Goal: Obtain resource: Download file/media

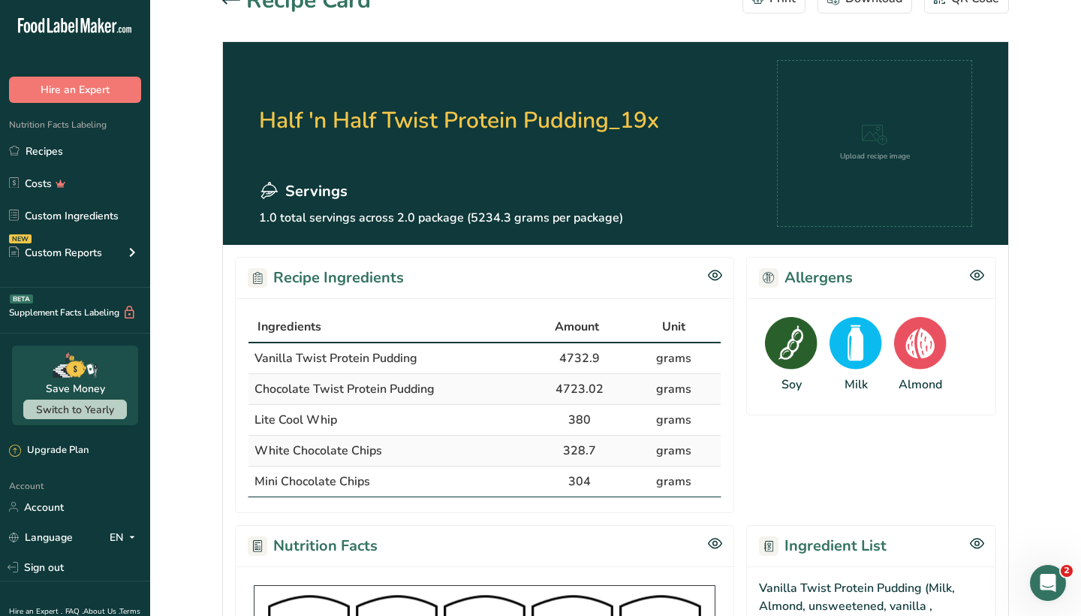
scroll to position [32, 0]
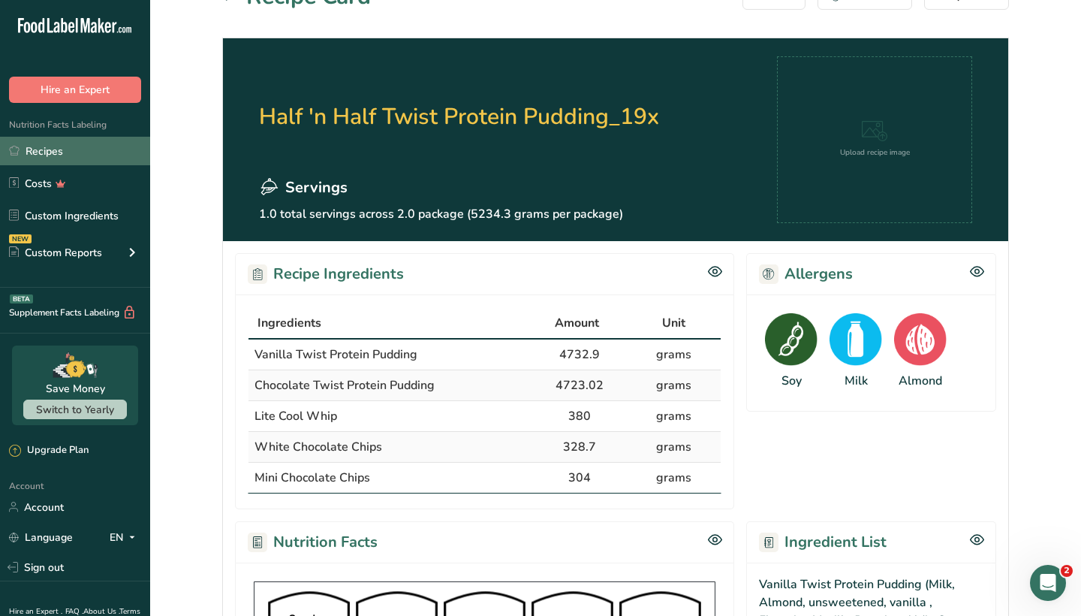
click at [107, 148] on link "Recipes" at bounding box center [75, 151] width 150 height 29
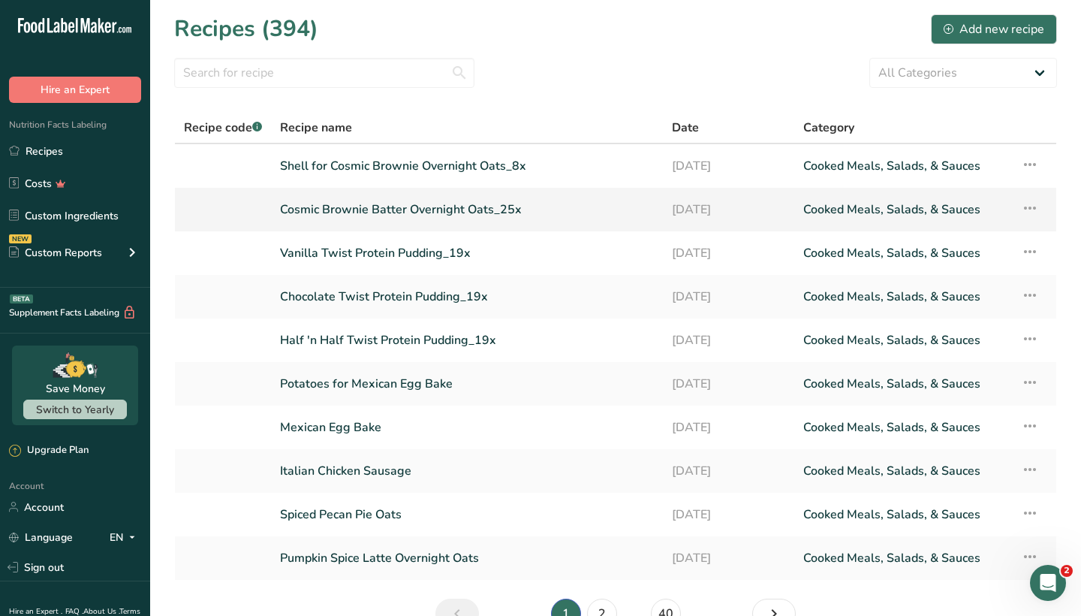
click at [374, 212] on link "Cosmic Brownie Batter Overnight Oats_25x" at bounding box center [467, 210] width 374 height 32
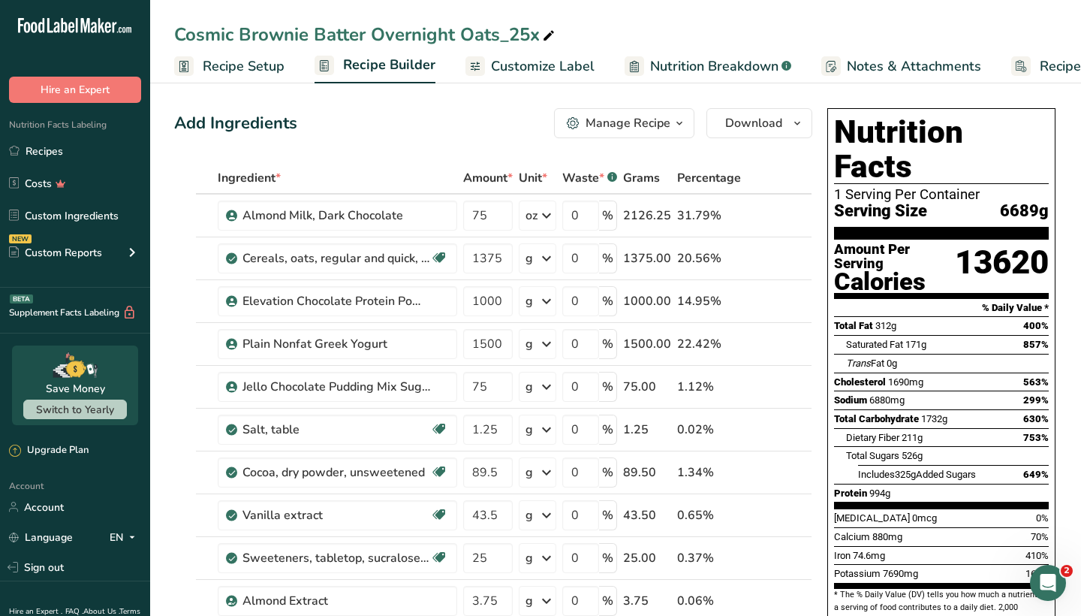
scroll to position [-1, 0]
click at [661, 123] on div "Manage Recipe" at bounding box center [627, 123] width 85 height 18
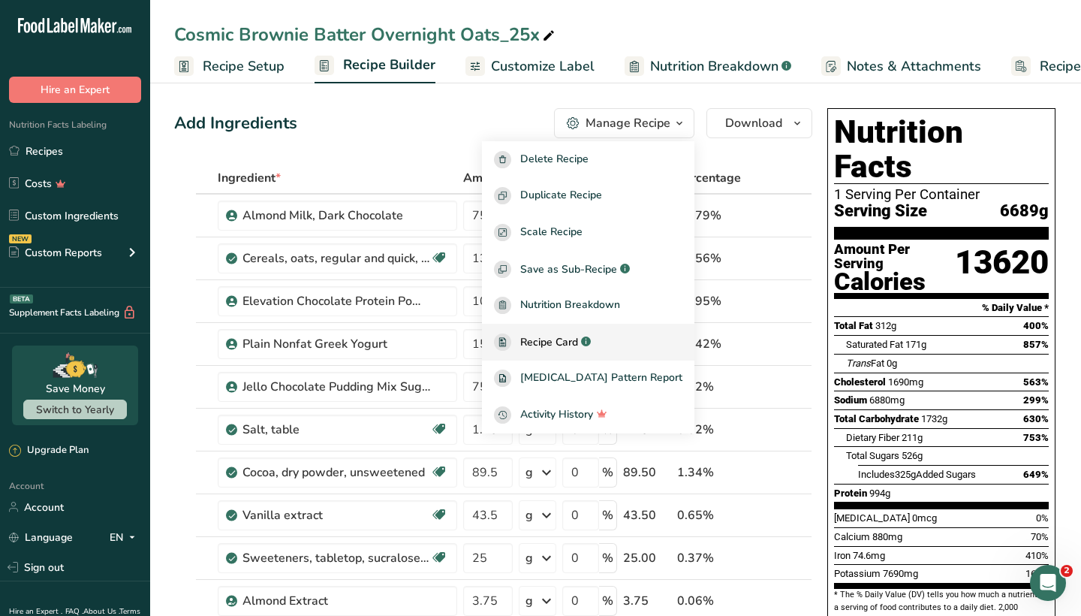
click at [576, 335] on span "Recipe Card" at bounding box center [549, 342] width 58 height 16
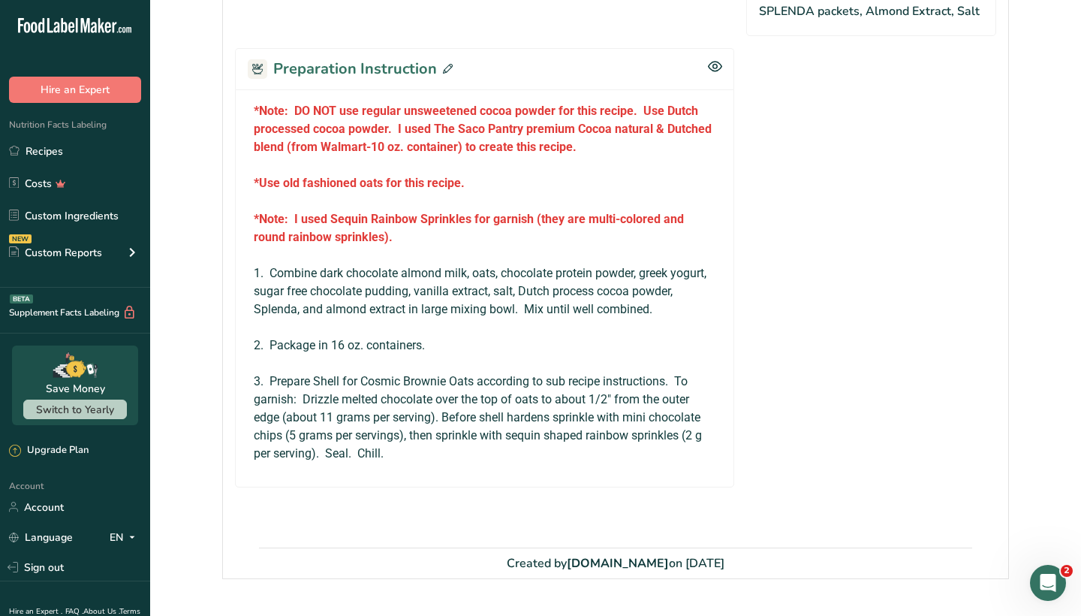
scroll to position [1301, 0]
click at [73, 149] on link "Recipes" at bounding box center [75, 151] width 150 height 29
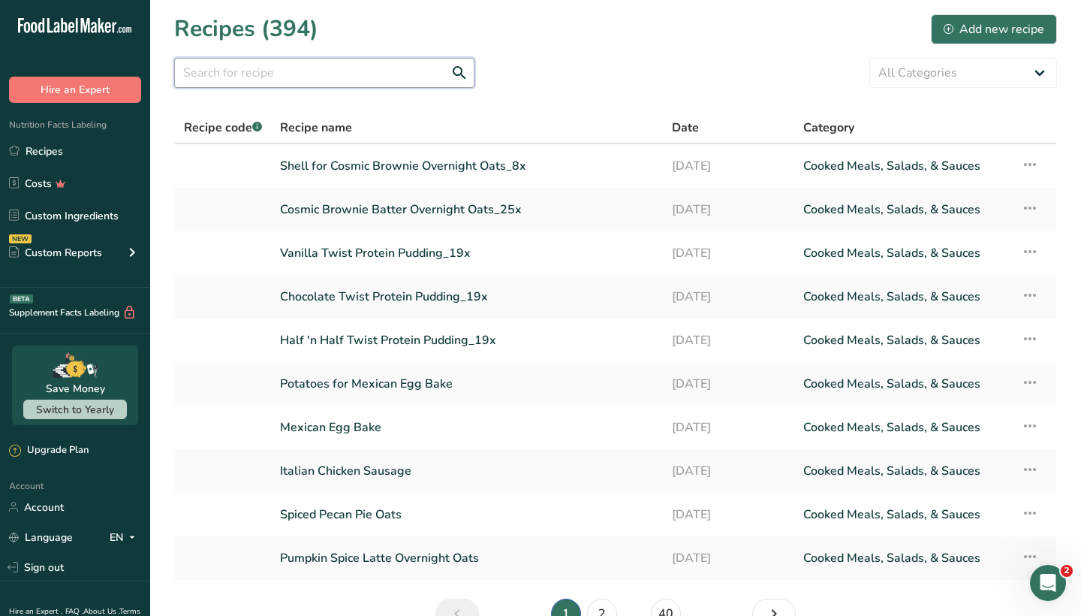
click at [374, 68] on input "text" at bounding box center [324, 73] width 300 height 30
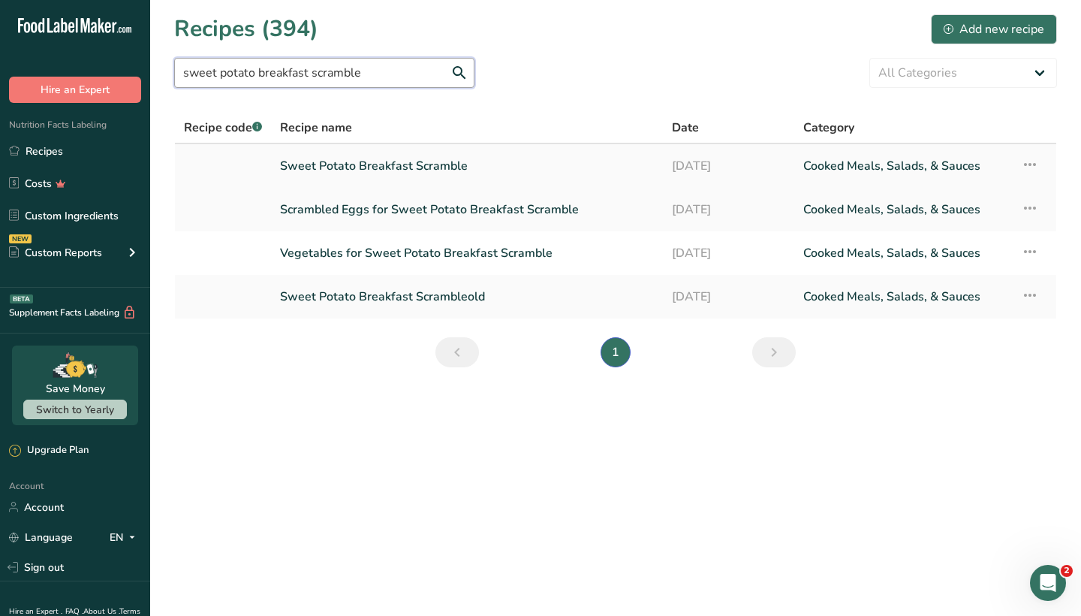
type input "sweet potato breakfast scramble"
click at [364, 163] on link "Sweet Potato Breakfast Scramble" at bounding box center [467, 166] width 374 height 32
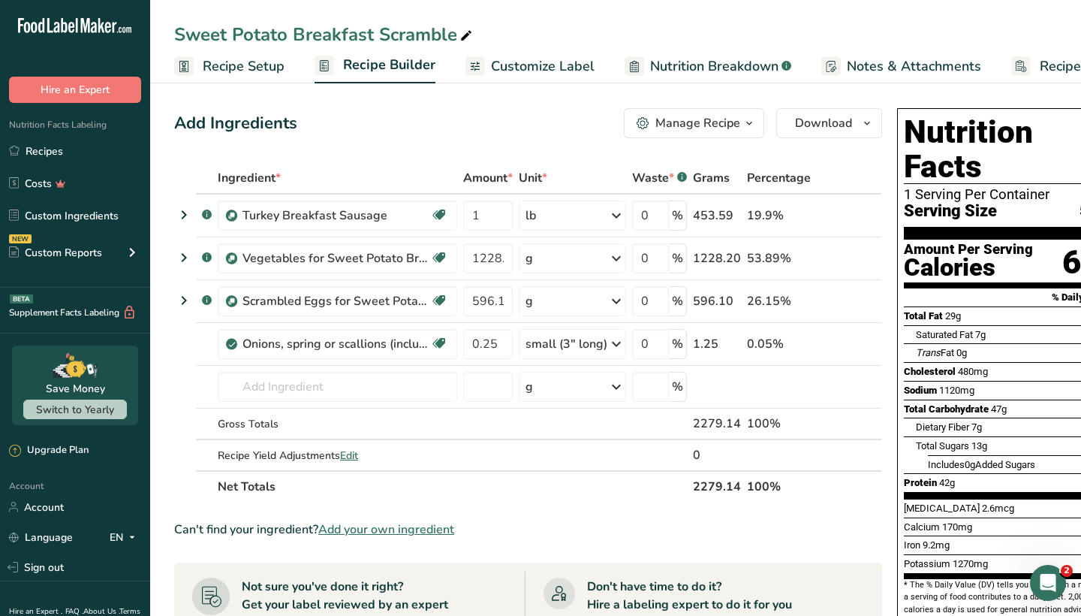
click at [719, 128] on div "Manage Recipe" at bounding box center [697, 123] width 85 height 18
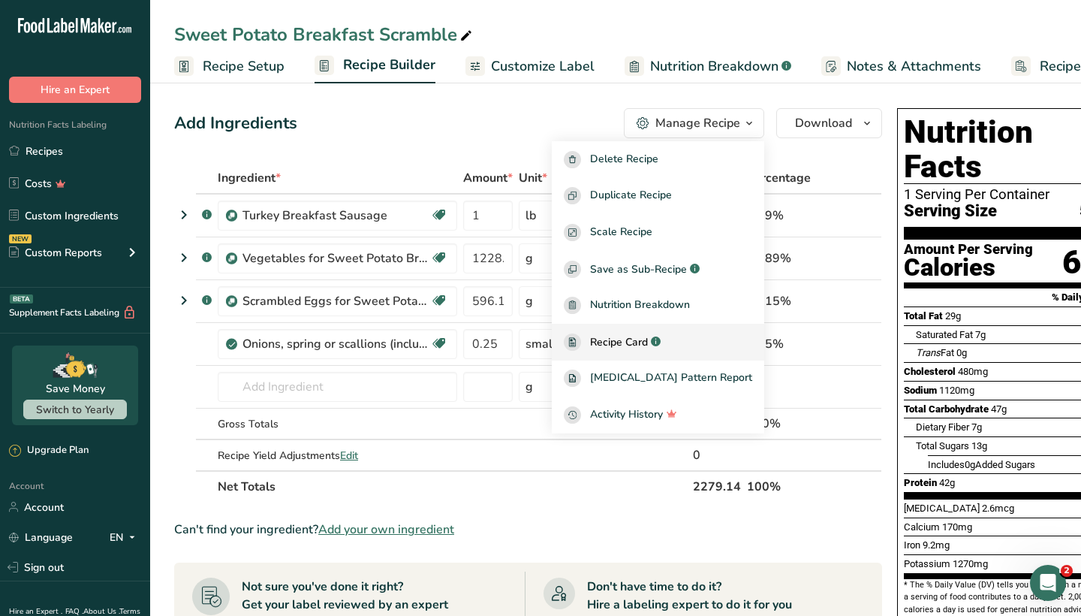
click at [648, 348] on span "Recipe Card" at bounding box center [619, 342] width 58 height 16
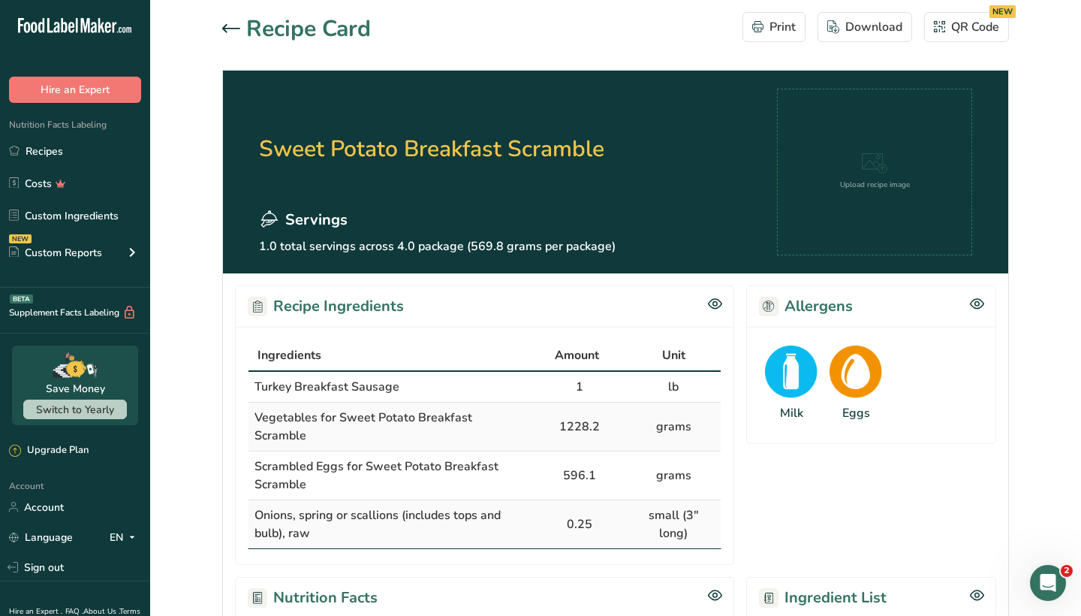
scroll to position [11, 0]
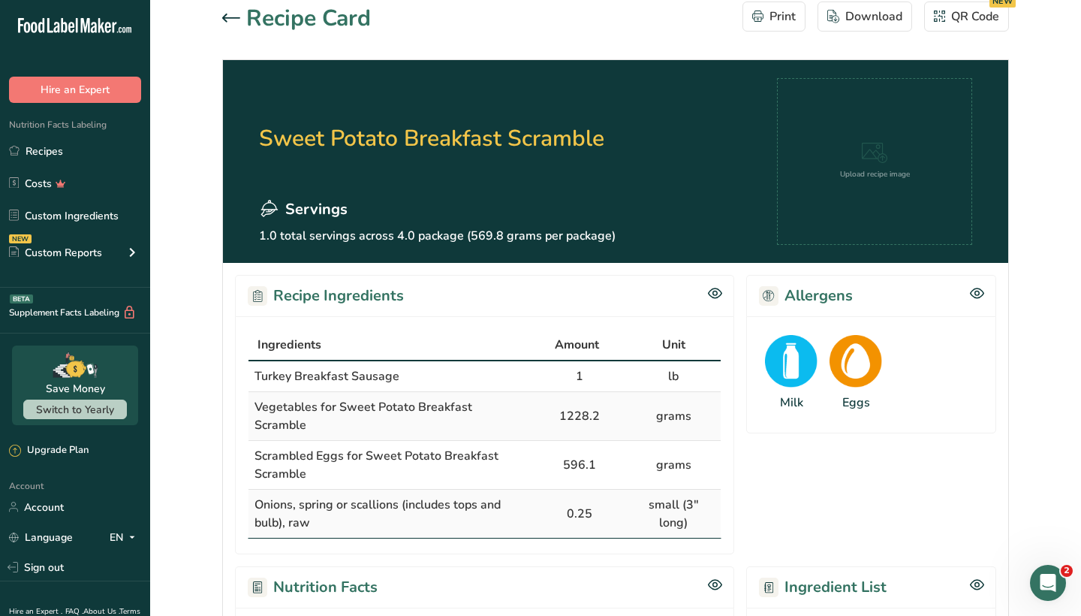
click at [232, 17] on icon at bounding box center [231, 18] width 18 height 9
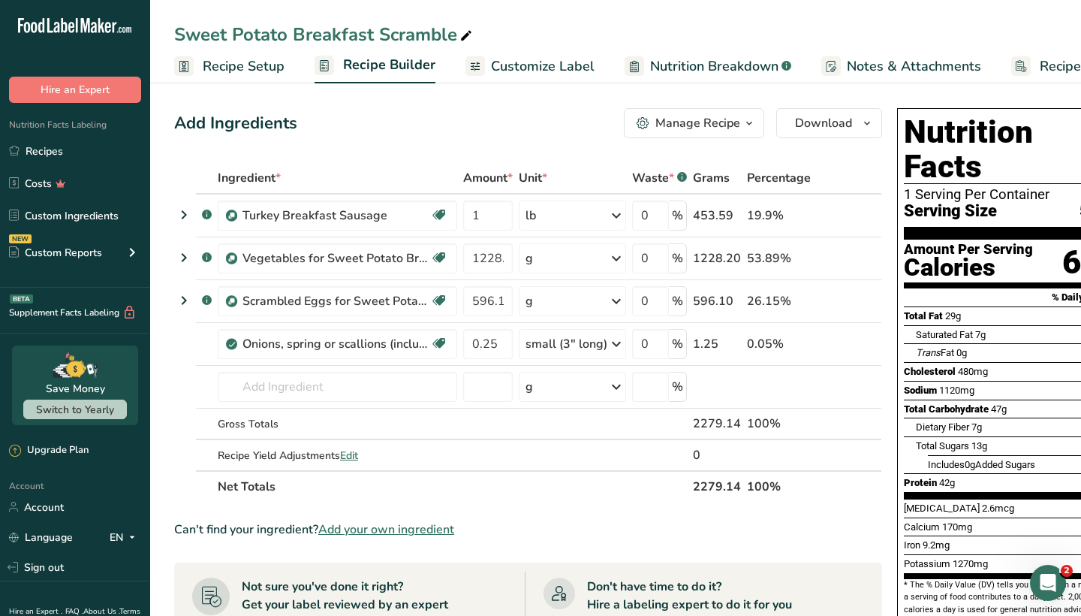
click at [682, 122] on div "Manage Recipe" at bounding box center [697, 123] width 85 height 18
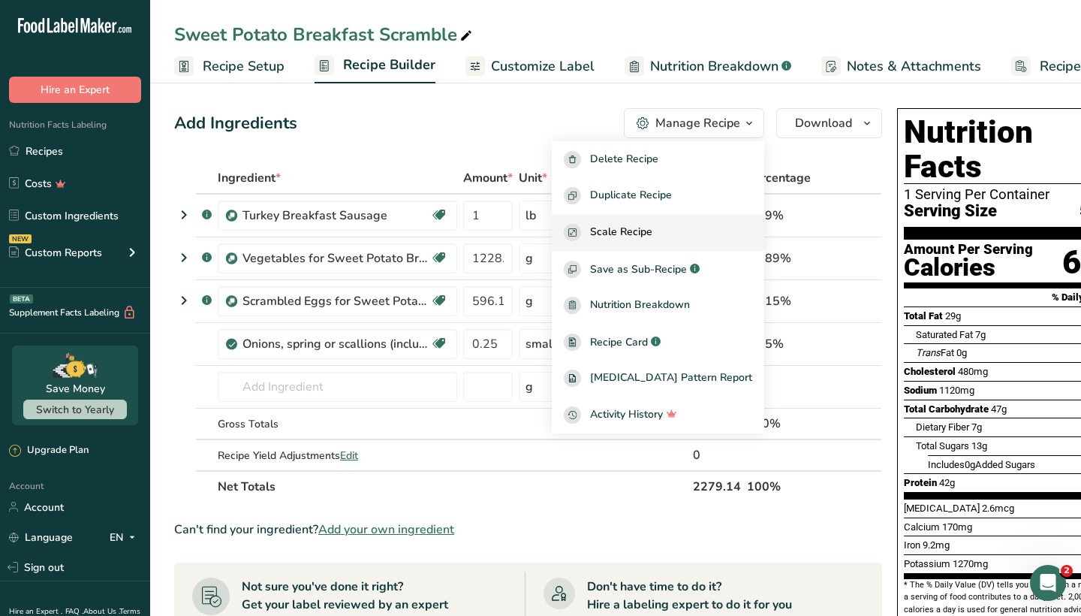
click at [652, 226] on span "Scale Recipe" at bounding box center [621, 232] width 62 height 17
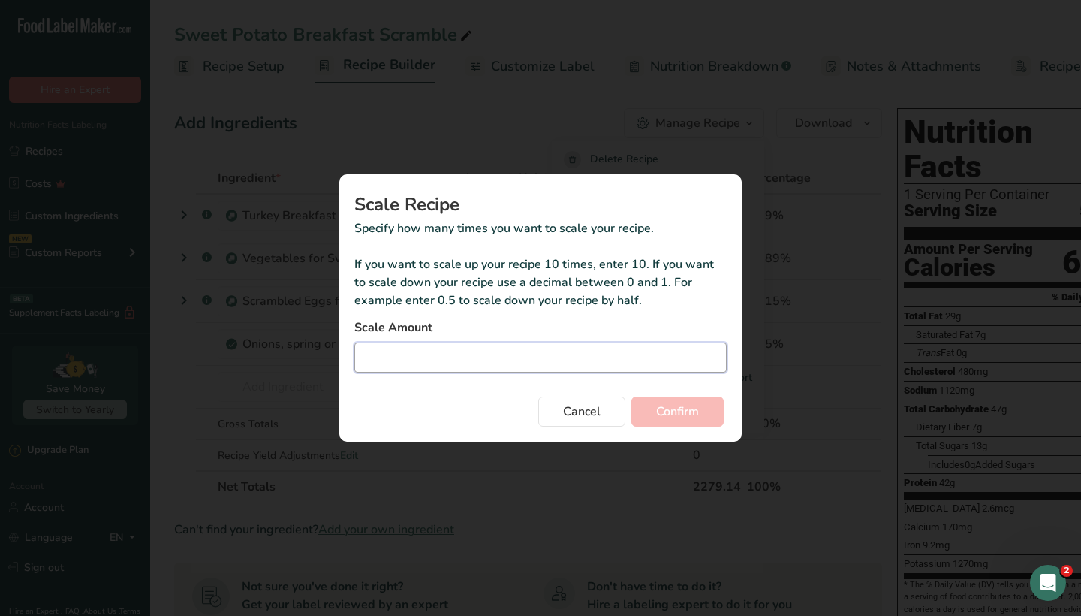
click at [501, 368] on input "Duplicate recipe modal" at bounding box center [540, 357] width 372 height 30
type input "2"
type input "2.75"
click at [666, 411] on span "Confirm" at bounding box center [677, 411] width 43 height 18
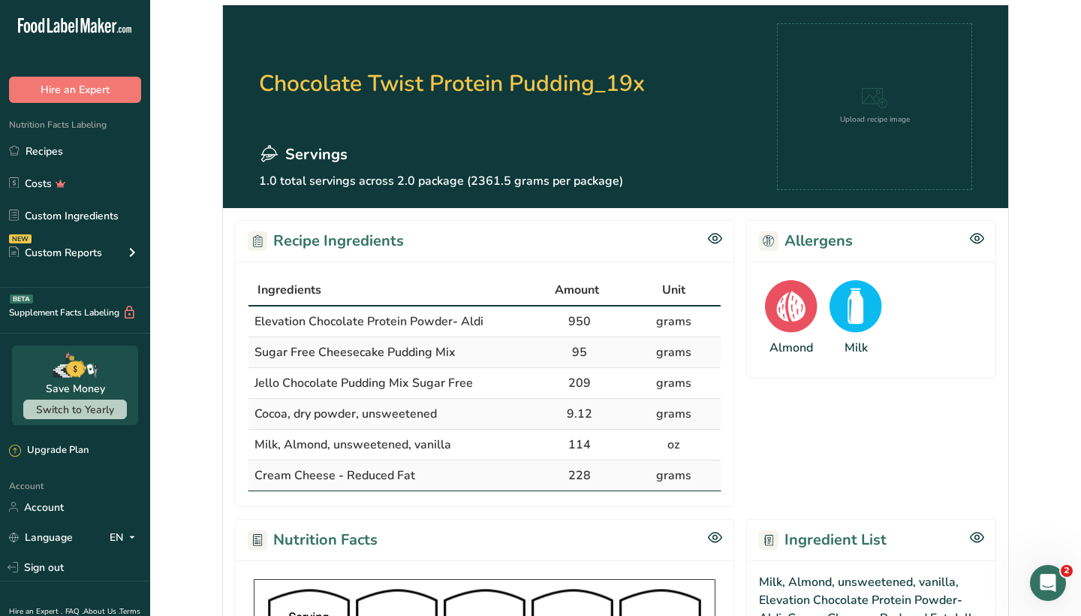
scroll to position [70, 0]
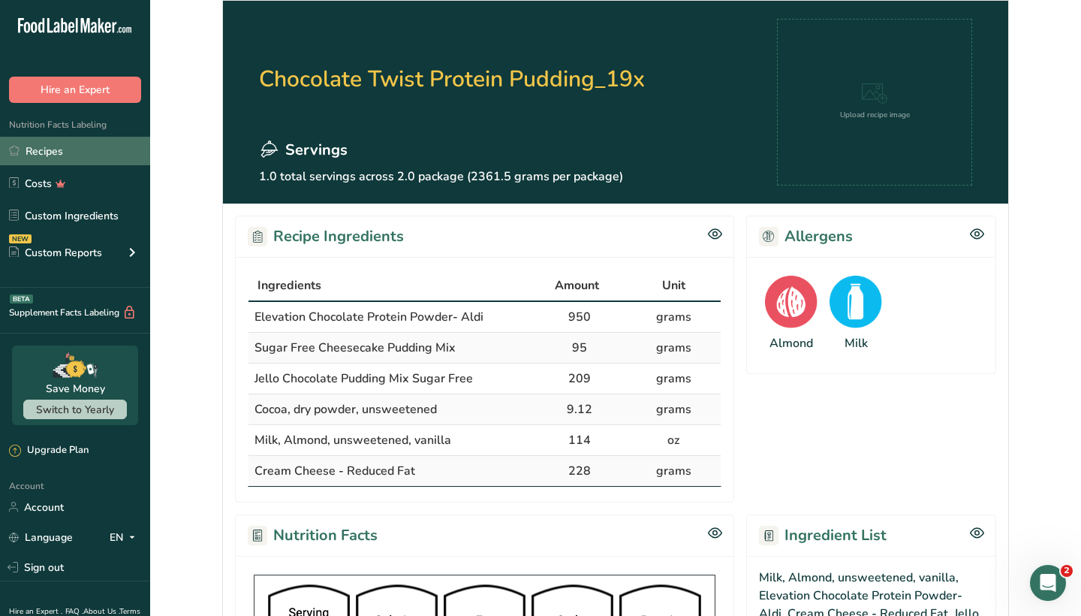
click at [97, 146] on link "Recipes" at bounding box center [75, 151] width 150 height 29
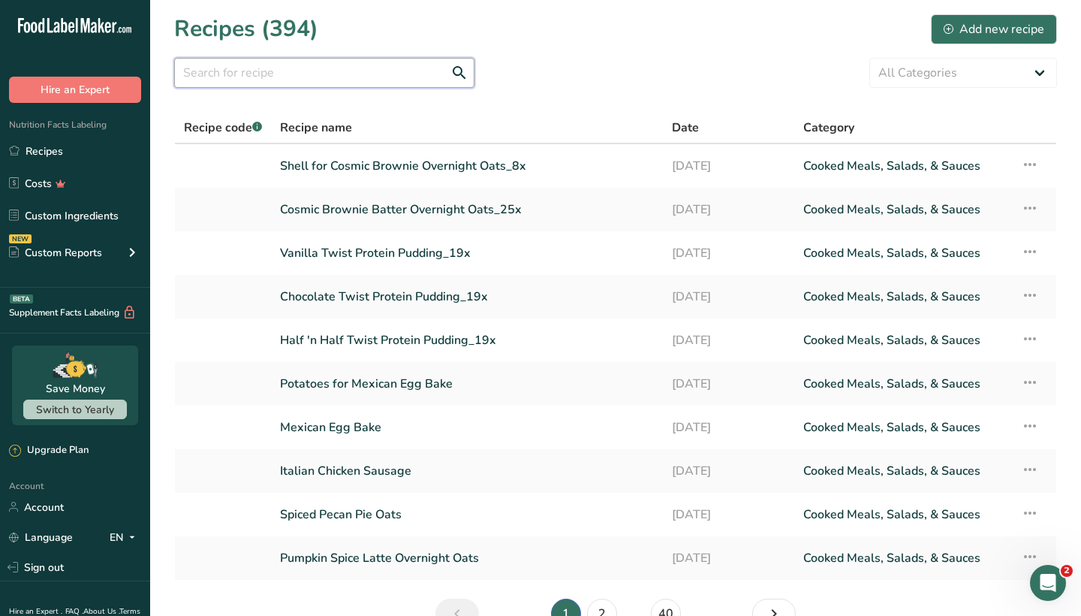
click at [390, 76] on input "text" at bounding box center [324, 73] width 300 height 30
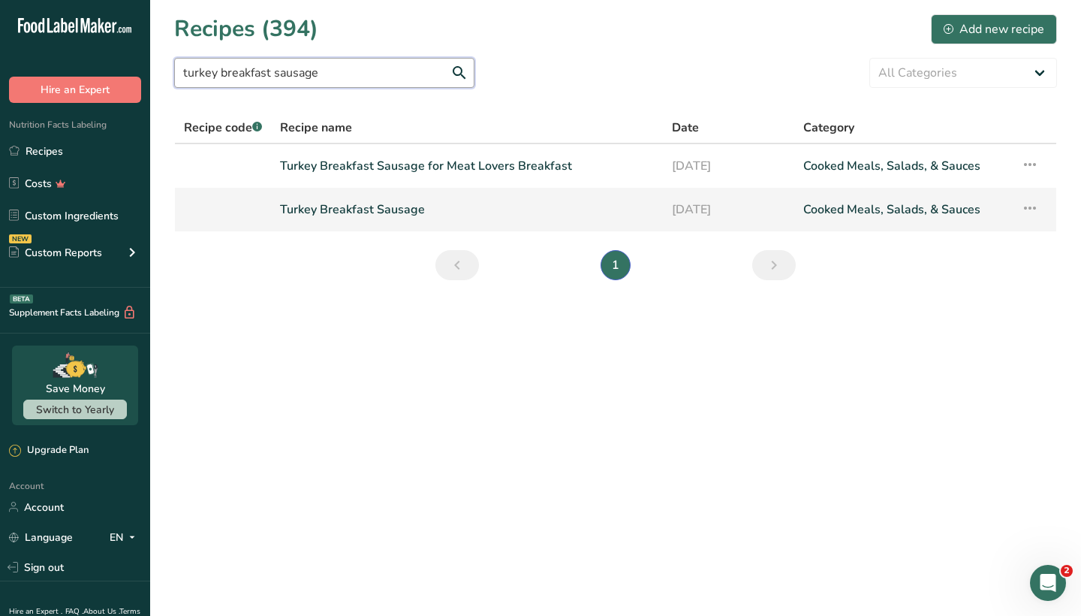
type input "turkey breakfast sausage"
click at [378, 212] on link "Turkey Breakfast Sausage" at bounding box center [467, 210] width 374 height 32
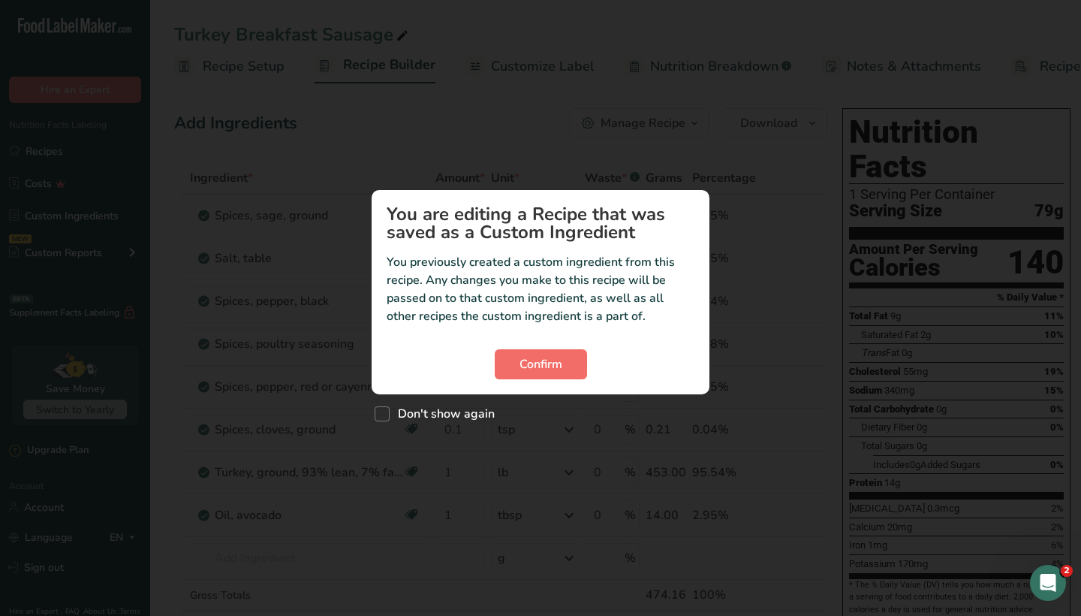
click at [552, 362] on span "Confirm" at bounding box center [540, 364] width 43 height 18
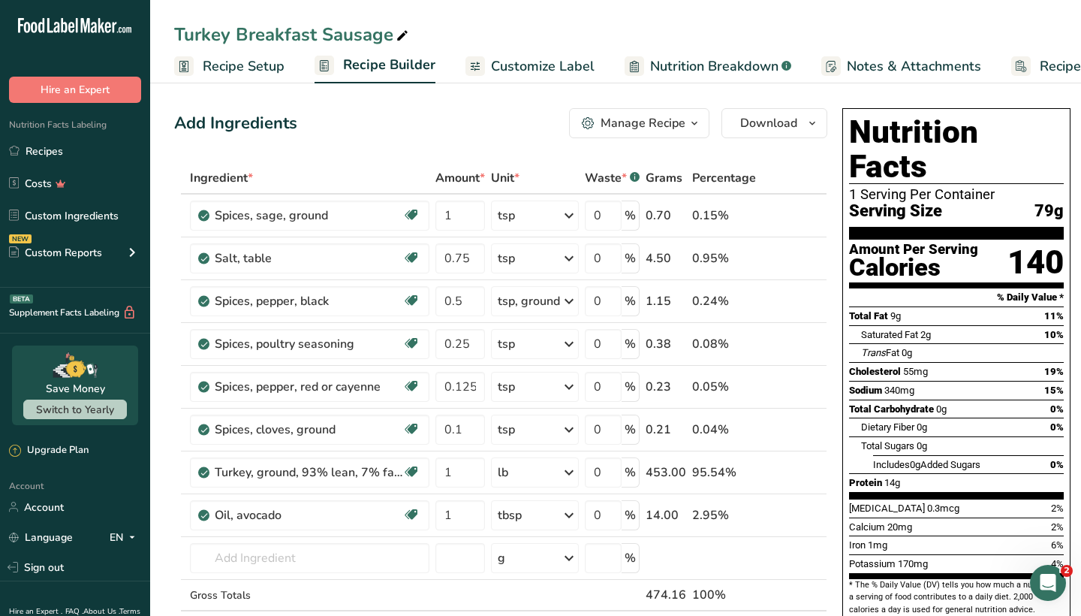
click at [642, 124] on div "Manage Recipe" at bounding box center [642, 123] width 85 height 18
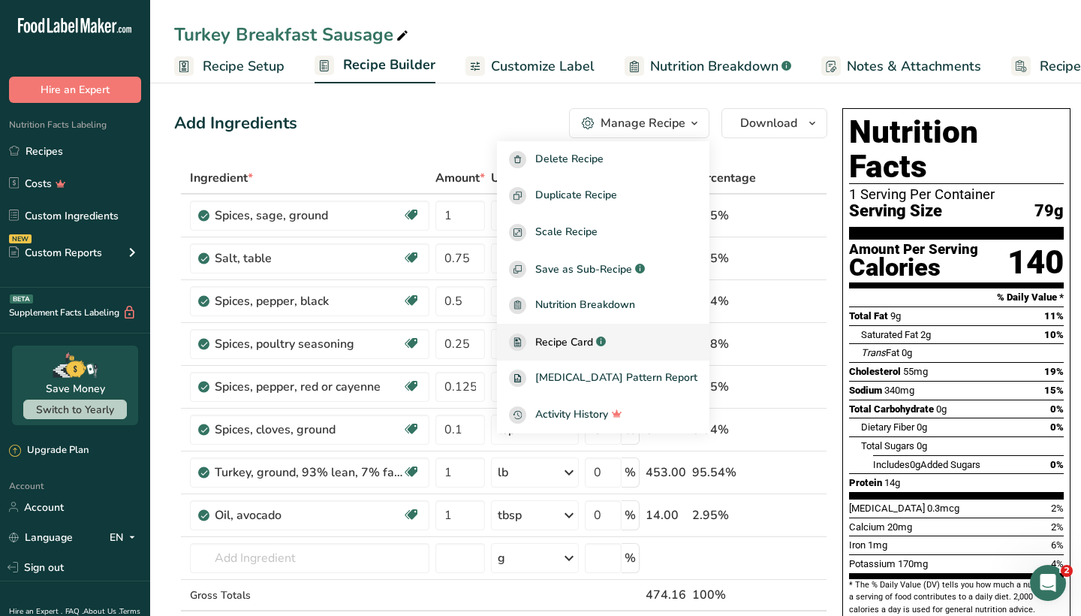
click at [596, 350] on div "Recipe Card .a-a{fill:#347362;}.b-a{fill:#fff;}" at bounding box center [603, 341] width 188 height 17
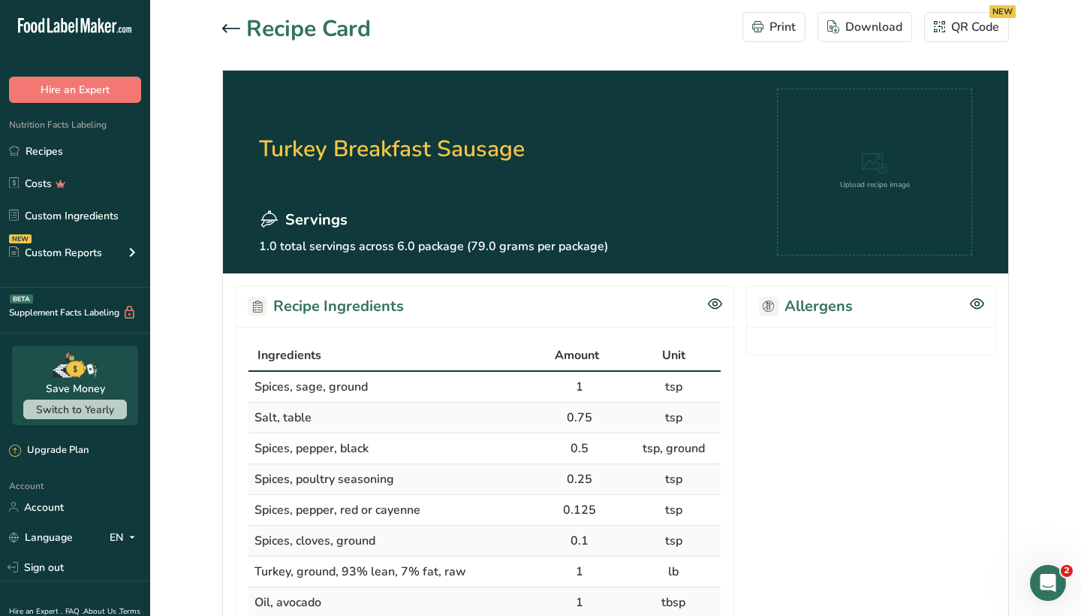
click at [226, 25] on icon at bounding box center [231, 28] width 18 height 8
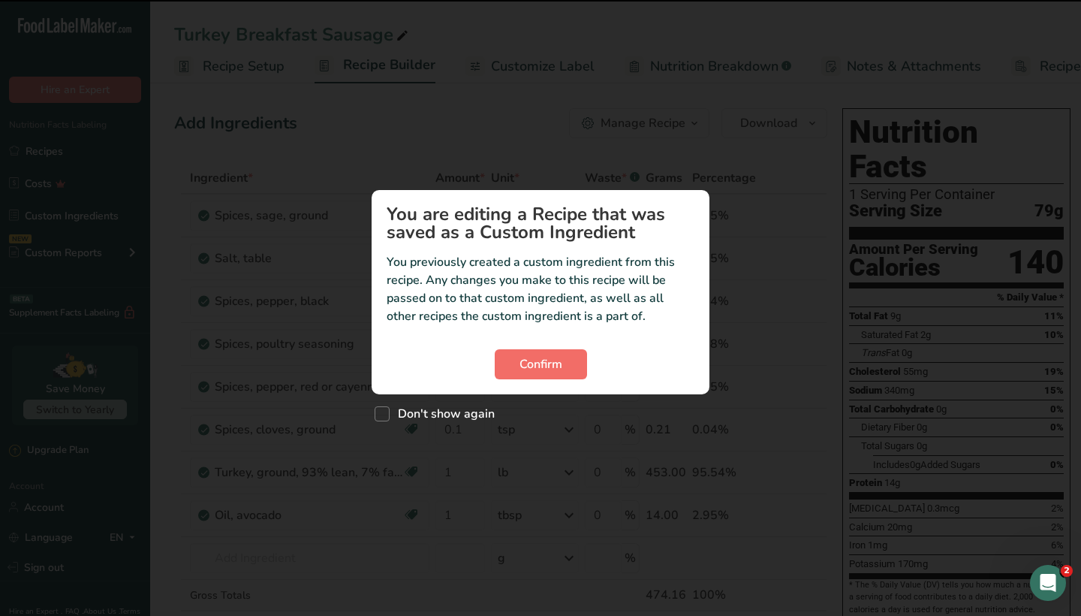
click at [526, 360] on span "Confirm" at bounding box center [540, 364] width 43 height 18
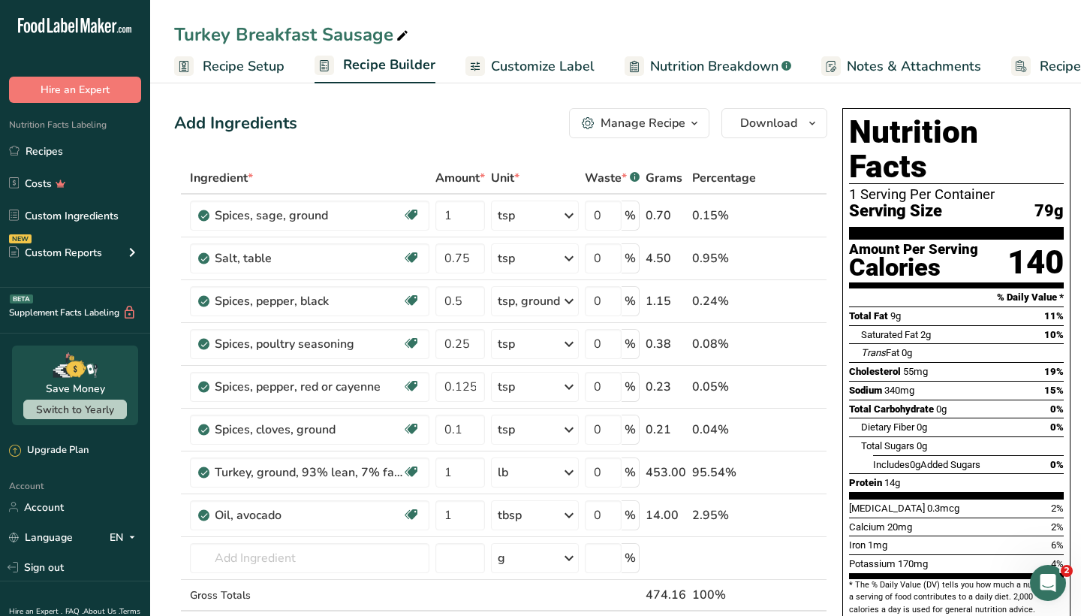
click at [640, 124] on div "Manage Recipe" at bounding box center [642, 123] width 85 height 18
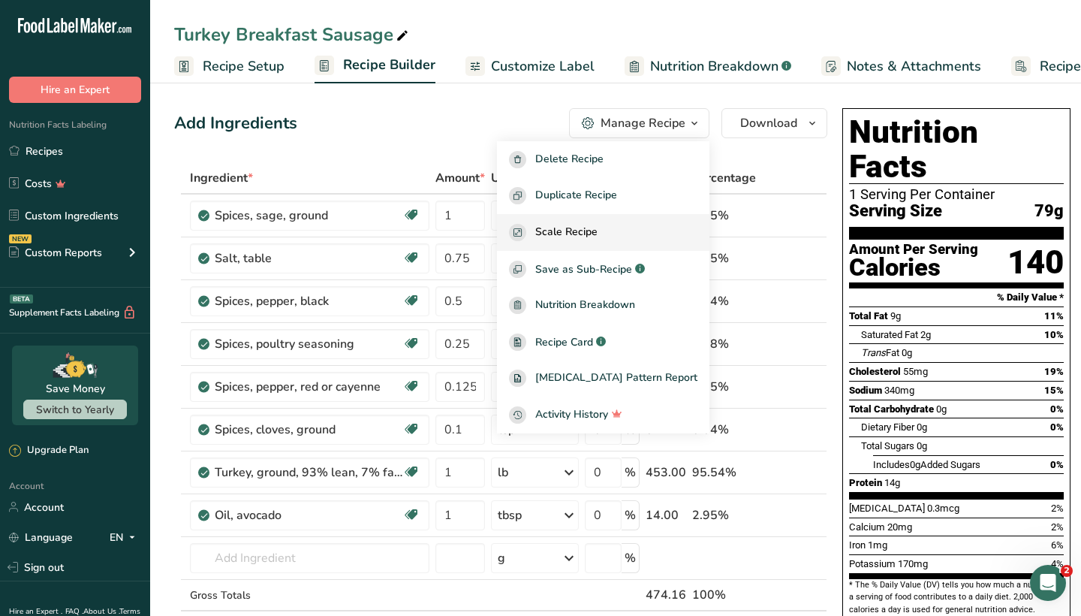
click at [597, 229] on span "Scale Recipe" at bounding box center [566, 232] width 62 height 17
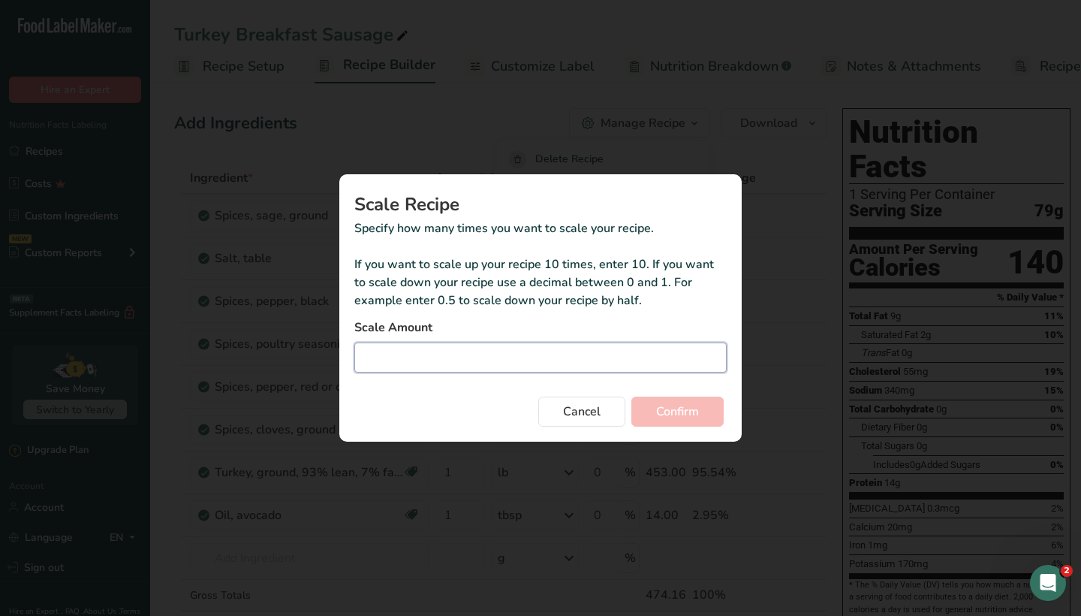
click at [520, 356] on input "Duplicate recipe modal" at bounding box center [540, 357] width 372 height 30
type input "1"
type input "1.85"
click at [682, 409] on span "Confirm" at bounding box center [677, 411] width 43 height 18
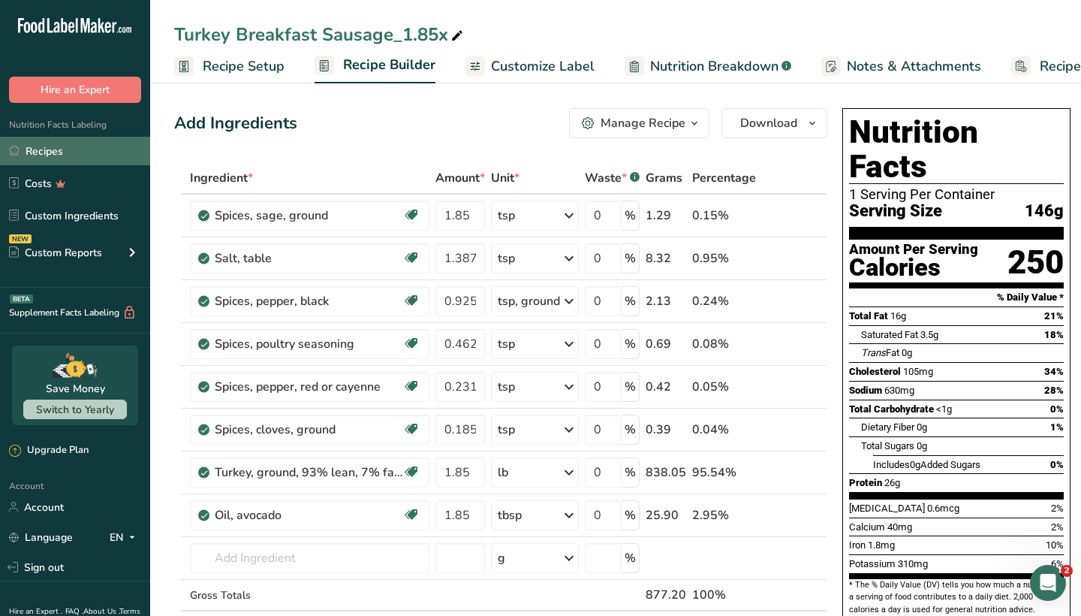
click at [110, 149] on link "Recipes" at bounding box center [75, 151] width 150 height 29
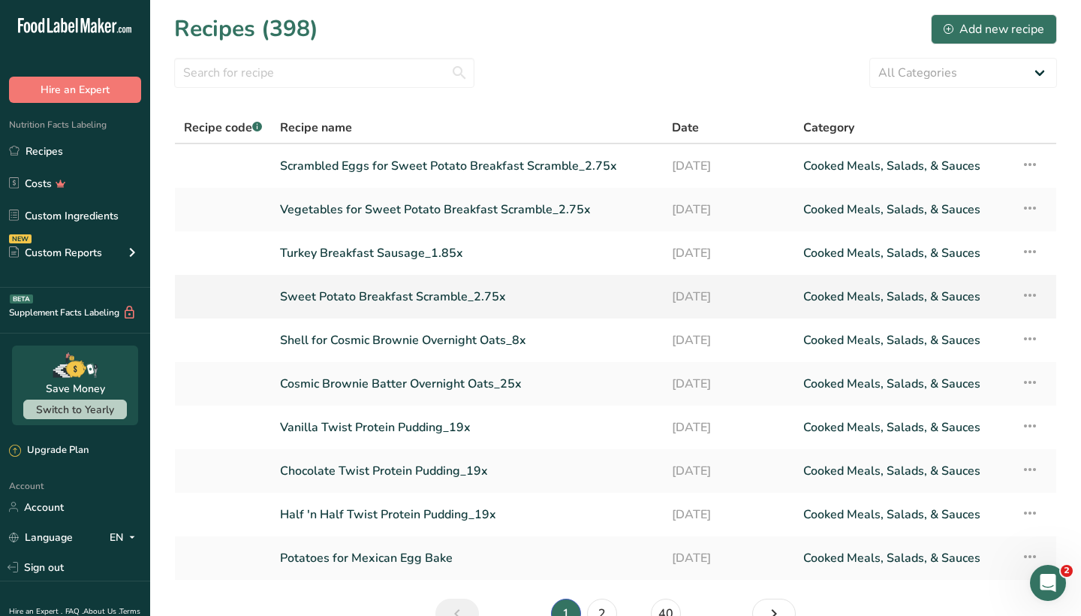
click at [384, 299] on link "Sweet Potato Breakfast Scramble_2.75x" at bounding box center [467, 297] width 374 height 32
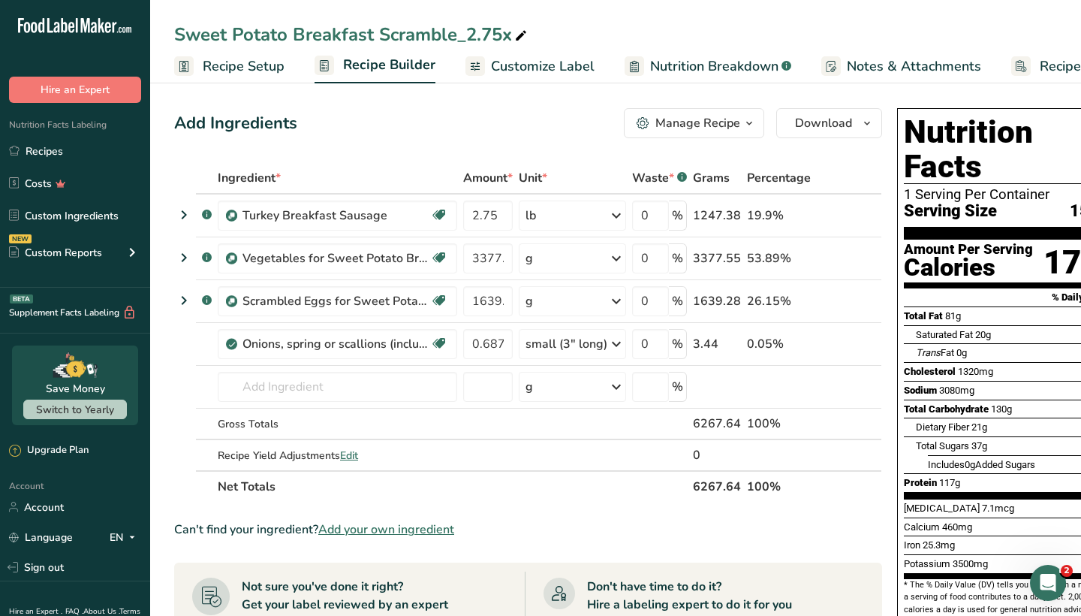
click at [691, 119] on div "Manage Recipe" at bounding box center [697, 123] width 85 height 18
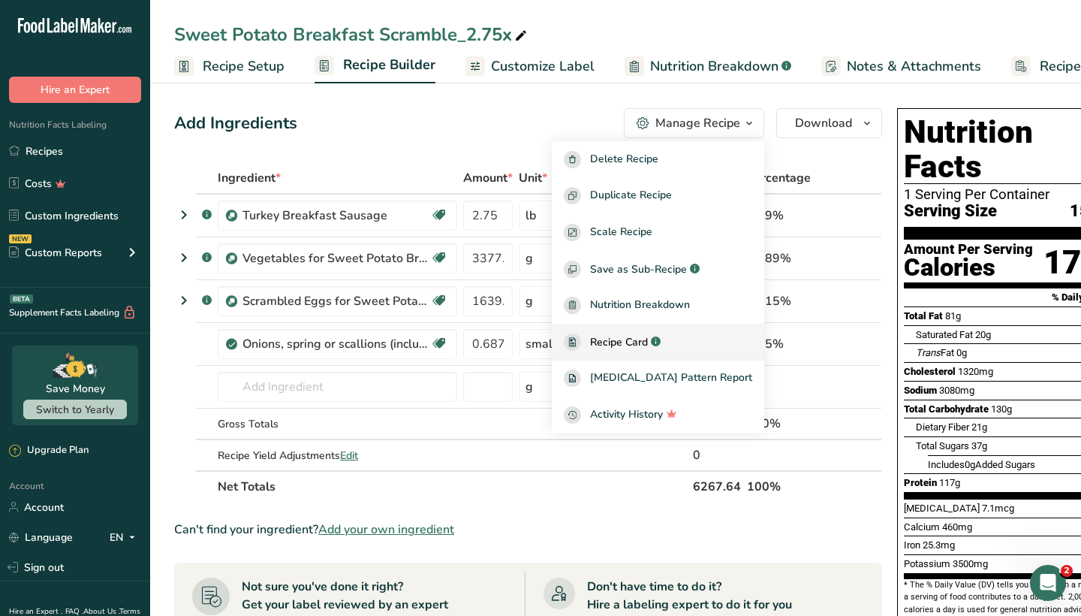
click at [640, 335] on span "Recipe Card" at bounding box center [619, 342] width 58 height 16
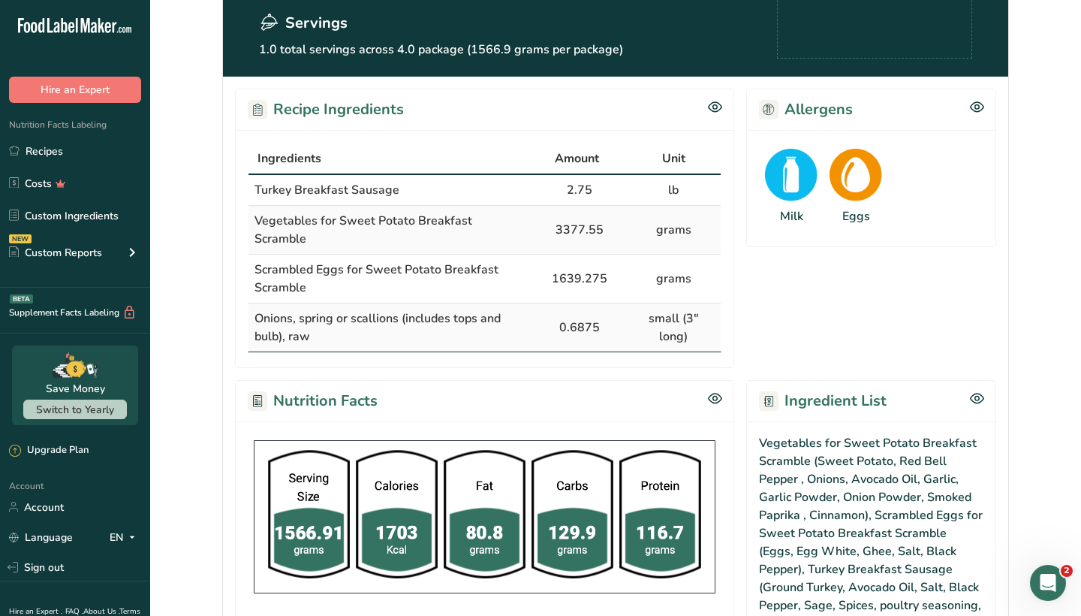
scroll to position [196, 0]
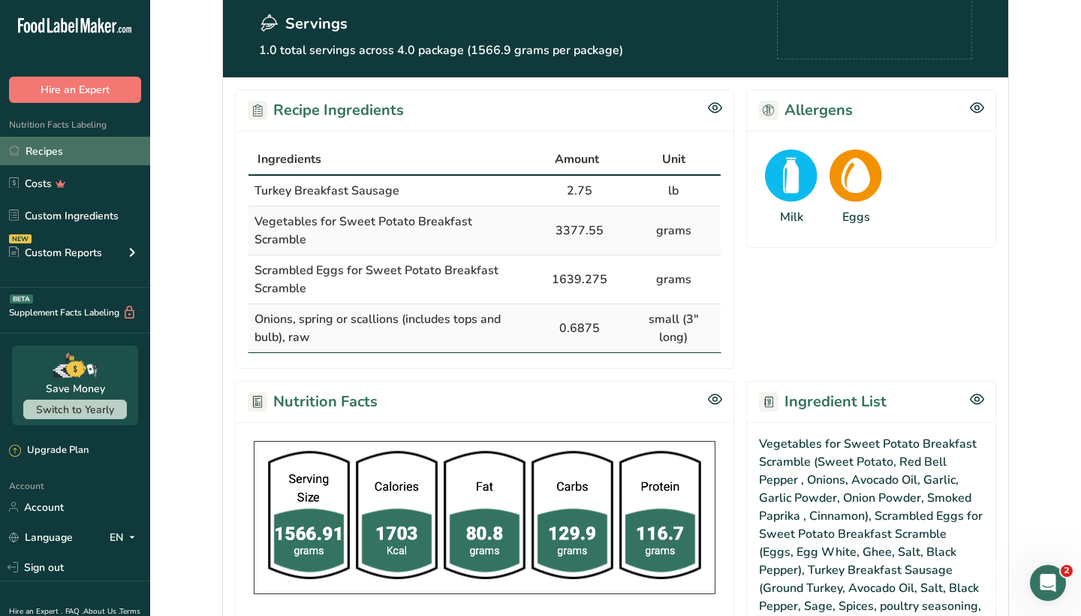
click at [98, 149] on link "Recipes" at bounding box center [75, 151] width 150 height 29
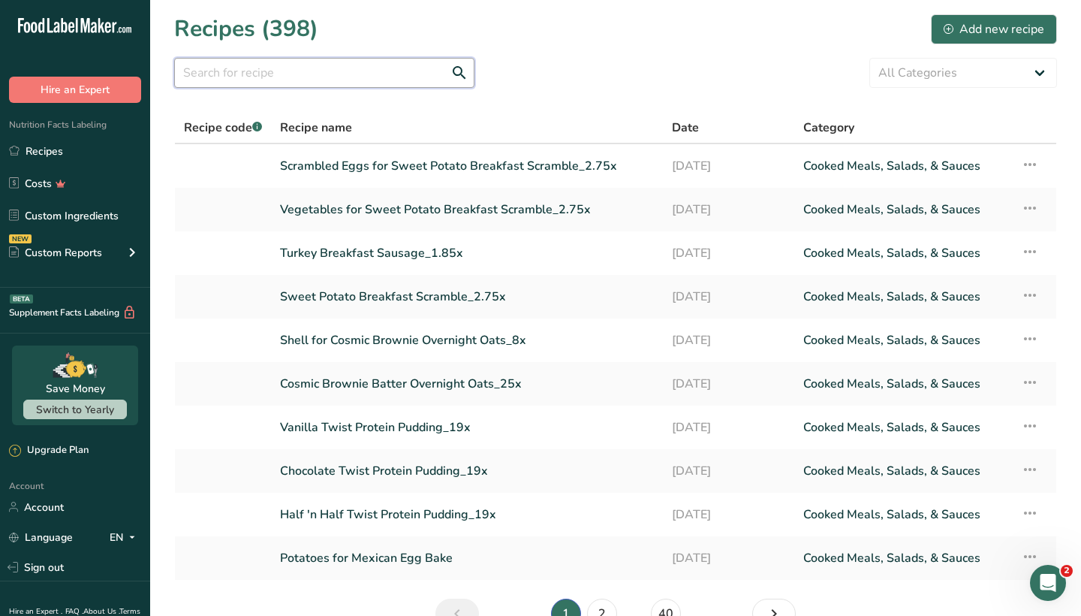
click at [379, 87] on input "text" at bounding box center [324, 73] width 300 height 30
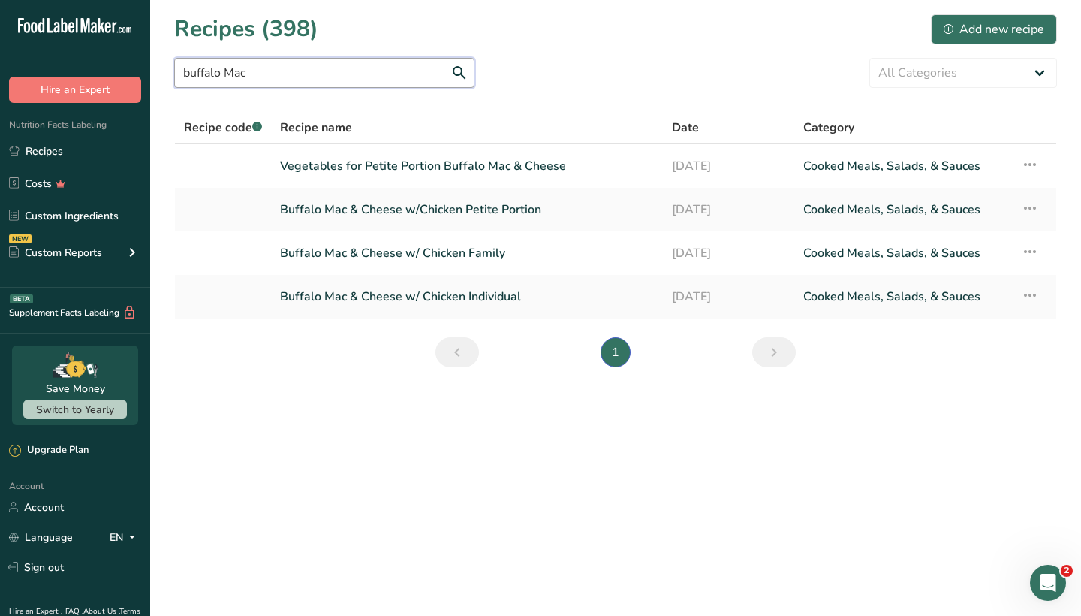
type input "buffalo Mac"
drag, startPoint x: 379, startPoint y: 87, endPoint x: 444, endPoint y: 209, distance: 138.7
click at [444, 209] on link "Buffalo Mac & Cheese w/Chicken Petite Portion" at bounding box center [467, 210] width 374 height 32
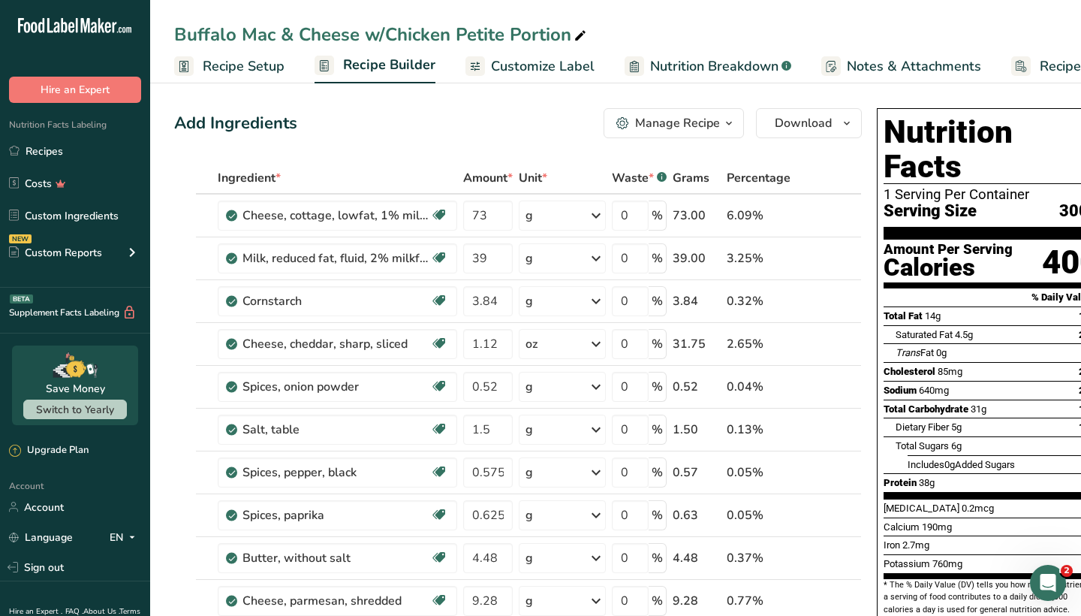
click at [686, 122] on div "Manage Recipe" at bounding box center [677, 123] width 85 height 18
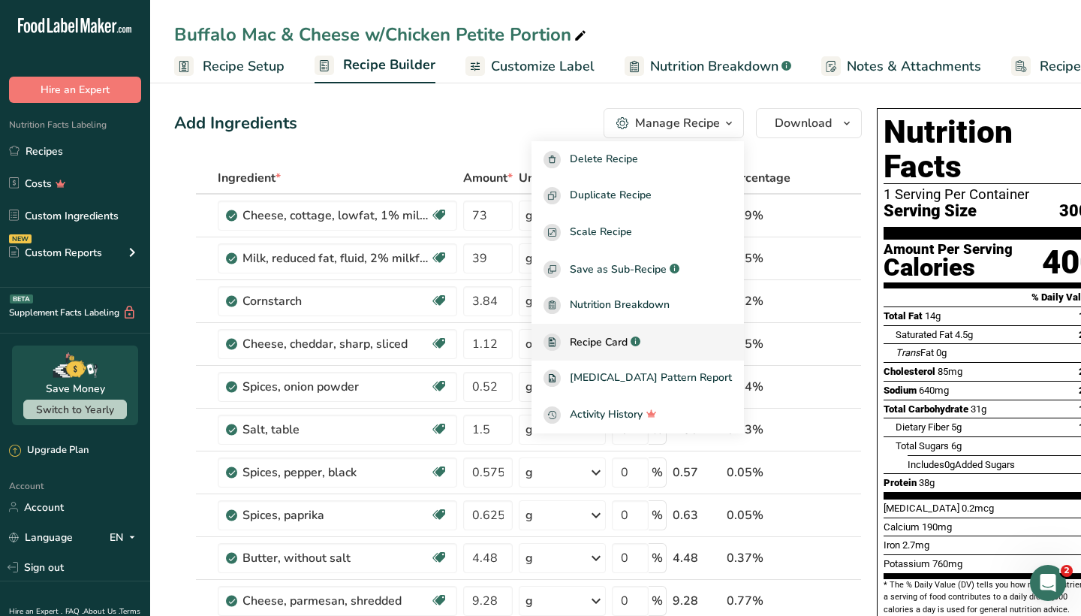
click at [625, 348] on span "Recipe Card" at bounding box center [599, 342] width 58 height 16
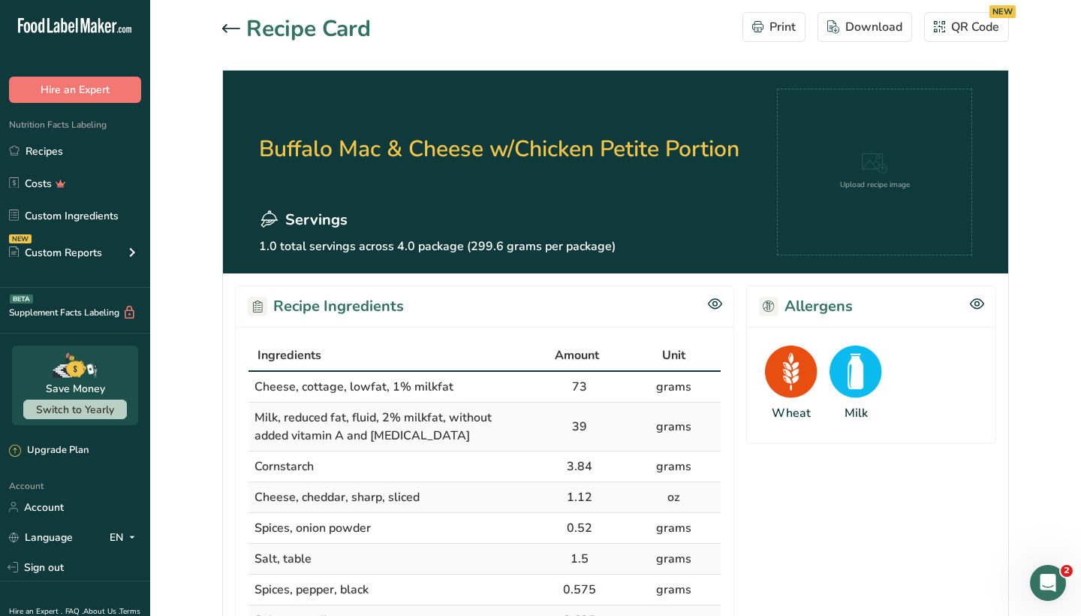
click at [236, 23] on div at bounding box center [234, 29] width 24 height 18
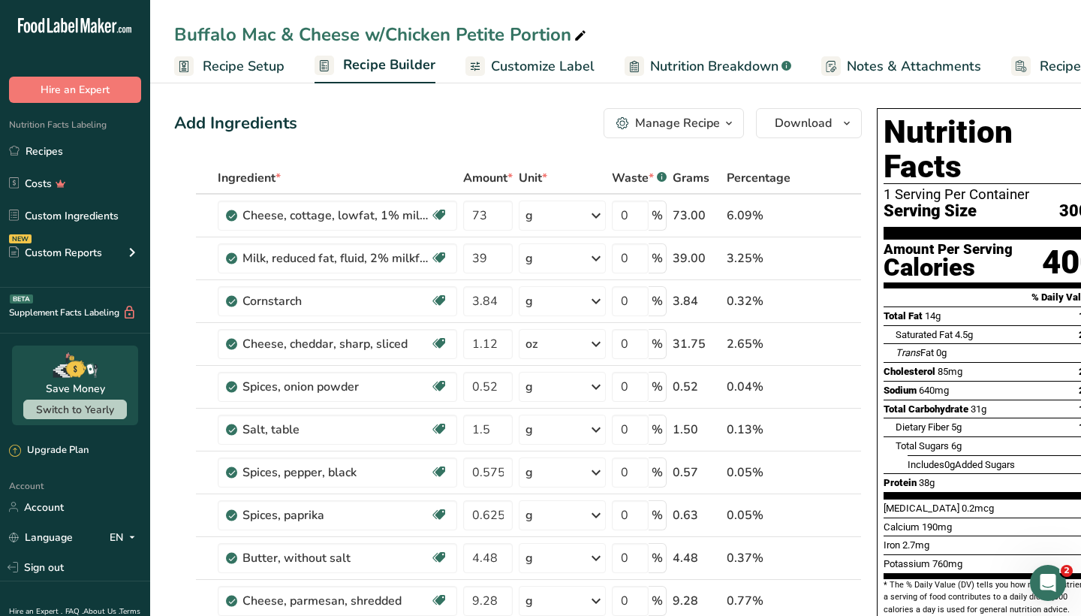
click at [680, 122] on div "Manage Recipe" at bounding box center [677, 123] width 85 height 18
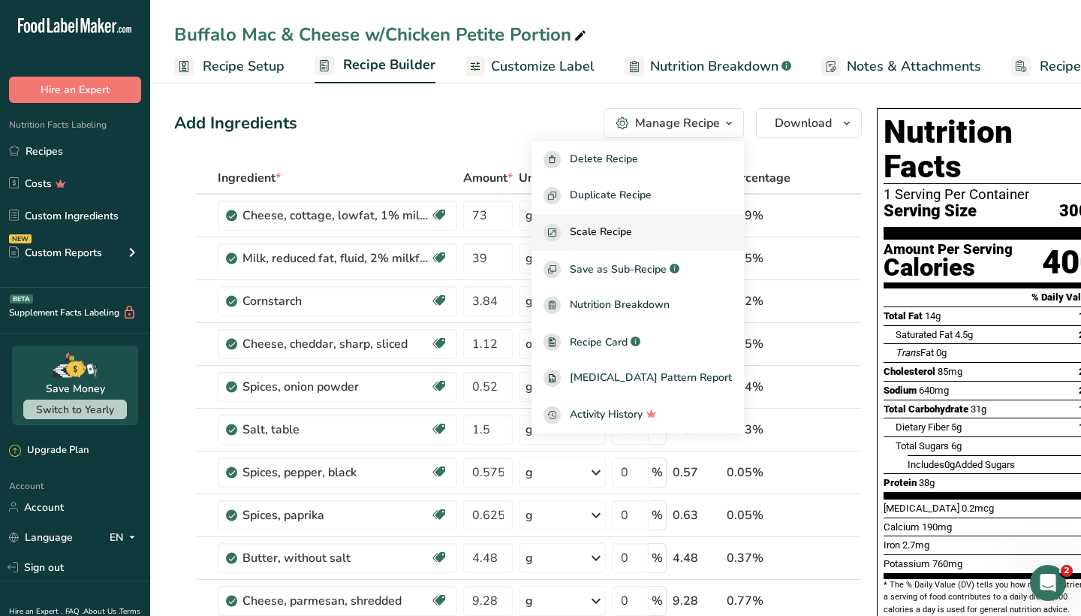
click at [632, 231] on span "Scale Recipe" at bounding box center [601, 232] width 62 height 17
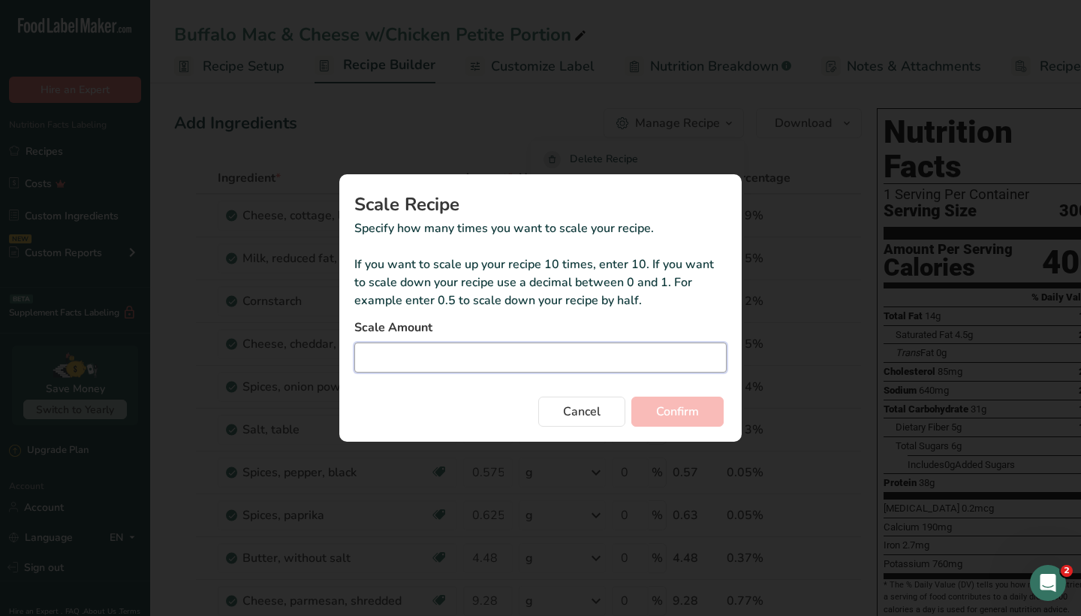
click at [568, 367] on input "Duplicate recipe modal" at bounding box center [540, 357] width 372 height 30
type input "2"
type input "2.25"
click at [707, 411] on button "Confirm" at bounding box center [677, 411] width 92 height 30
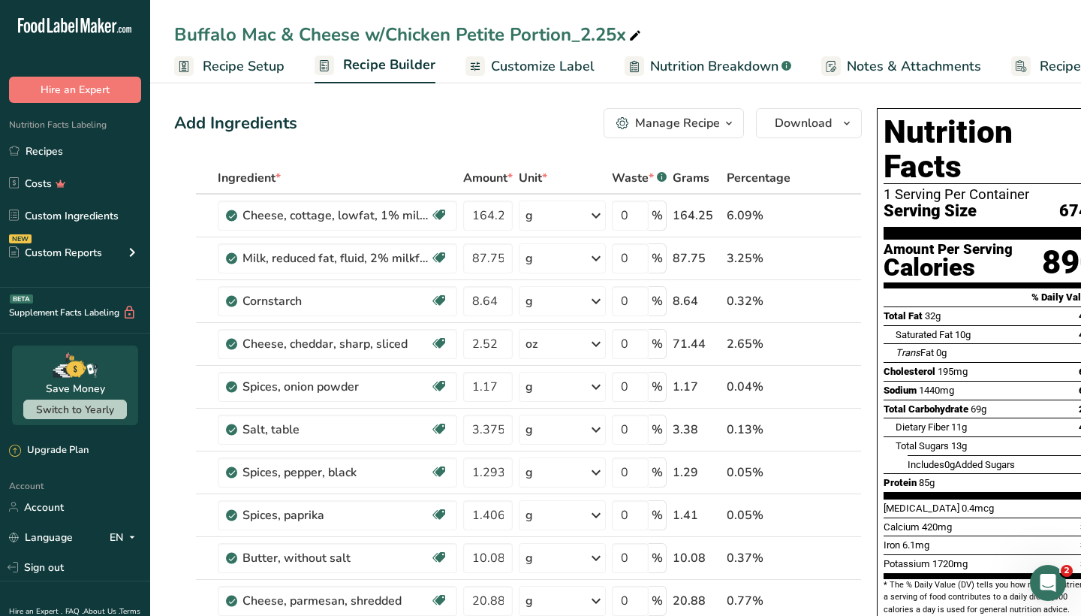
scroll to position [-1, 0]
click at [688, 131] on div "Manage Recipe" at bounding box center [677, 123] width 85 height 18
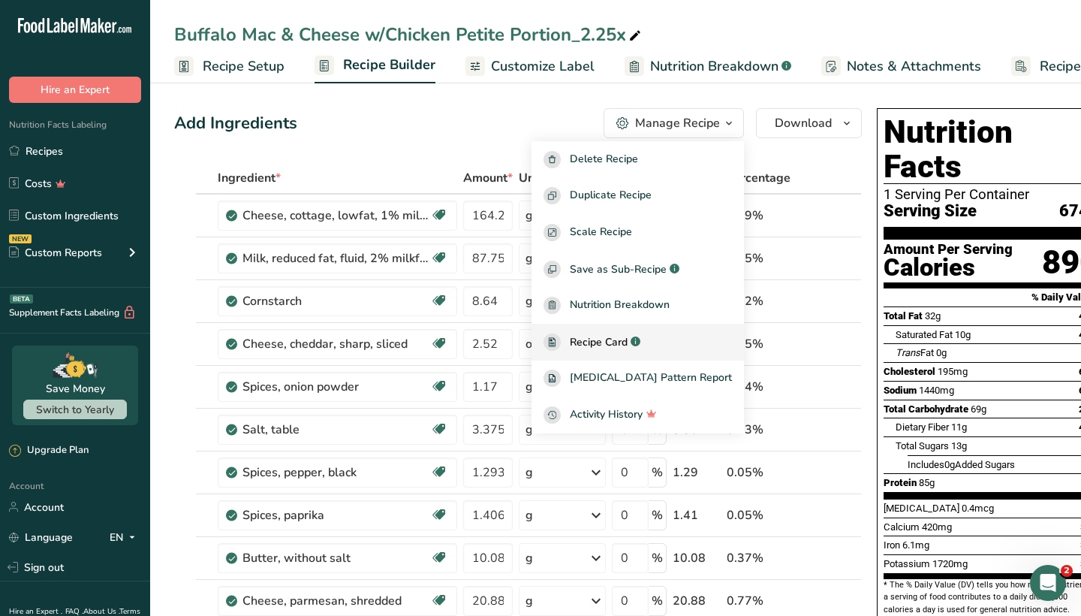
click at [628, 343] on span "Recipe Card" at bounding box center [599, 342] width 58 height 16
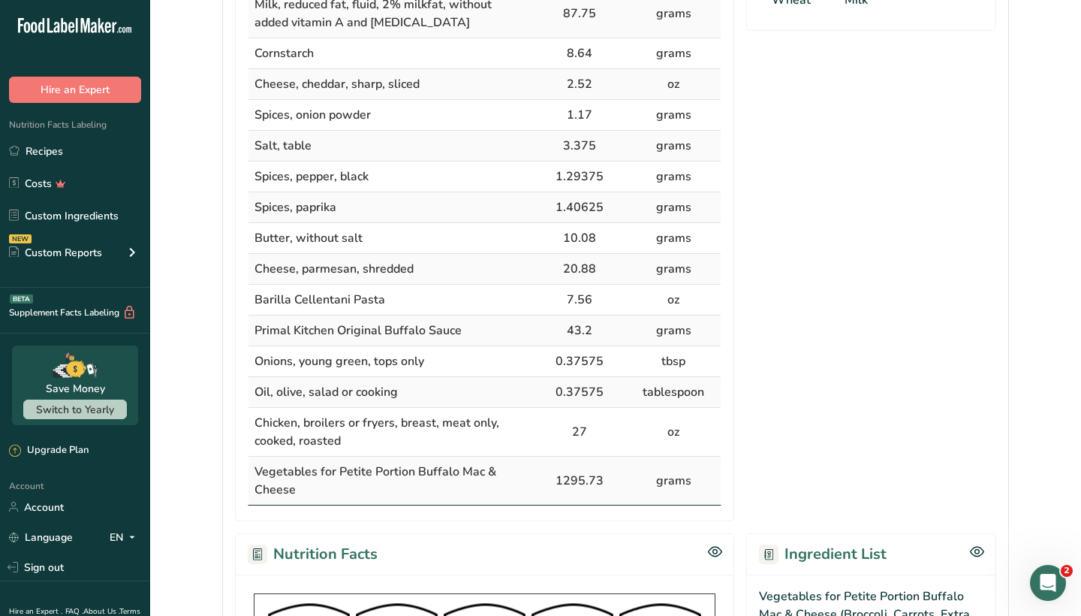
scroll to position [447, 0]
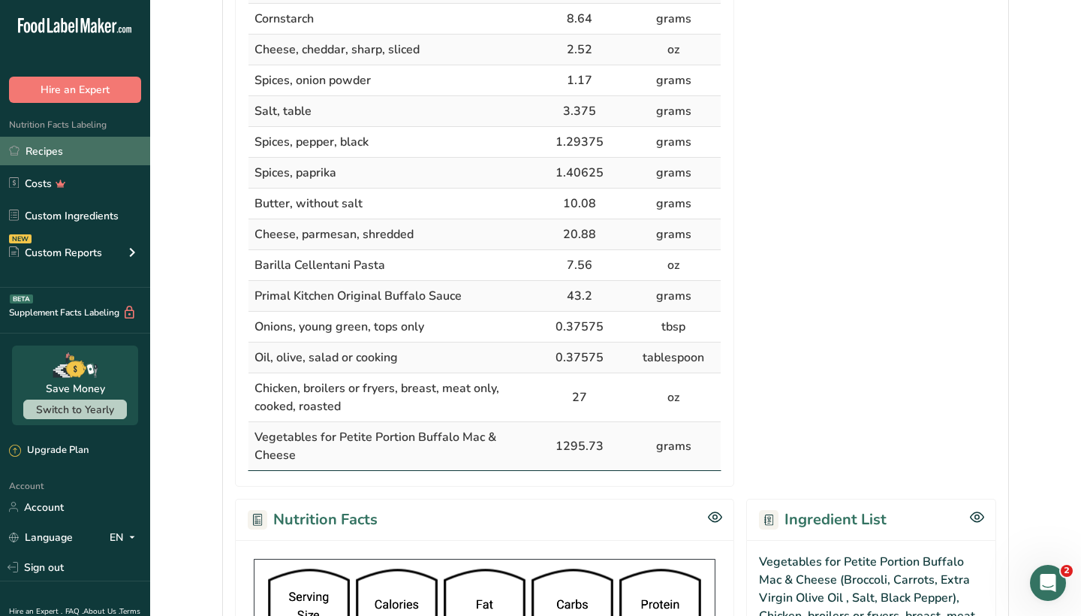
click at [65, 149] on link "Recipes" at bounding box center [75, 151] width 150 height 29
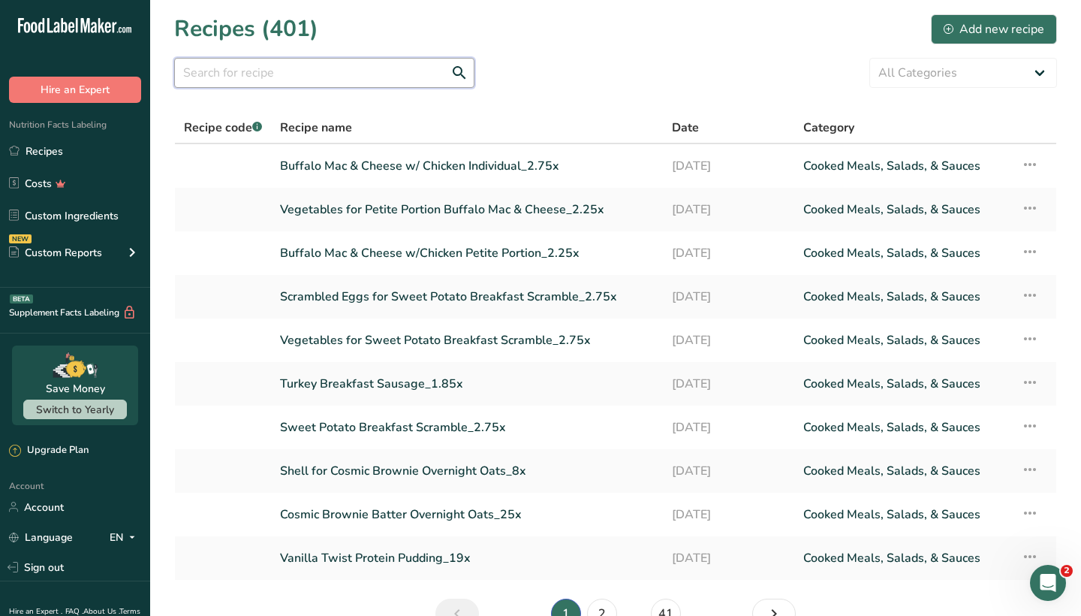
click at [393, 68] on input "text" at bounding box center [324, 73] width 300 height 30
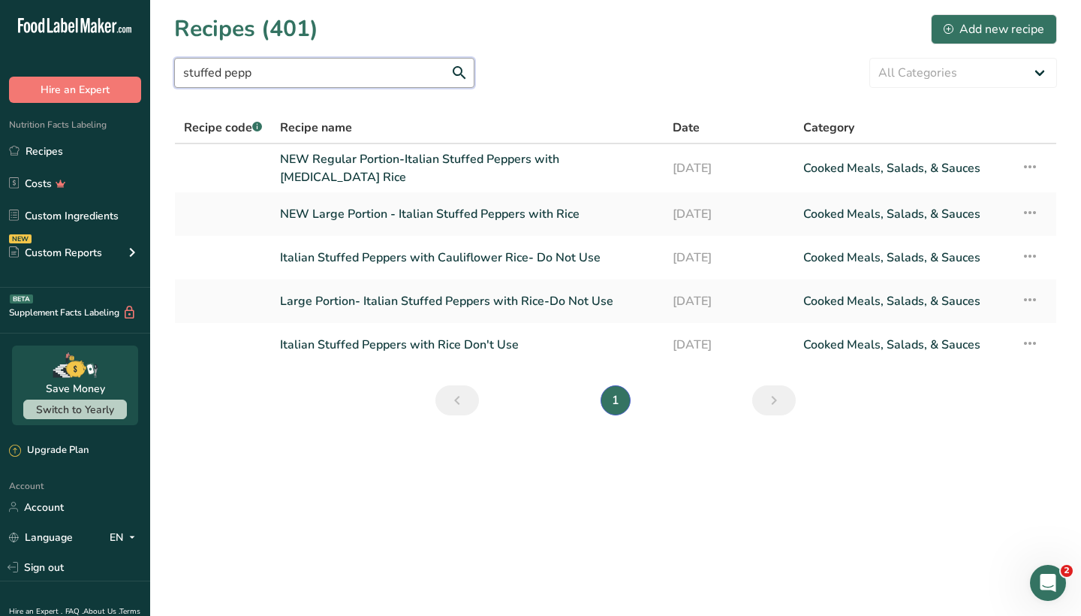
type input "stuffed pepper"
drag, startPoint x: 393, startPoint y: 68, endPoint x: 433, endPoint y: 161, distance: 101.2
click at [433, 161] on link "NEW Regular Portion-Italian Stuffed Peppers with Caul Rice" at bounding box center [467, 168] width 375 height 36
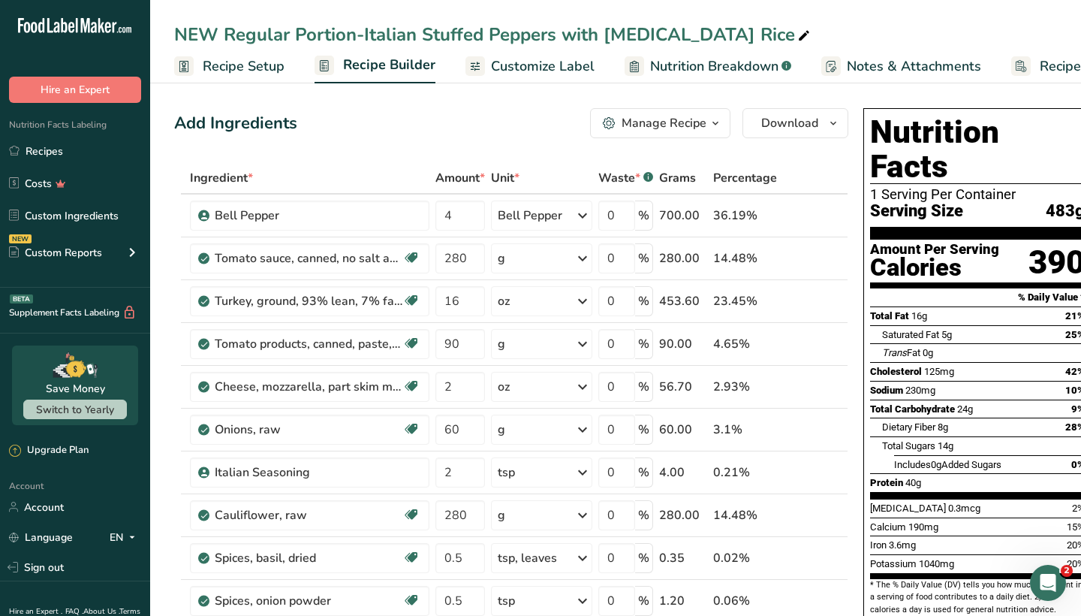
click at [670, 131] on div "Manage Recipe" at bounding box center [664, 123] width 85 height 18
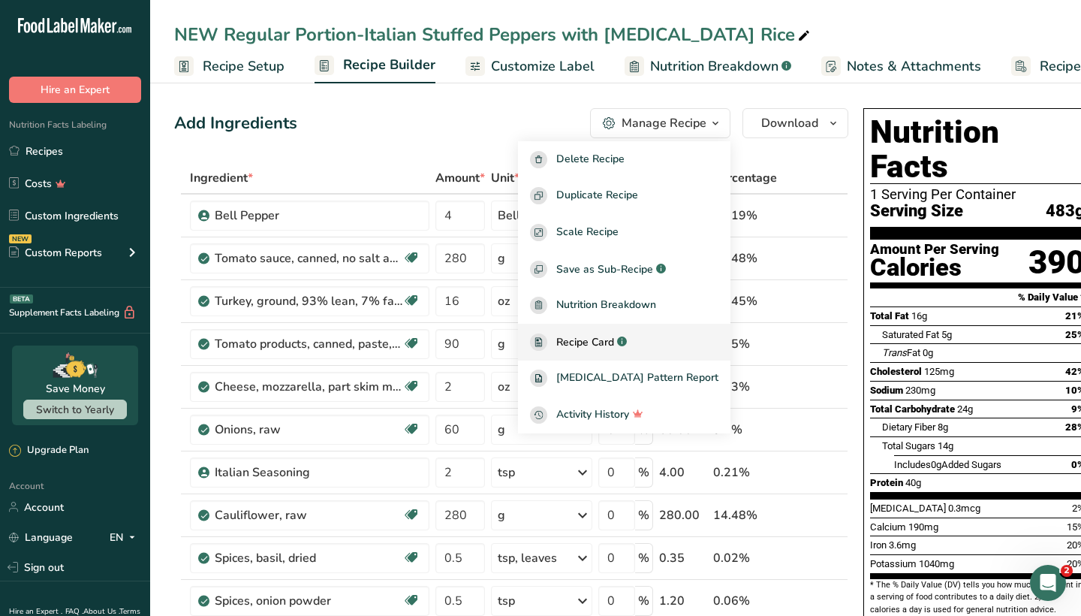
click at [614, 337] on span "Recipe Card" at bounding box center [585, 342] width 58 height 16
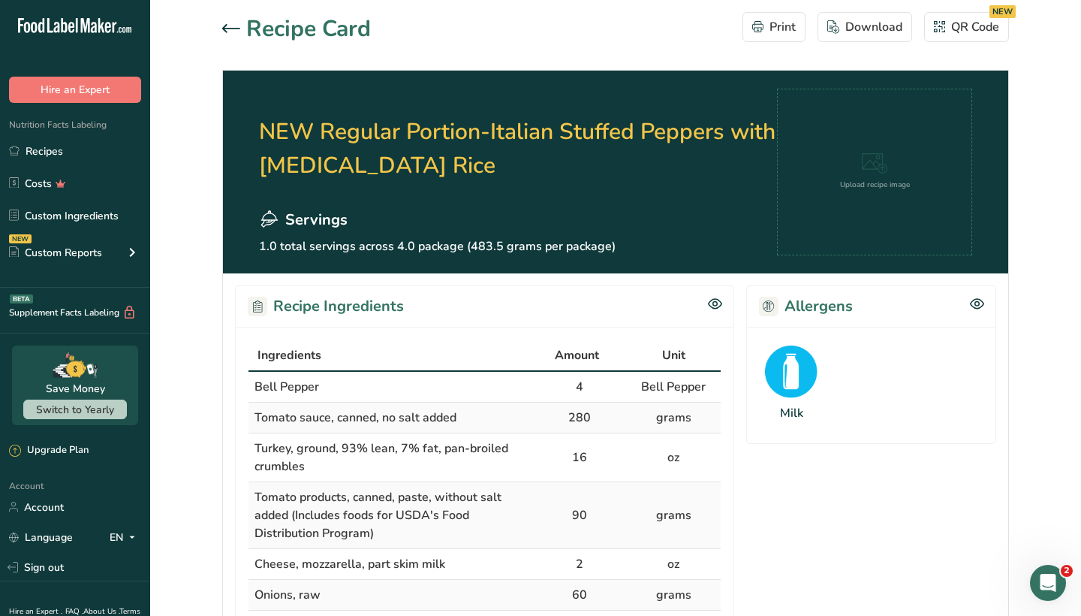
click at [232, 26] on icon at bounding box center [231, 28] width 18 height 9
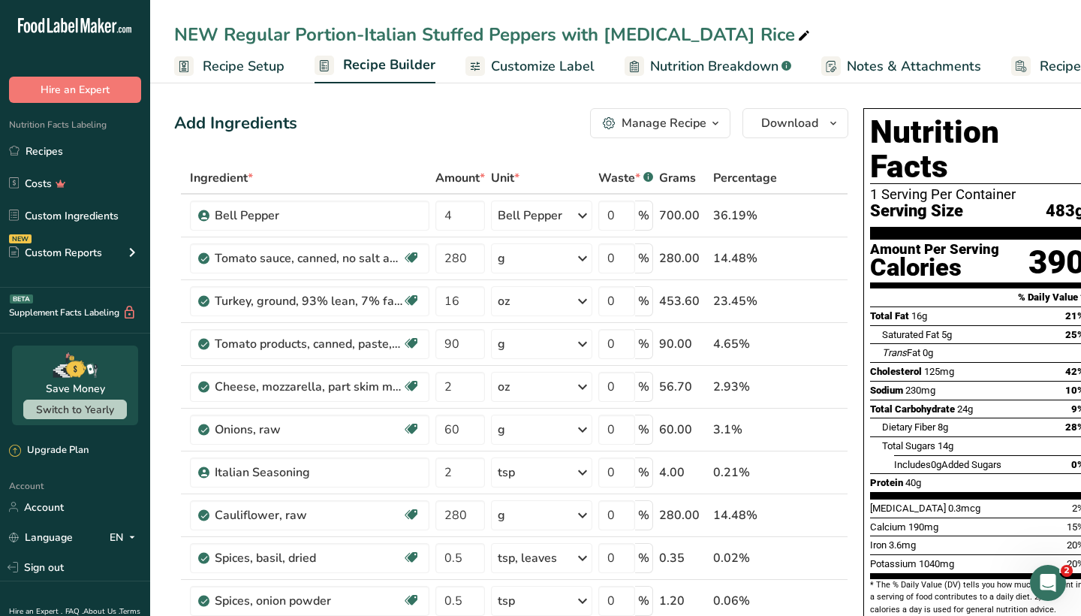
click at [676, 134] on button "Manage Recipe" at bounding box center [660, 123] width 140 height 30
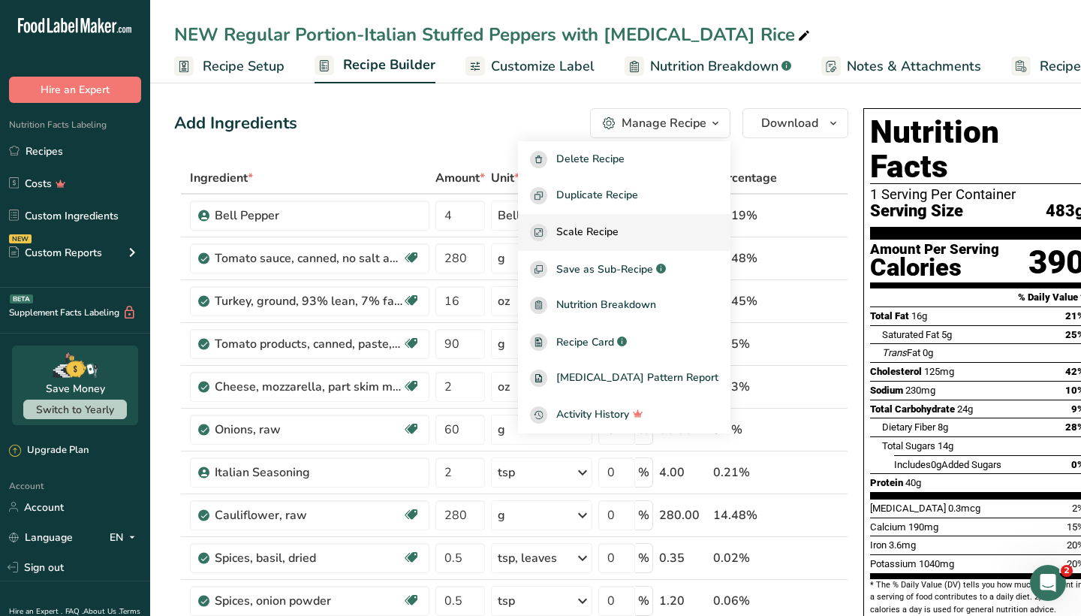
click at [619, 234] on span "Scale Recipe" at bounding box center [587, 232] width 62 height 17
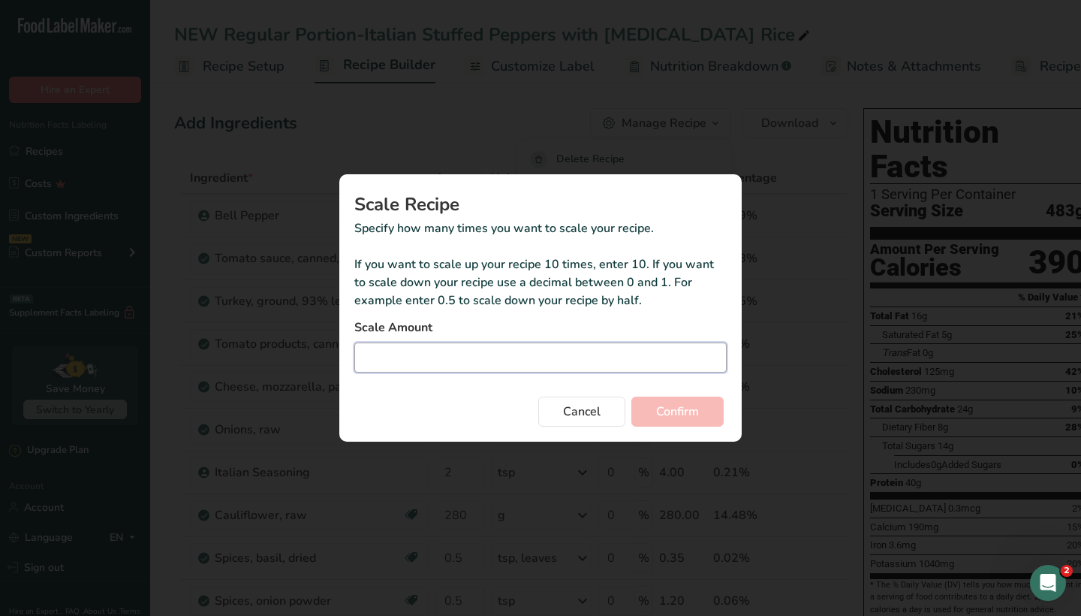
click at [584, 369] on input "Duplicate recipe modal" at bounding box center [540, 357] width 372 height 30
type input "2"
click at [682, 410] on span "Confirm" at bounding box center [677, 411] width 43 height 18
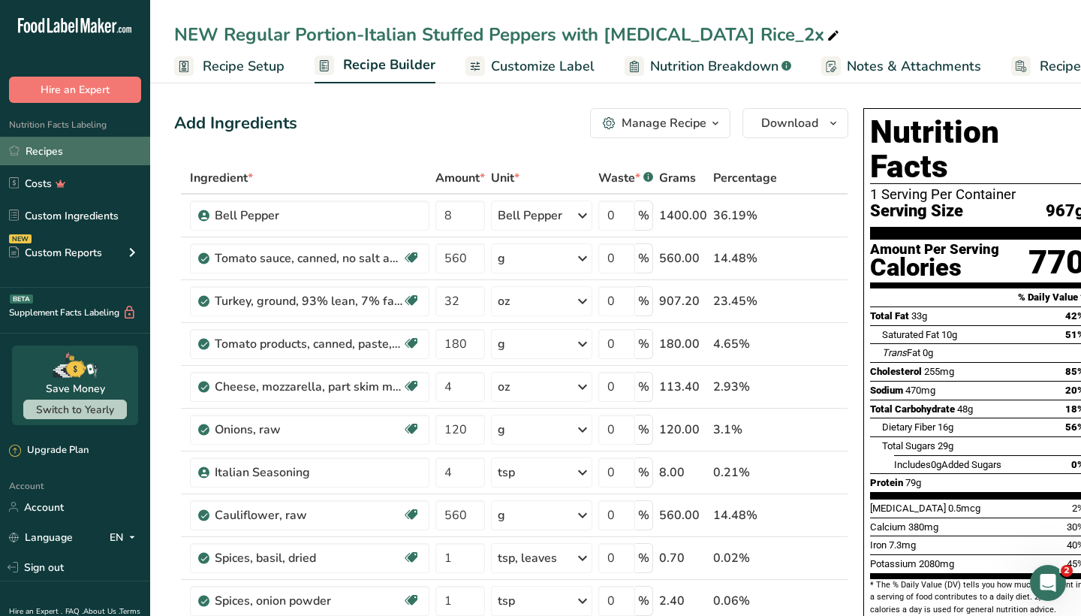
click at [102, 153] on link "Recipes" at bounding box center [75, 151] width 150 height 29
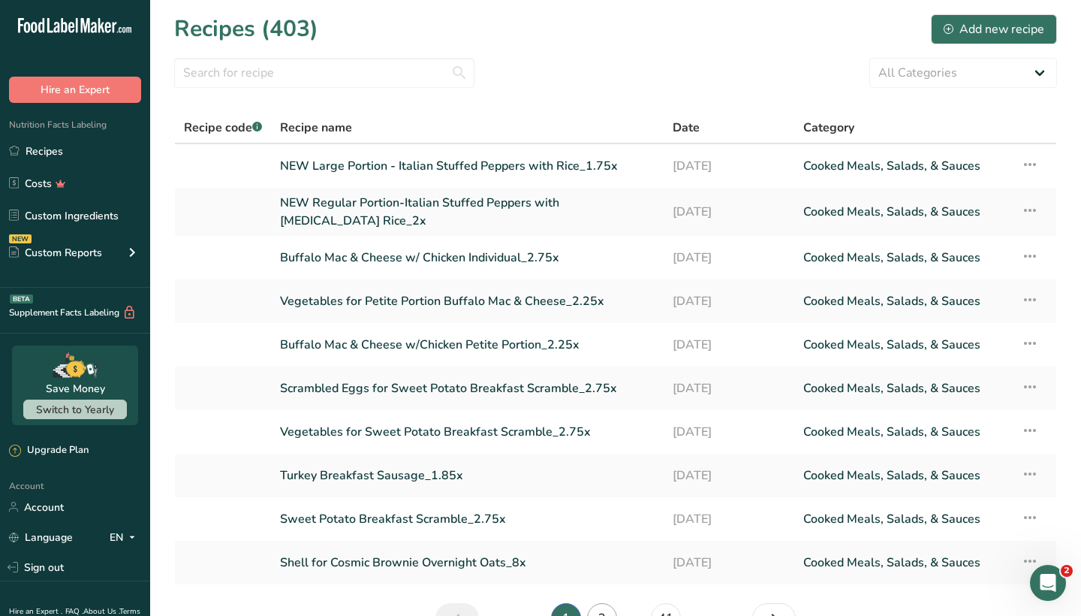
click at [596, 605] on link "2" at bounding box center [602, 618] width 30 height 30
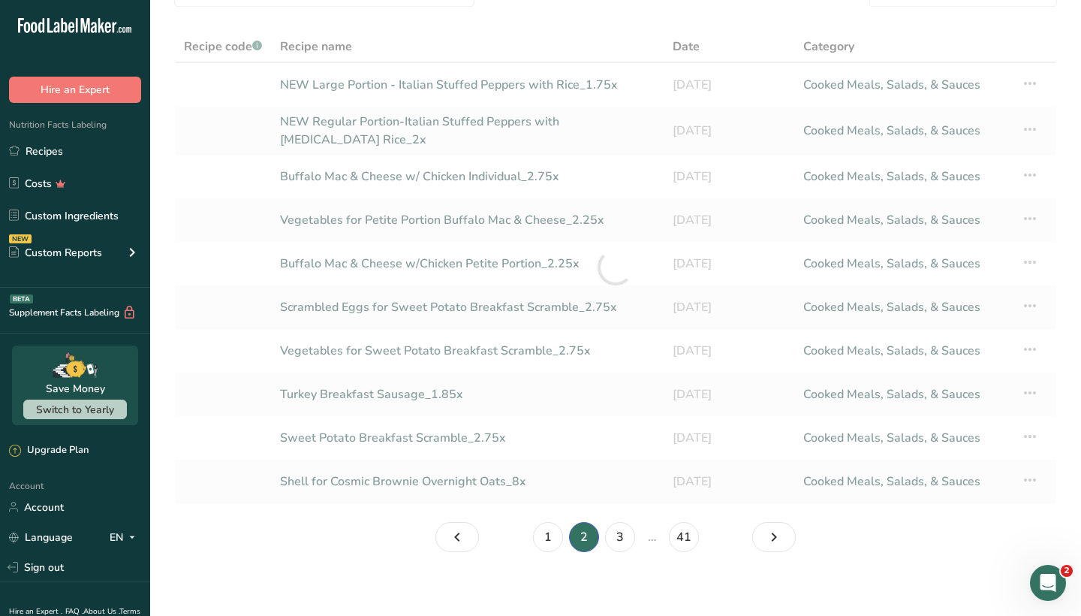
scroll to position [84, 0]
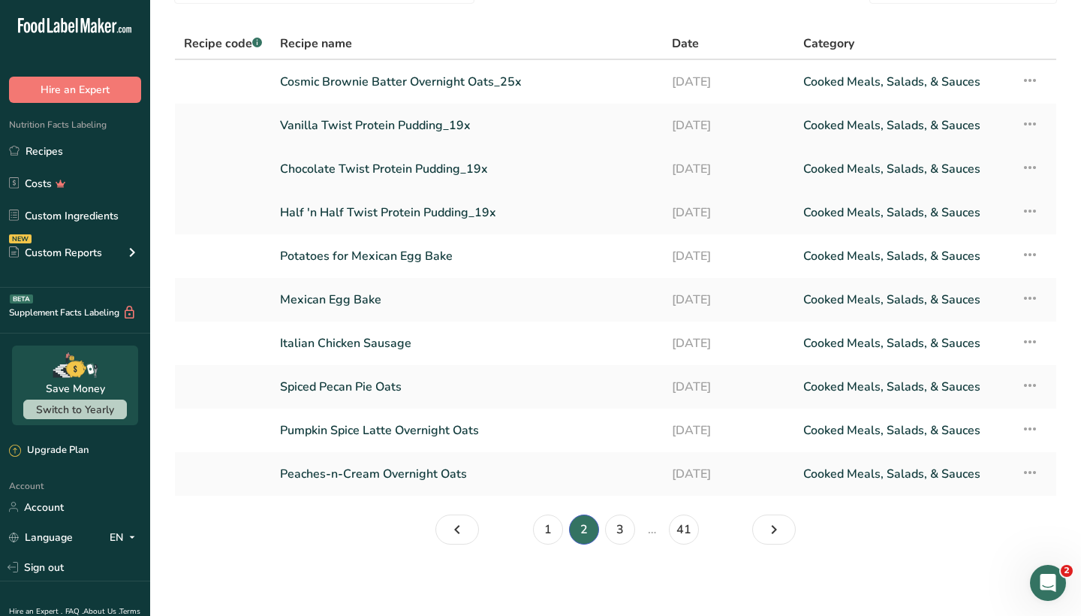
click at [397, 176] on link "Chocolate Twist Protein Pudding_19x" at bounding box center [467, 169] width 374 height 32
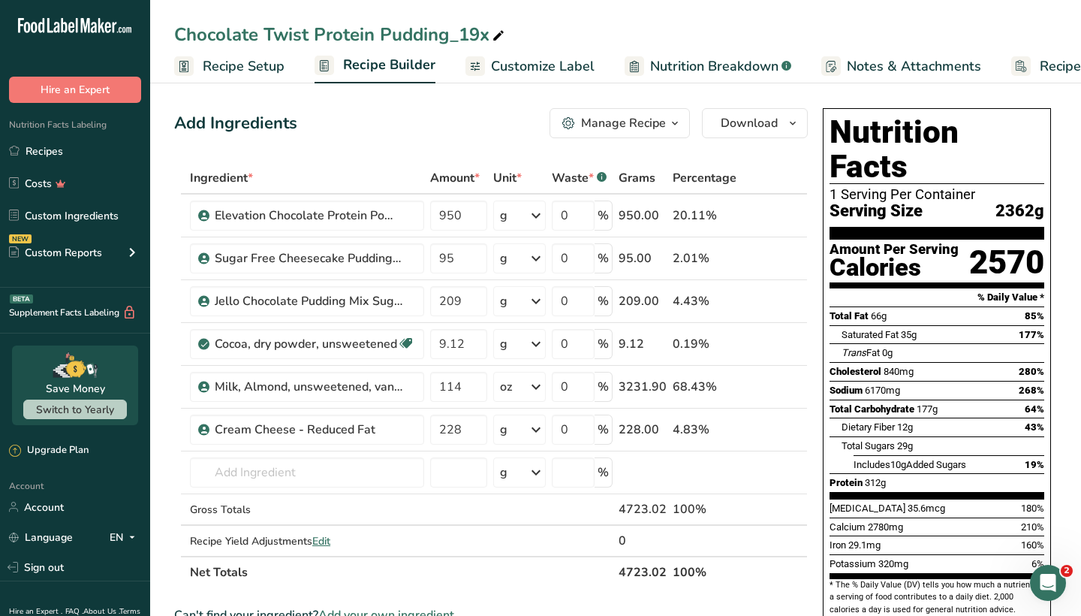
click at [641, 124] on div "Manage Recipe" at bounding box center [623, 123] width 85 height 18
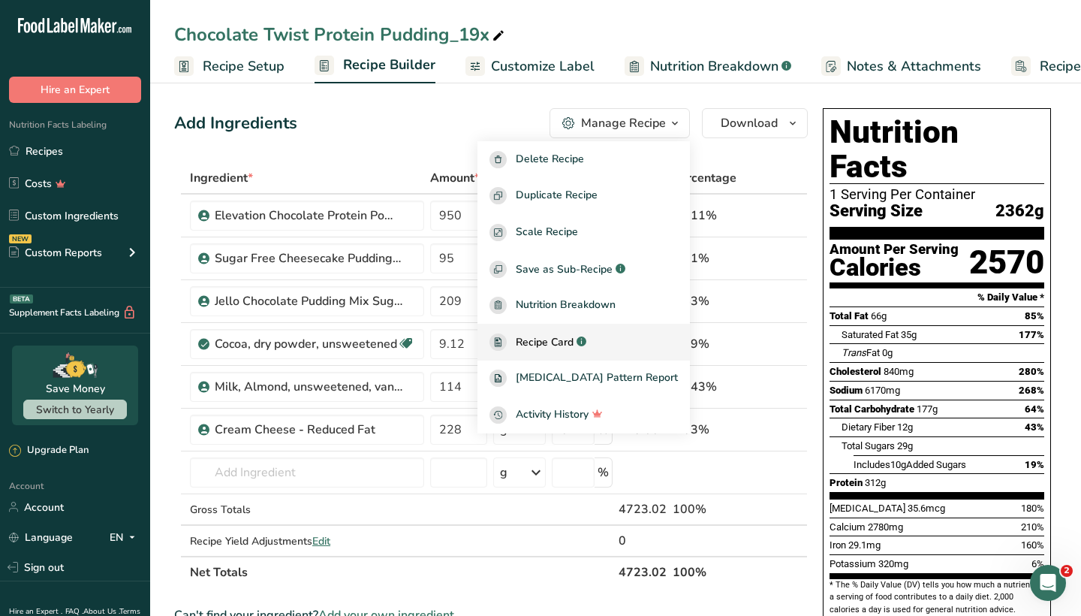
click at [573, 345] on span "Recipe Card" at bounding box center [545, 342] width 58 height 16
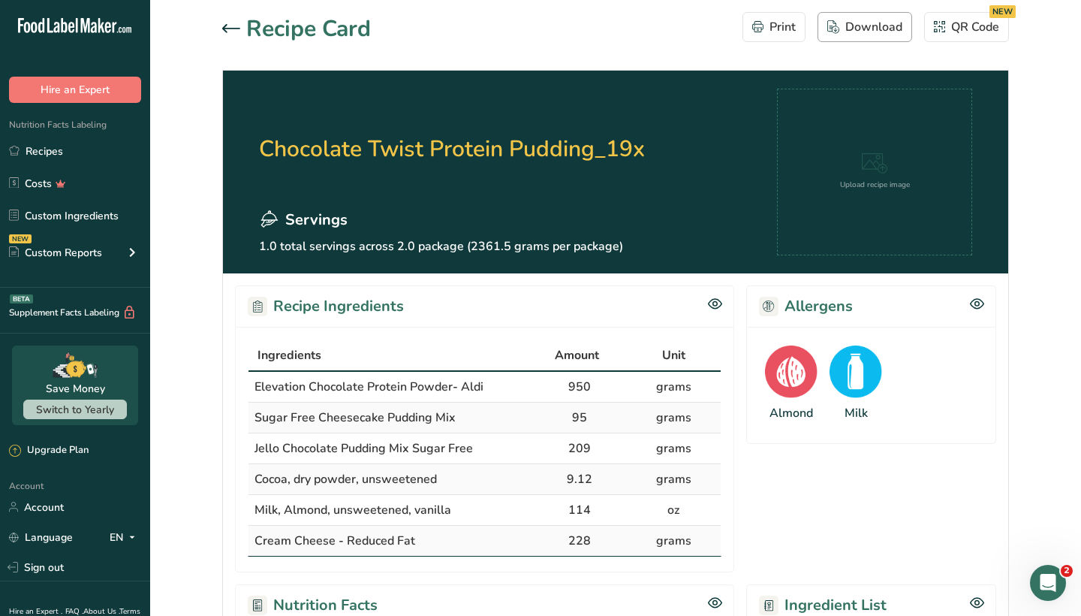
click at [877, 26] on div "Download" at bounding box center [864, 27] width 75 height 18
click at [226, 30] on icon at bounding box center [231, 28] width 18 height 9
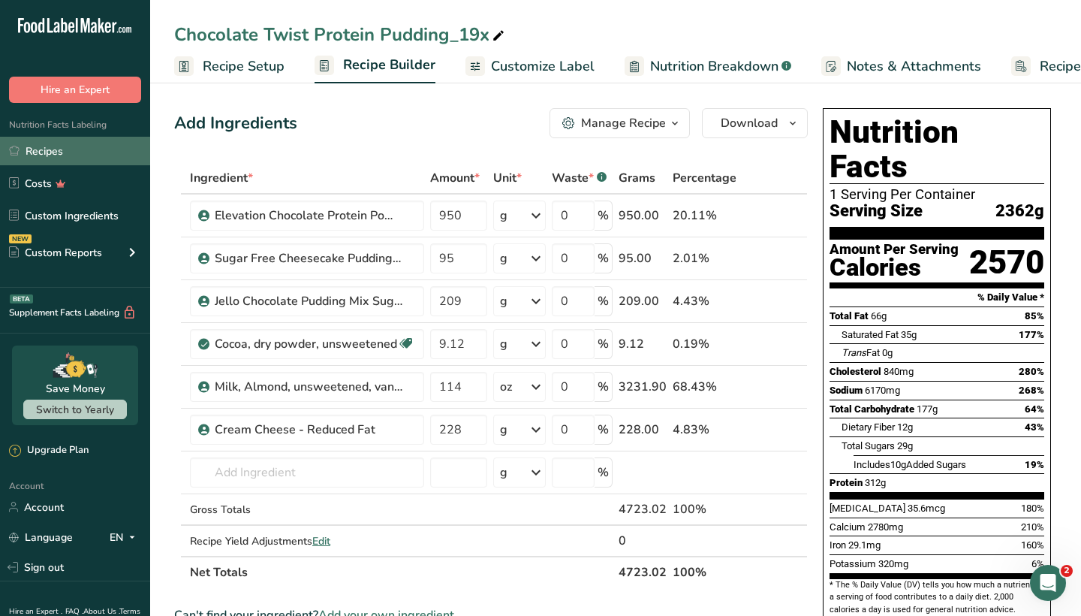
click at [62, 149] on link "Recipes" at bounding box center [75, 151] width 150 height 29
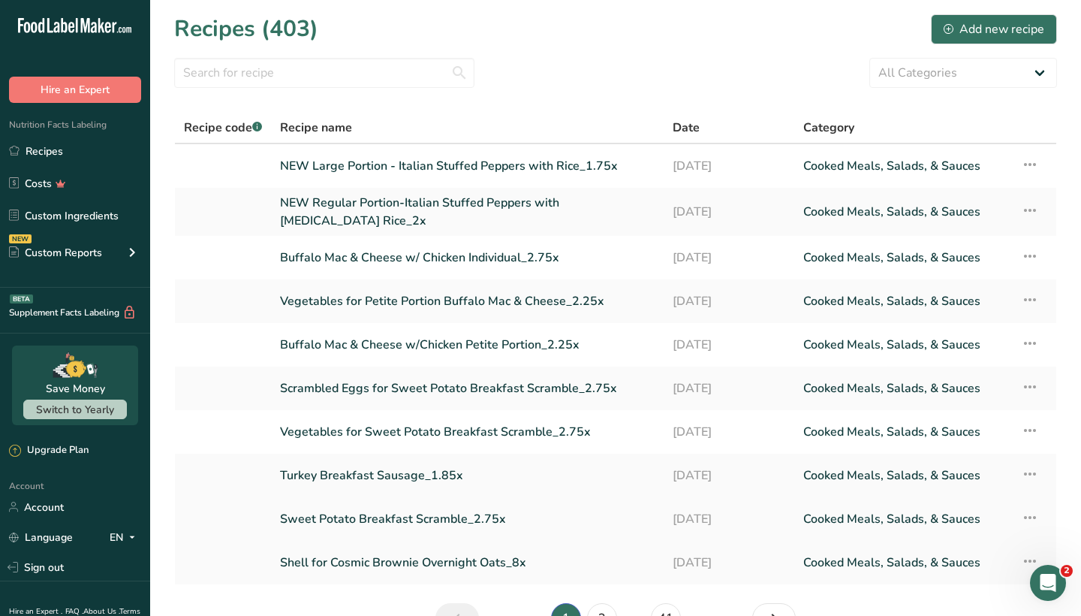
click at [412, 517] on link "Sweet Potato Breakfast Scramble_2.75x" at bounding box center [467, 519] width 375 height 32
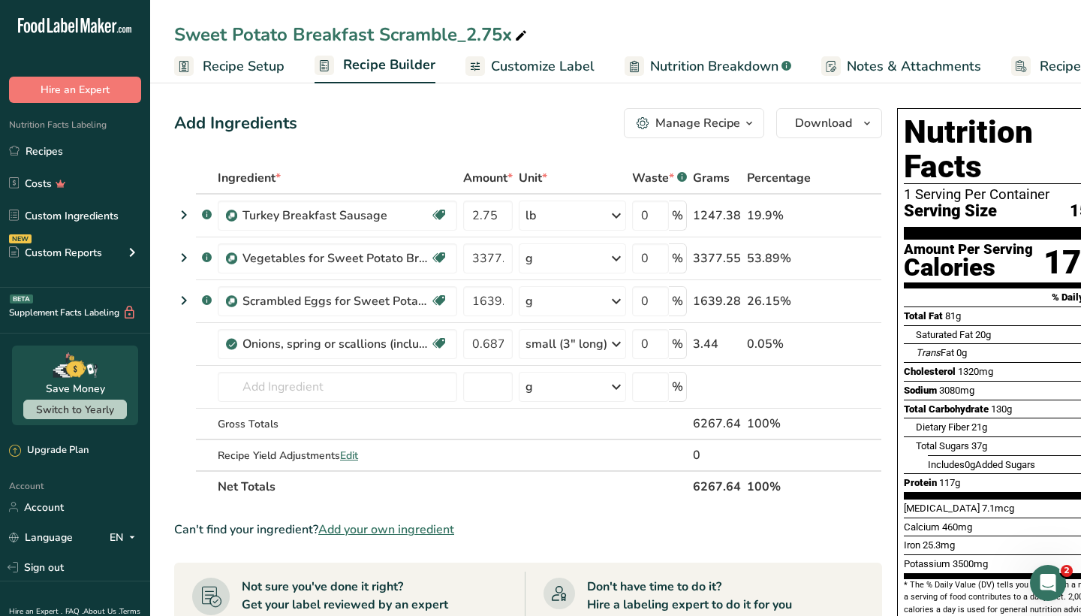
click at [697, 130] on div "Manage Recipe" at bounding box center [697, 123] width 85 height 18
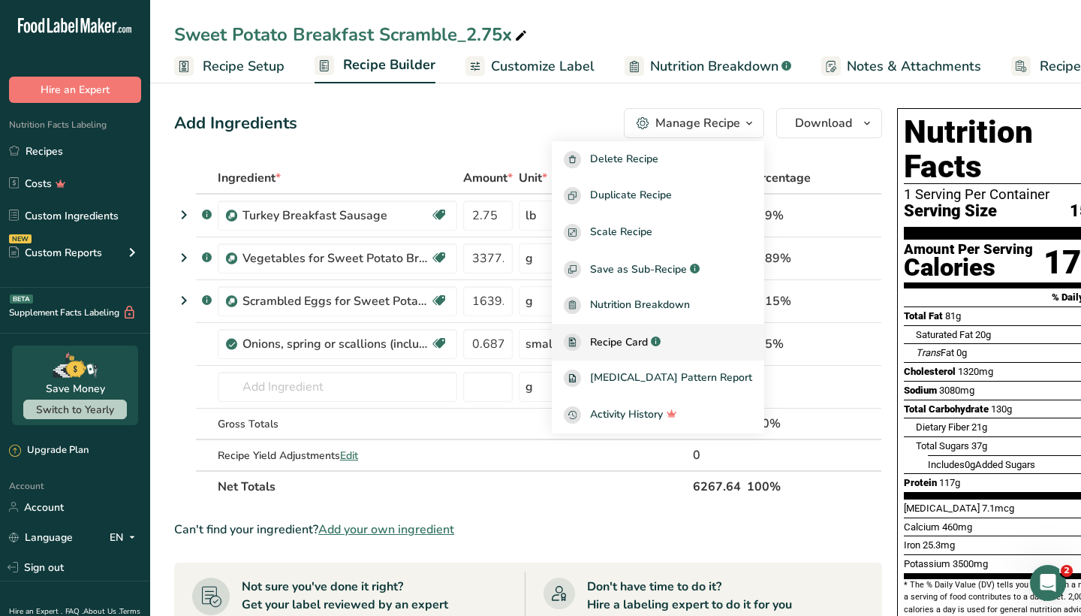
click at [644, 334] on span "Recipe Card" at bounding box center [619, 342] width 58 height 16
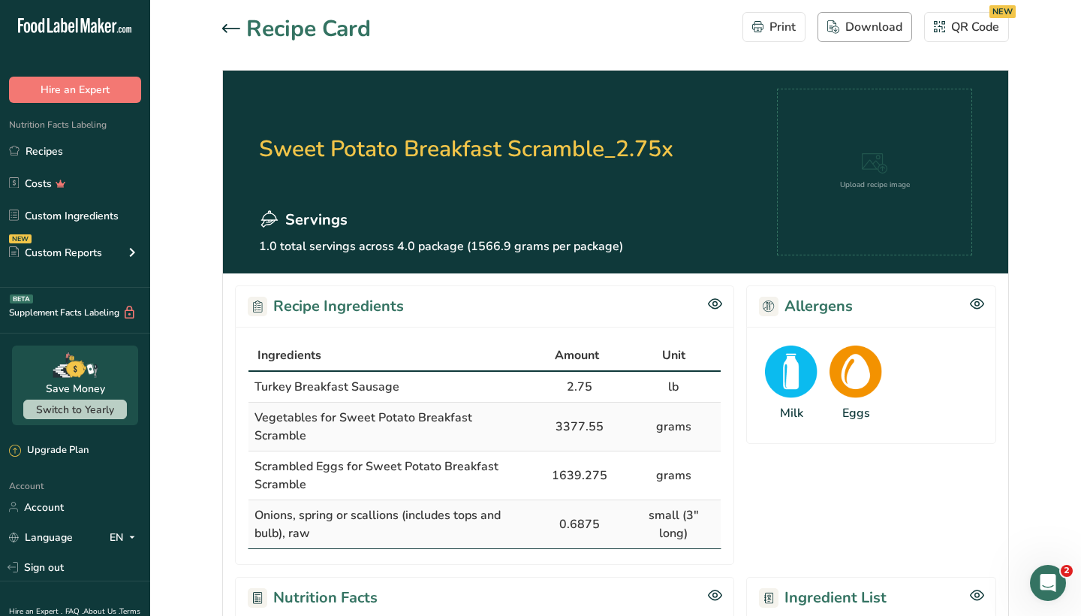
click at [852, 26] on div "Download" at bounding box center [864, 27] width 75 height 18
click at [64, 152] on link "Recipes" at bounding box center [75, 151] width 150 height 29
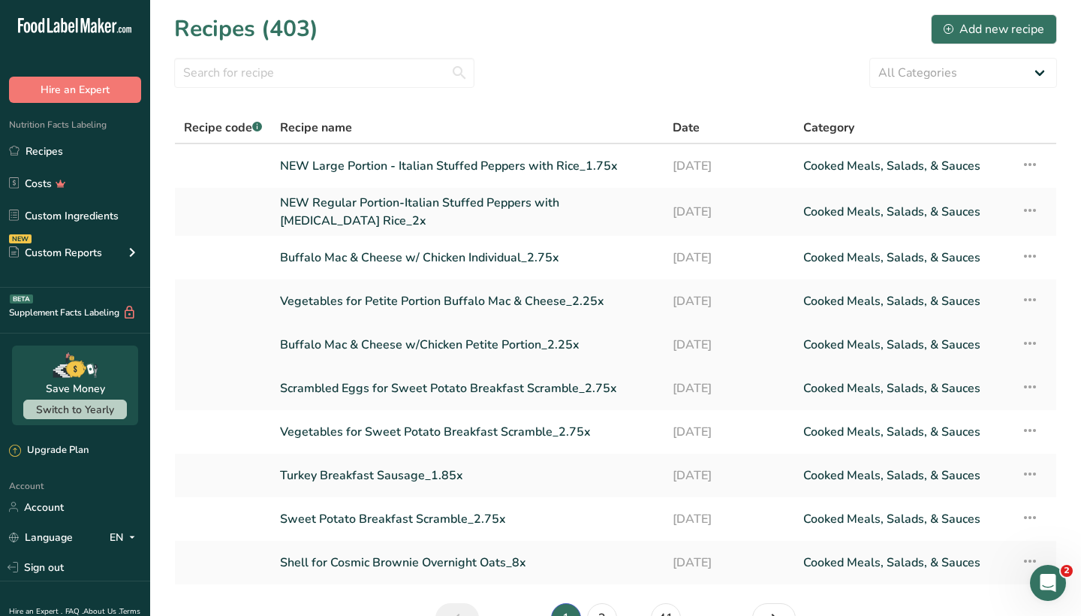
click at [428, 334] on link "Buffalo Mac & Cheese w/Chicken Petite Portion_2.25x" at bounding box center [467, 345] width 375 height 32
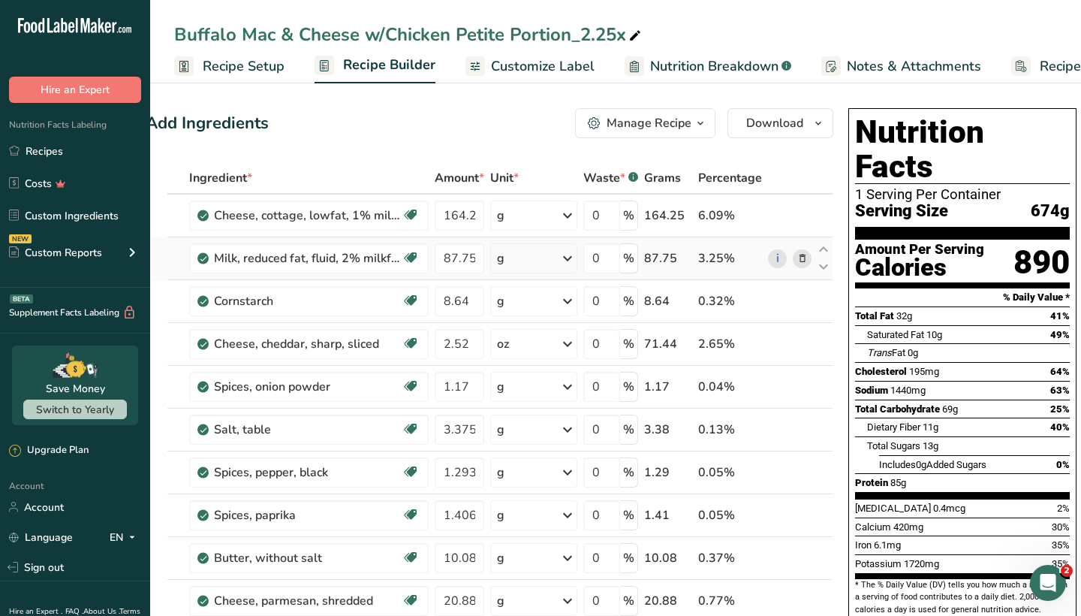
scroll to position [0, 27]
click at [655, 121] on div "Manage Recipe" at bounding box center [650, 123] width 85 height 18
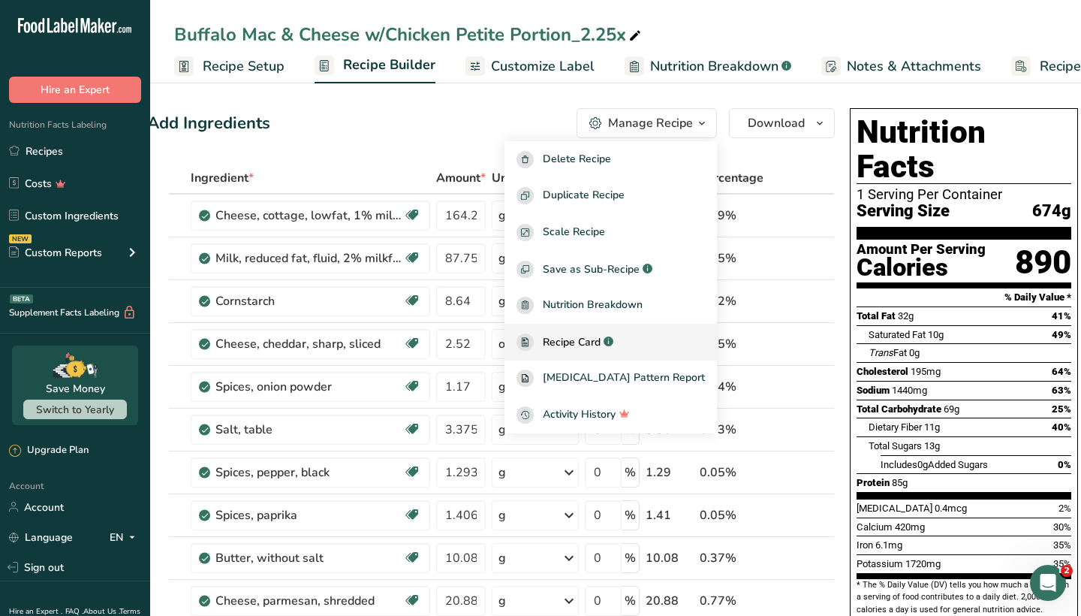
click at [600, 335] on span "Recipe Card" at bounding box center [572, 342] width 58 height 16
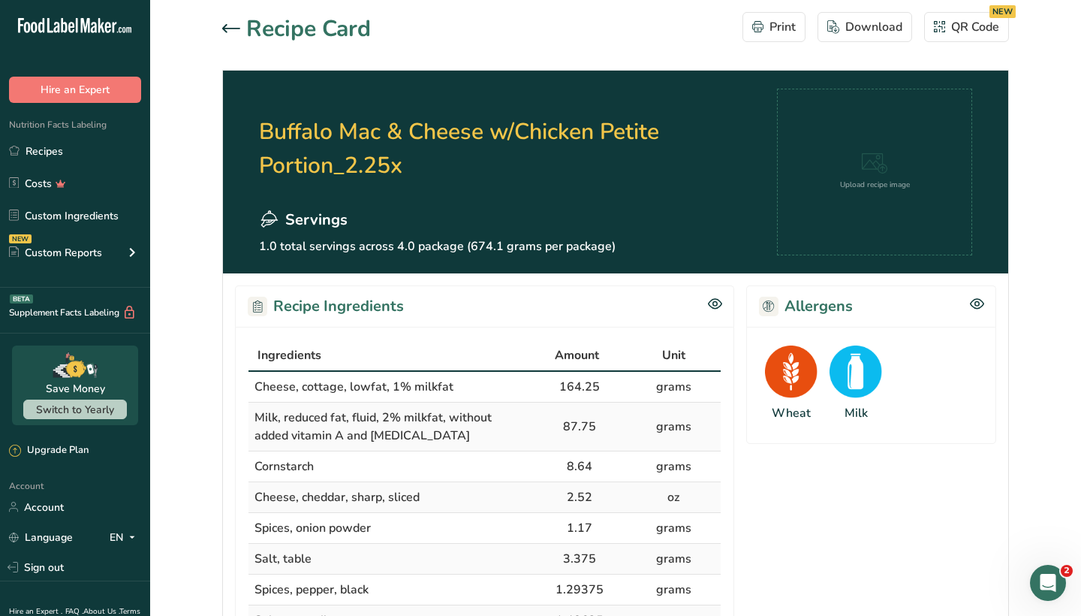
click at [858, 26] on div "Download" at bounding box center [864, 27] width 75 height 18
click at [105, 142] on link "Recipes" at bounding box center [75, 151] width 150 height 29
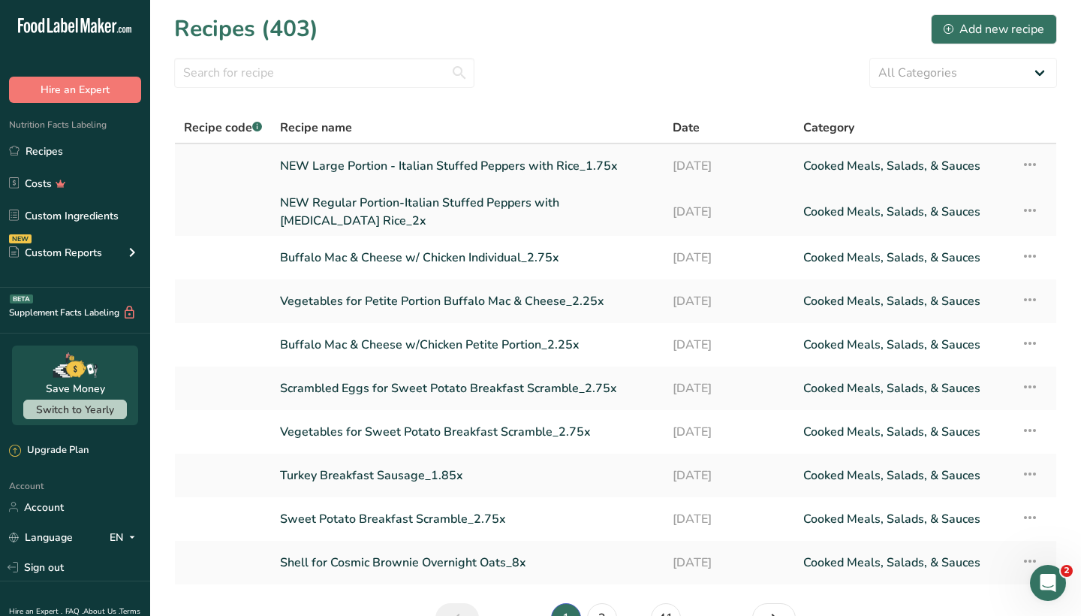
click at [524, 161] on link "NEW Large Portion - Italian Stuffed Peppers with Rice_1.75x" at bounding box center [467, 166] width 375 height 32
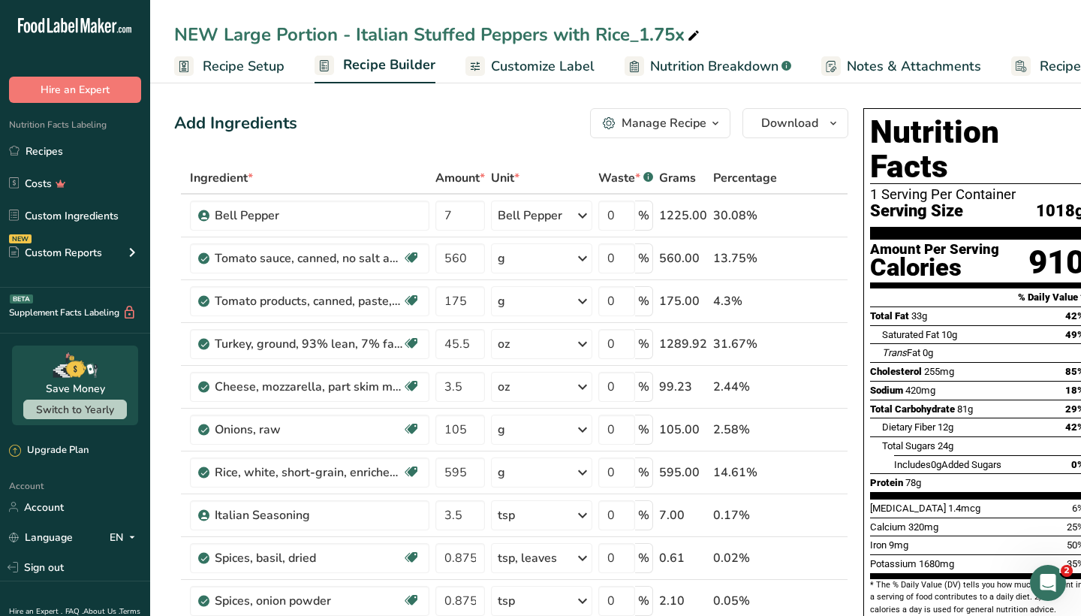
click at [666, 110] on button "Manage Recipe" at bounding box center [660, 123] width 140 height 30
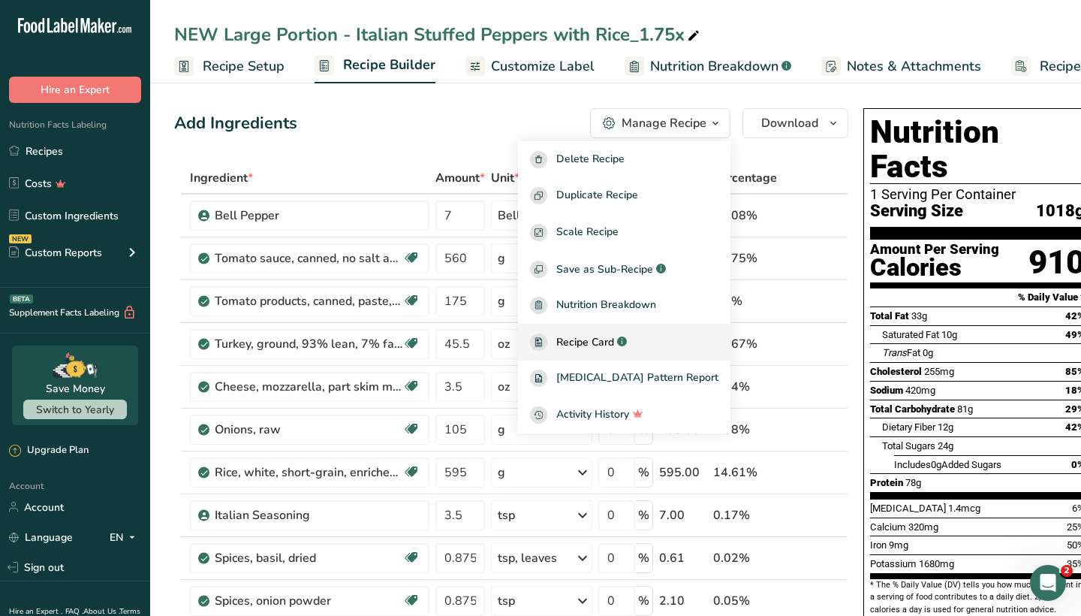
click at [604, 339] on span "Recipe Card" at bounding box center [585, 342] width 58 height 16
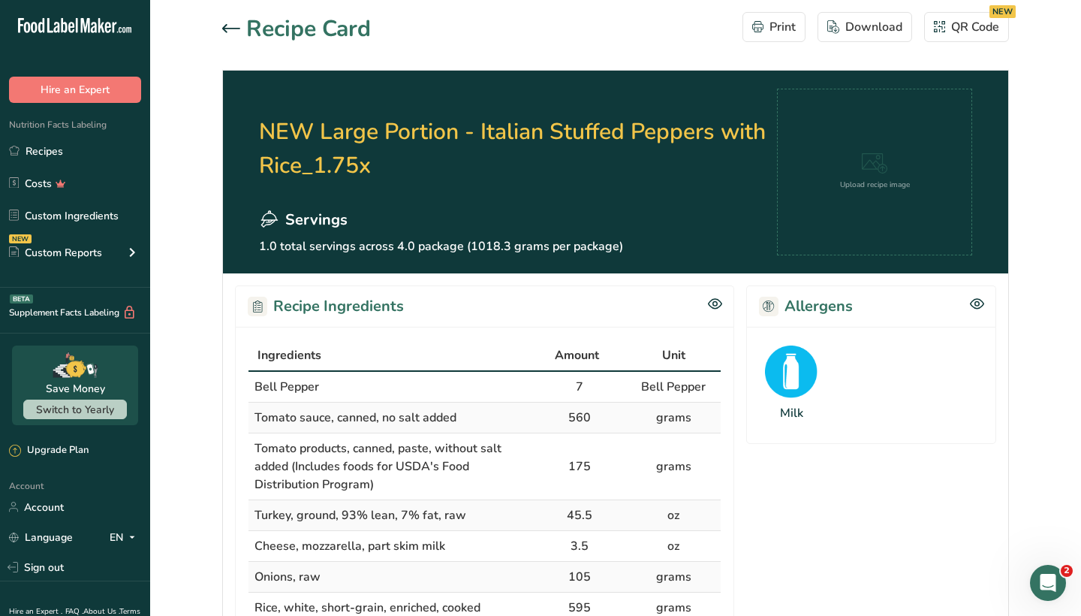
click at [866, 26] on div "Download" at bounding box center [864, 27] width 75 height 18
click at [64, 155] on link "Recipes" at bounding box center [75, 151] width 150 height 29
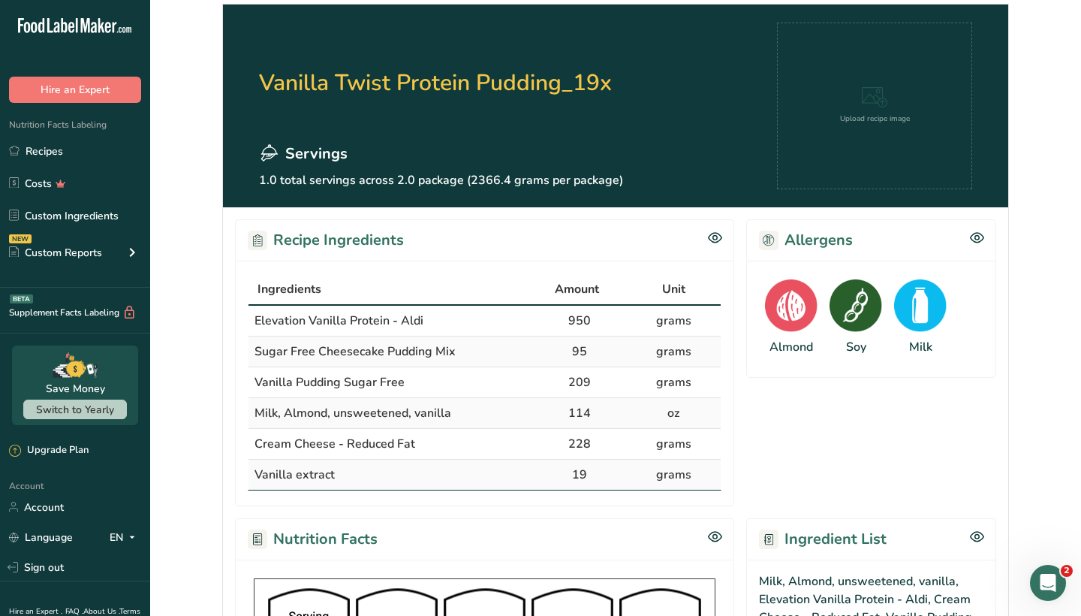
scroll to position [69, 0]
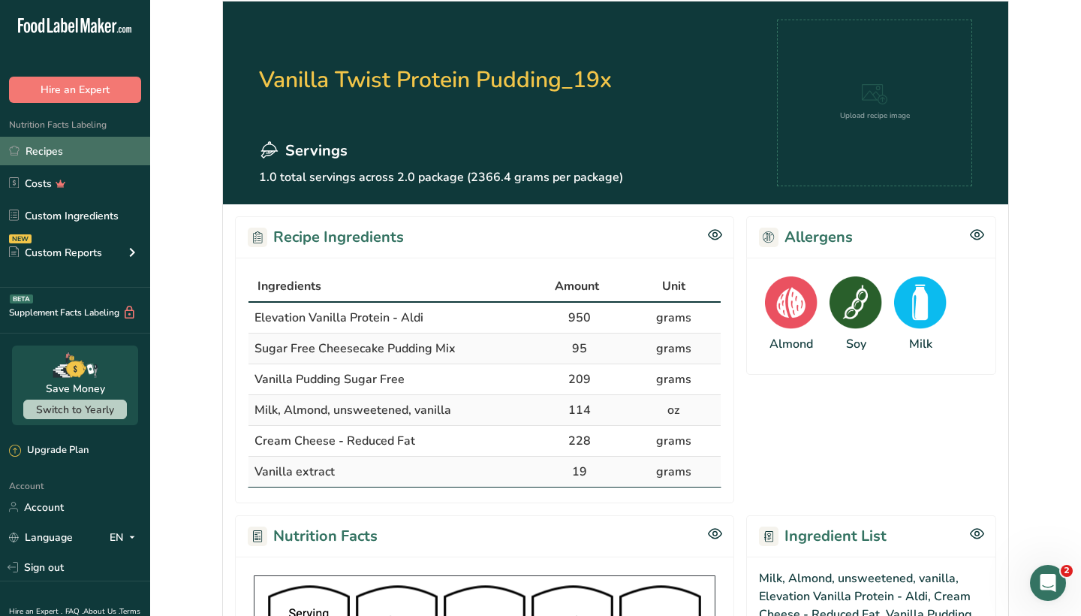
click at [100, 152] on link "Recipes" at bounding box center [75, 151] width 150 height 29
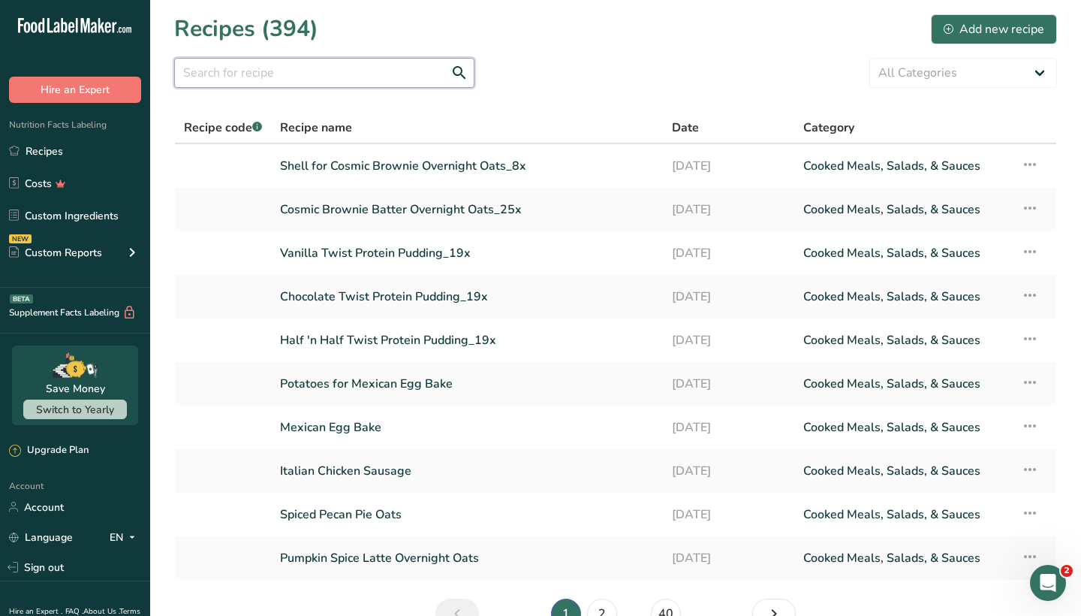
click at [378, 79] on input "text" at bounding box center [324, 73] width 300 height 30
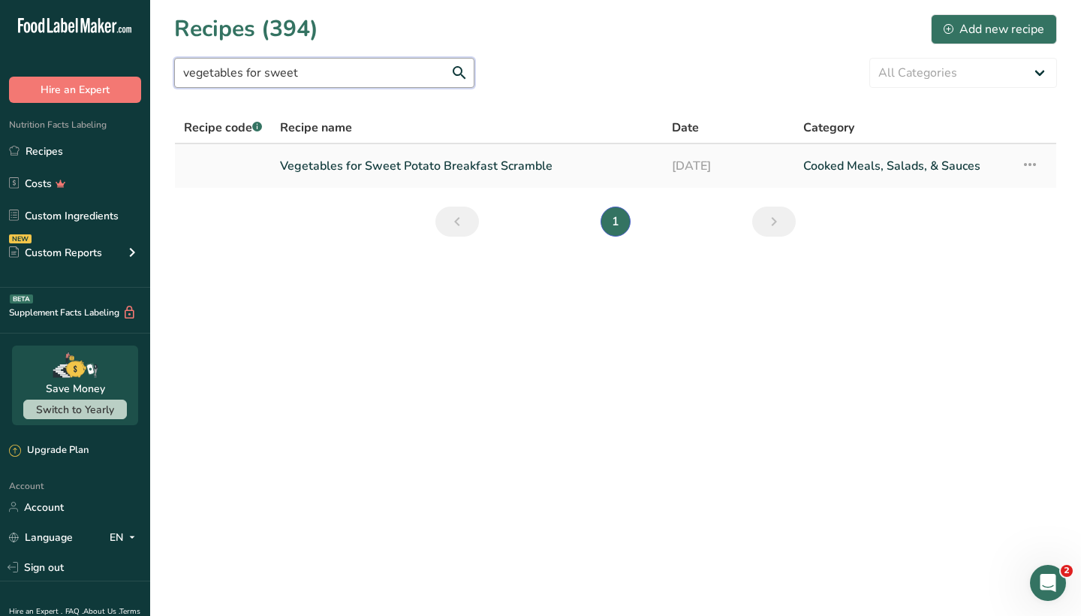
type input "vegetables for sweet"
click at [399, 169] on link "Vegetables for Sweet Potato Breakfast Scramble" at bounding box center [467, 166] width 374 height 32
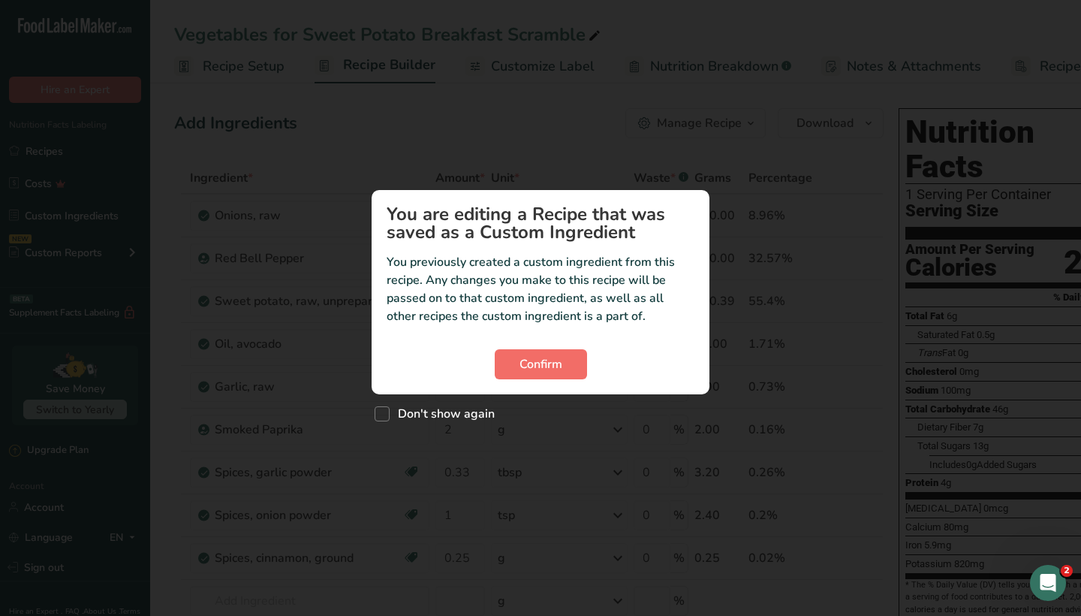
click at [555, 367] on span "Confirm" at bounding box center [540, 364] width 43 height 18
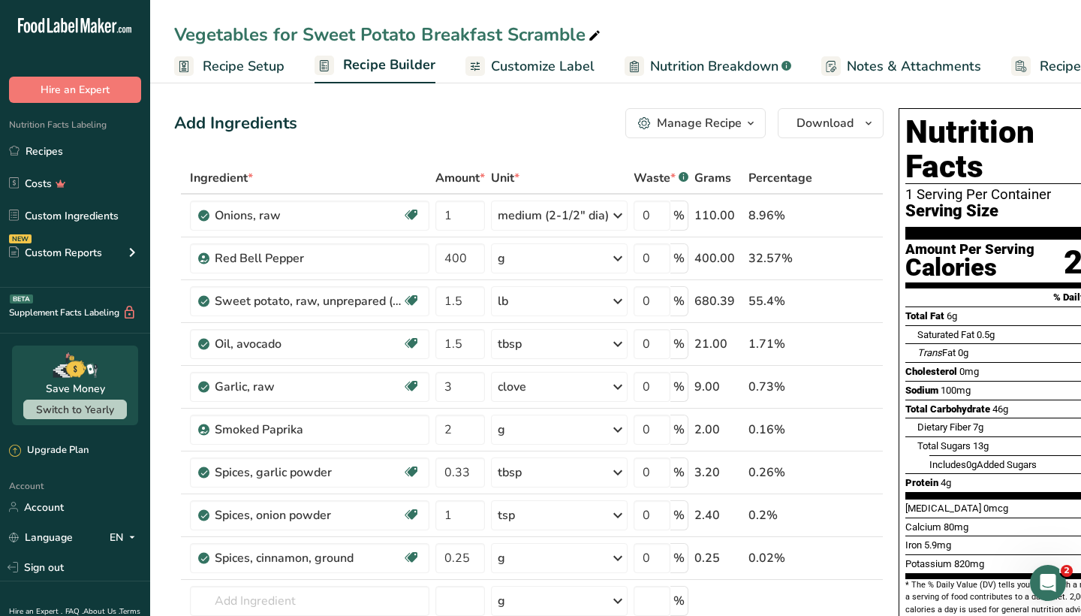
click at [680, 124] on div "Manage Recipe" at bounding box center [699, 123] width 85 height 18
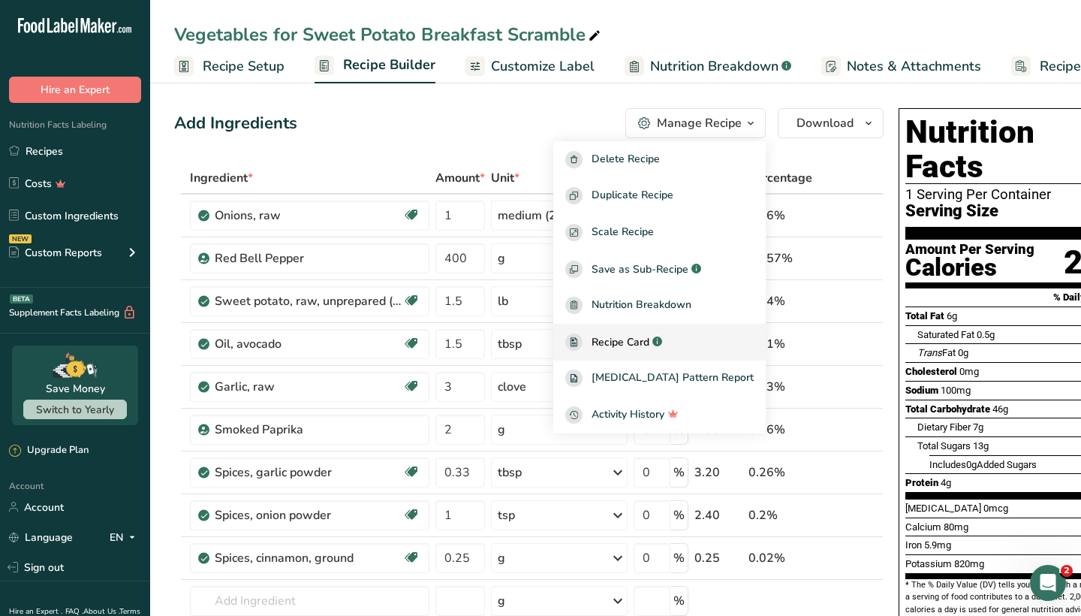
click at [635, 340] on span "Recipe Card" at bounding box center [620, 342] width 58 height 16
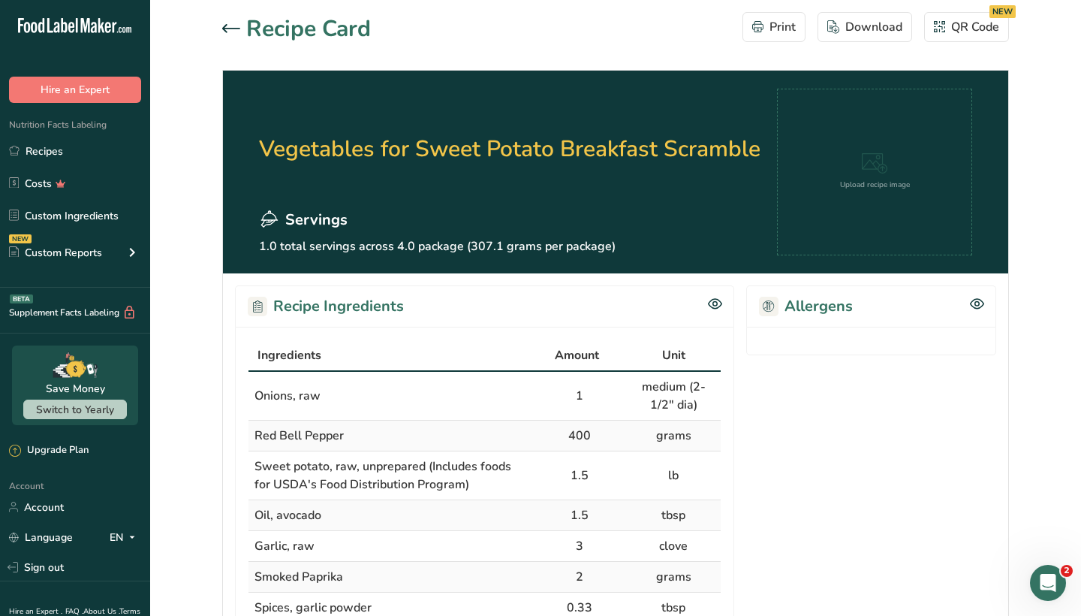
click at [233, 25] on icon at bounding box center [231, 28] width 18 height 9
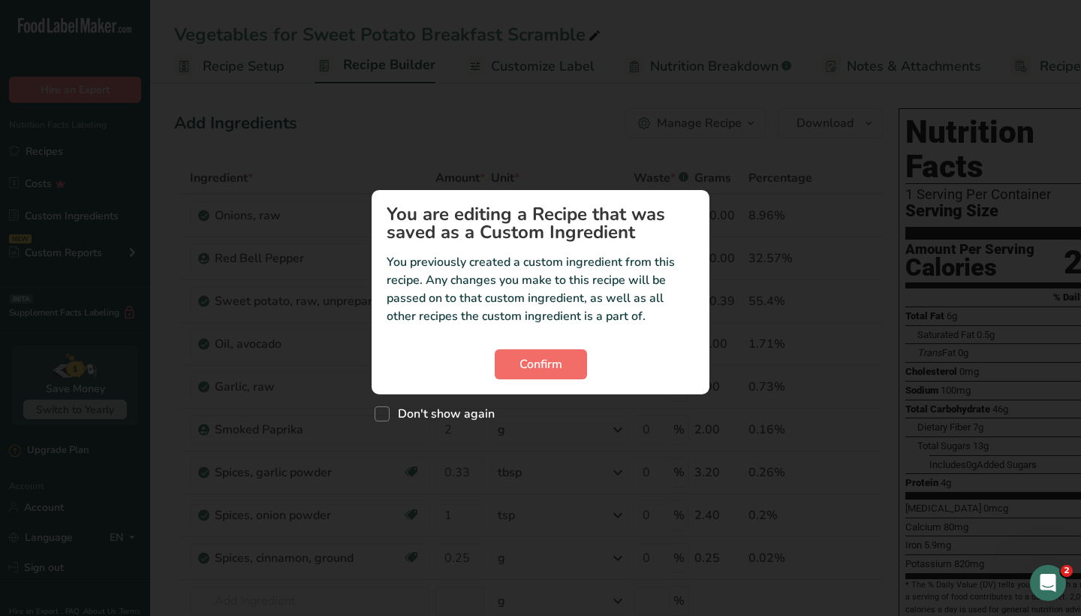
click at [538, 367] on span "Confirm" at bounding box center [540, 364] width 43 height 18
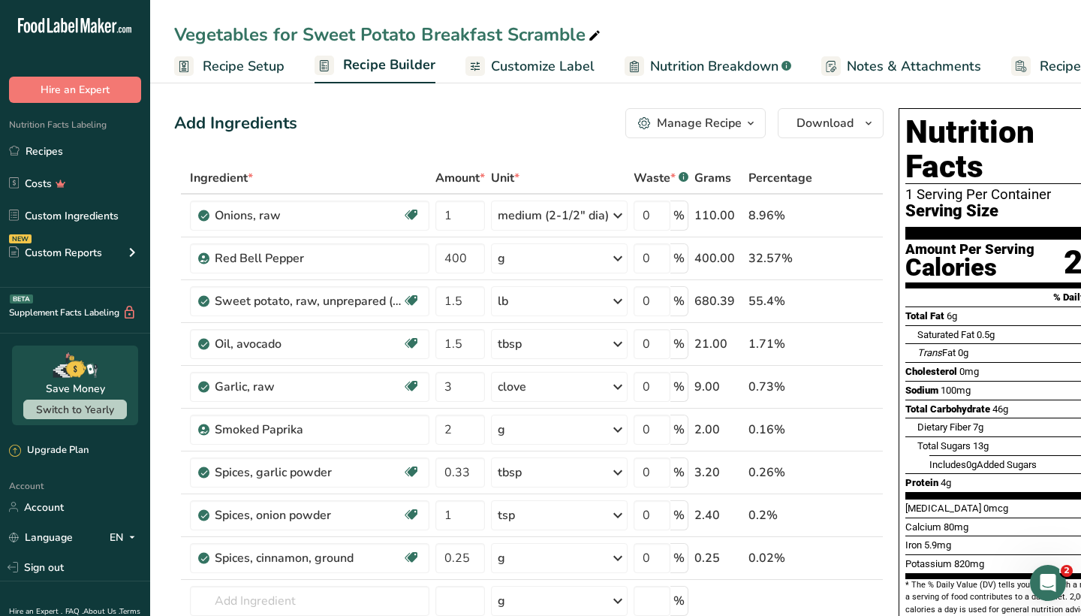
click at [695, 119] on div "Manage Recipe" at bounding box center [699, 123] width 85 height 18
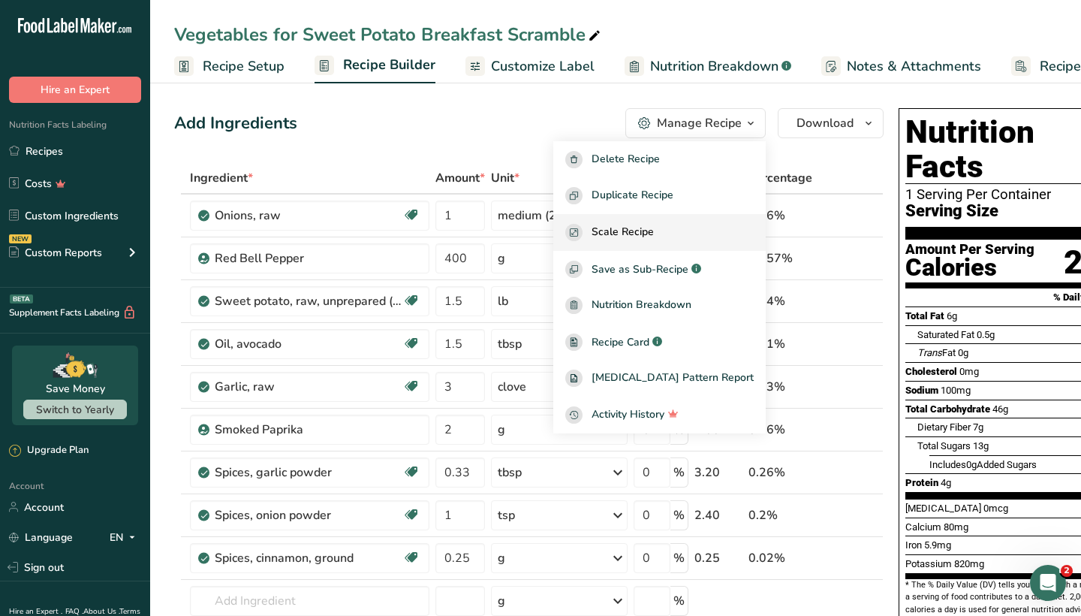
click at [654, 233] on span "Scale Recipe" at bounding box center [622, 232] width 62 height 17
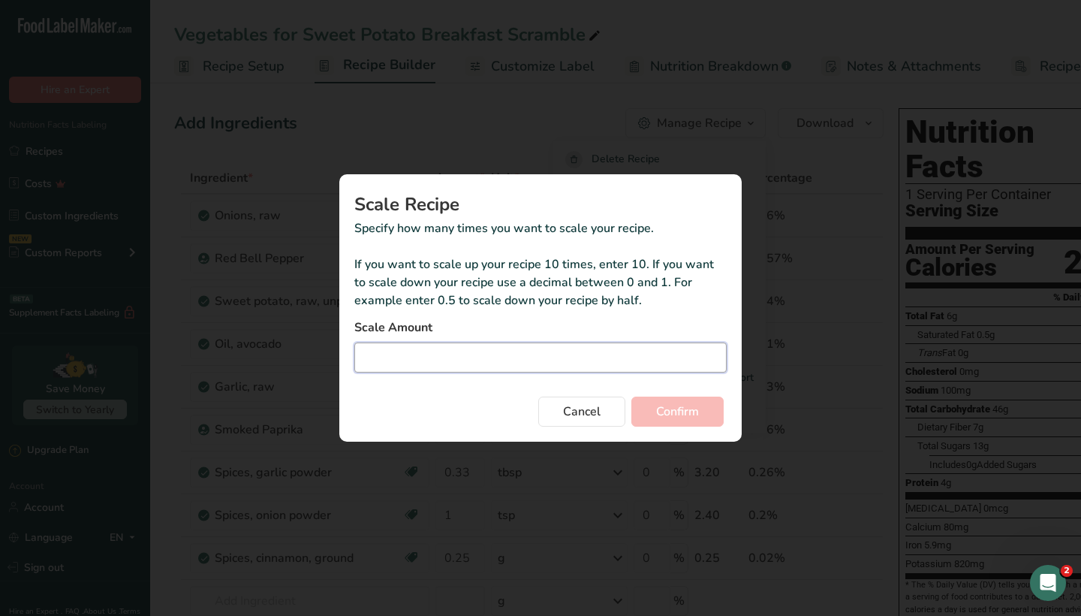
click at [492, 360] on input "Duplicate recipe modal" at bounding box center [540, 357] width 372 height 30
type input "2"
type input "2.75"
click at [670, 408] on span "Confirm" at bounding box center [677, 411] width 43 height 18
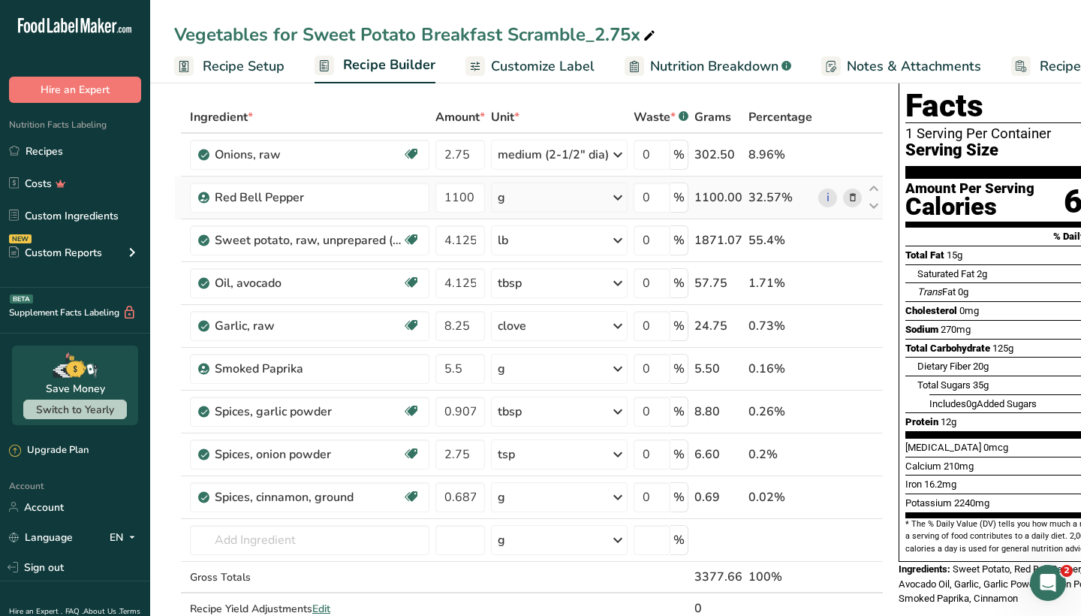
scroll to position [74, 0]
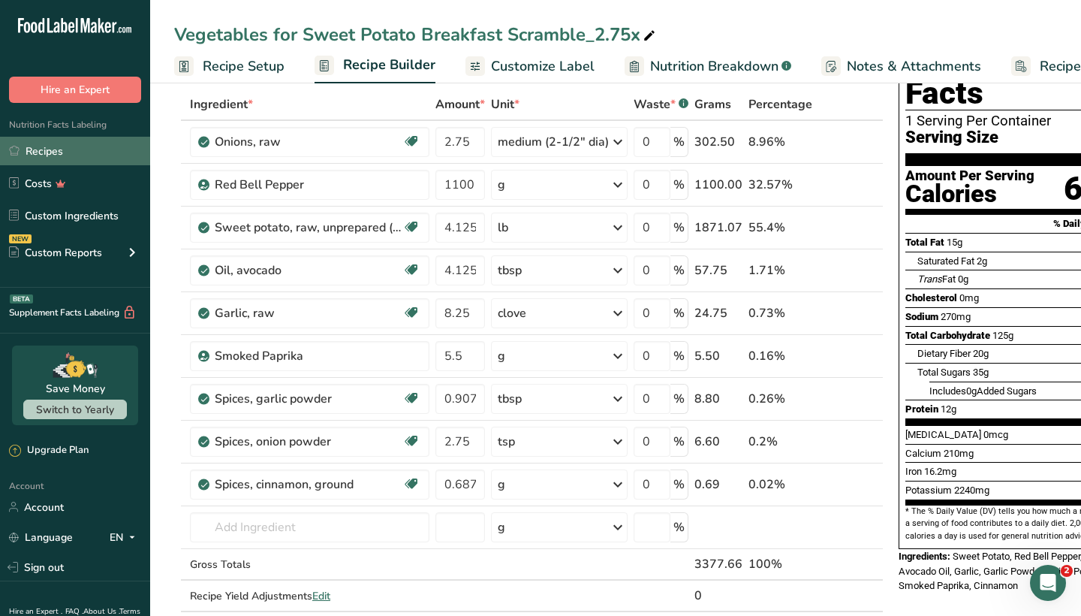
click at [87, 149] on link "Recipes" at bounding box center [75, 151] width 150 height 29
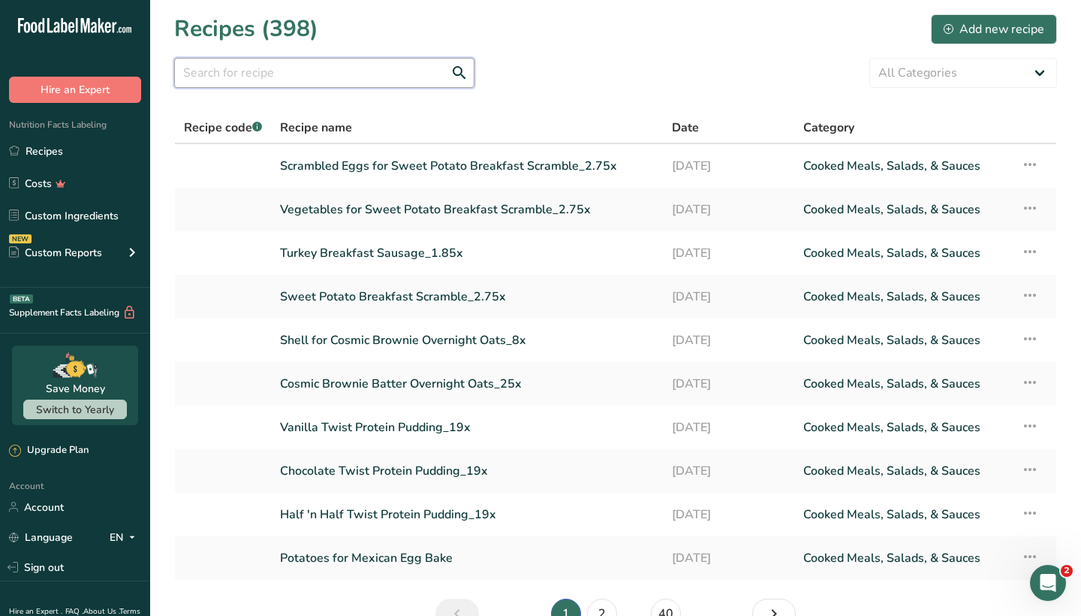
click at [438, 60] on input "text" at bounding box center [324, 73] width 300 height 30
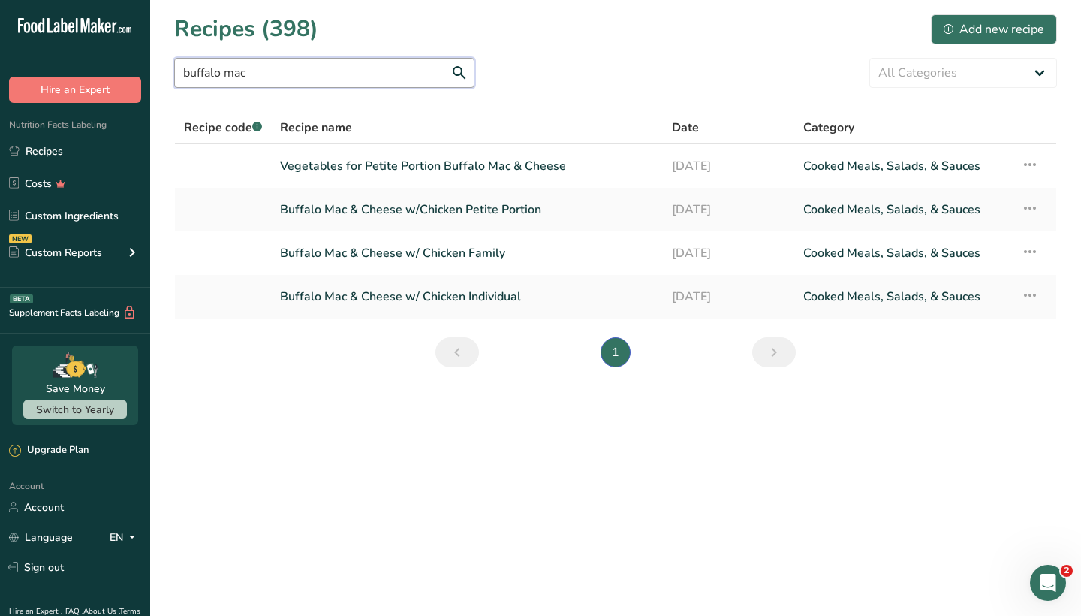
type input "buffalo Mac"
drag, startPoint x: 438, startPoint y: 60, endPoint x: 462, endPoint y: 171, distance: 113.7
click at [462, 171] on link "Vegetables for Petite Portion Buffalo Mac & Cheese" at bounding box center [467, 166] width 374 height 32
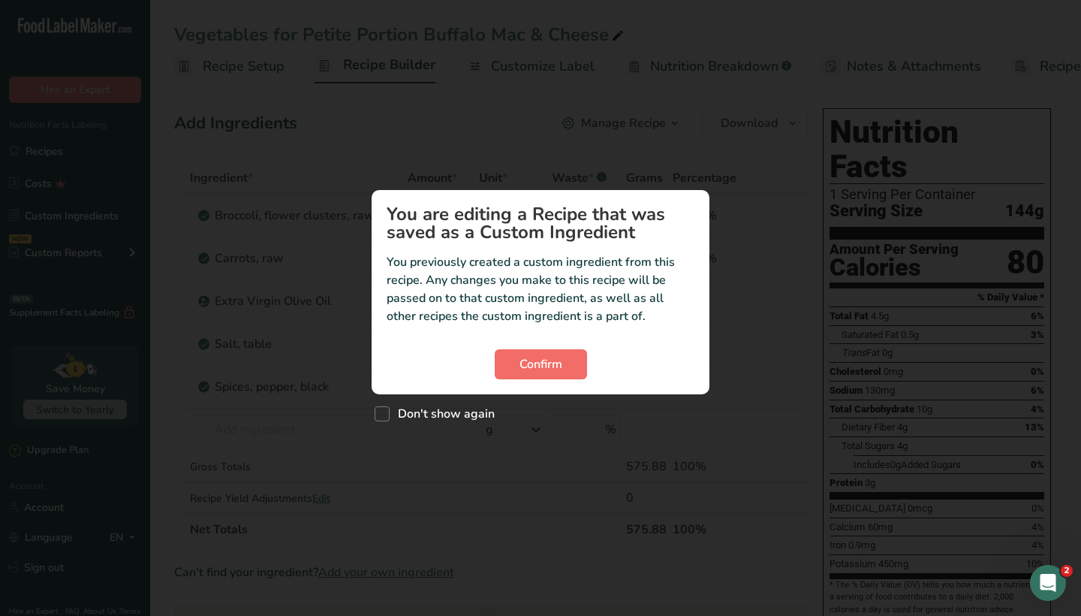
click at [557, 375] on button "Confirm" at bounding box center [541, 364] width 92 height 30
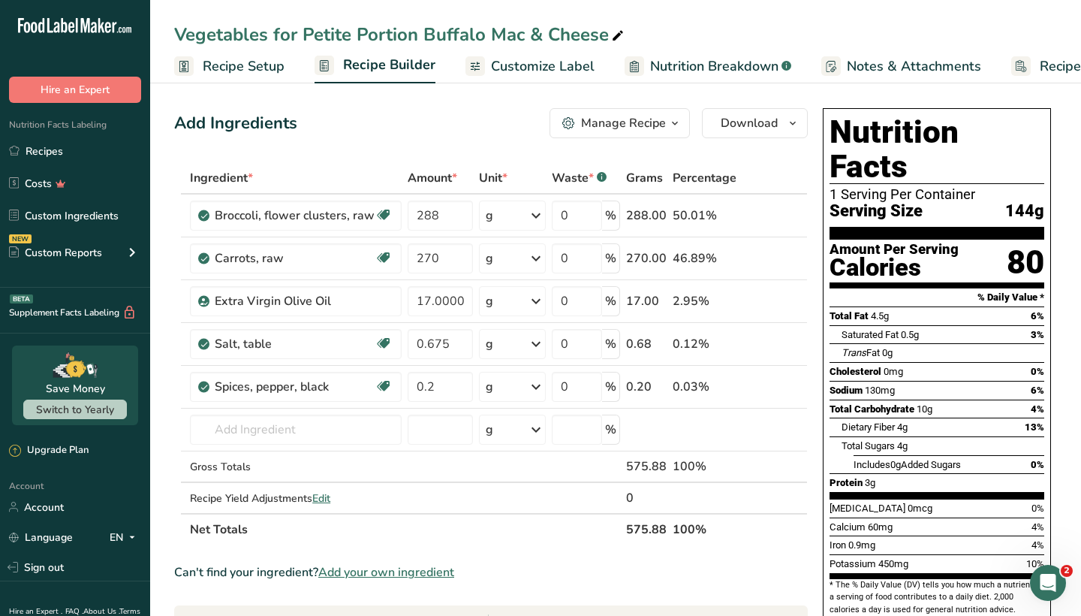
click at [623, 125] on div "Manage Recipe" at bounding box center [623, 123] width 85 height 18
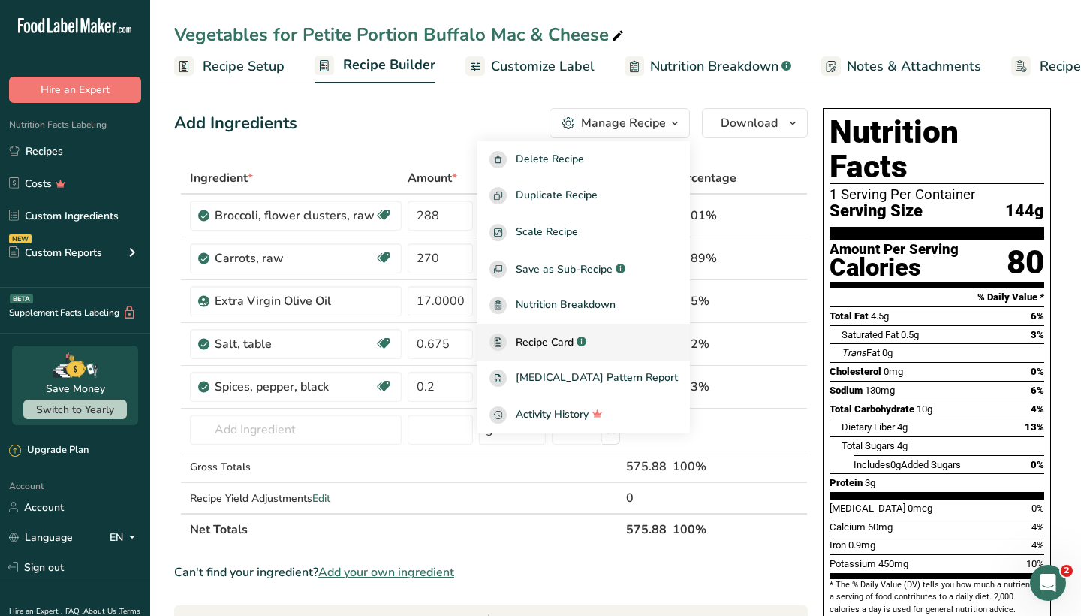
click at [573, 346] on span "Recipe Card" at bounding box center [545, 342] width 58 height 16
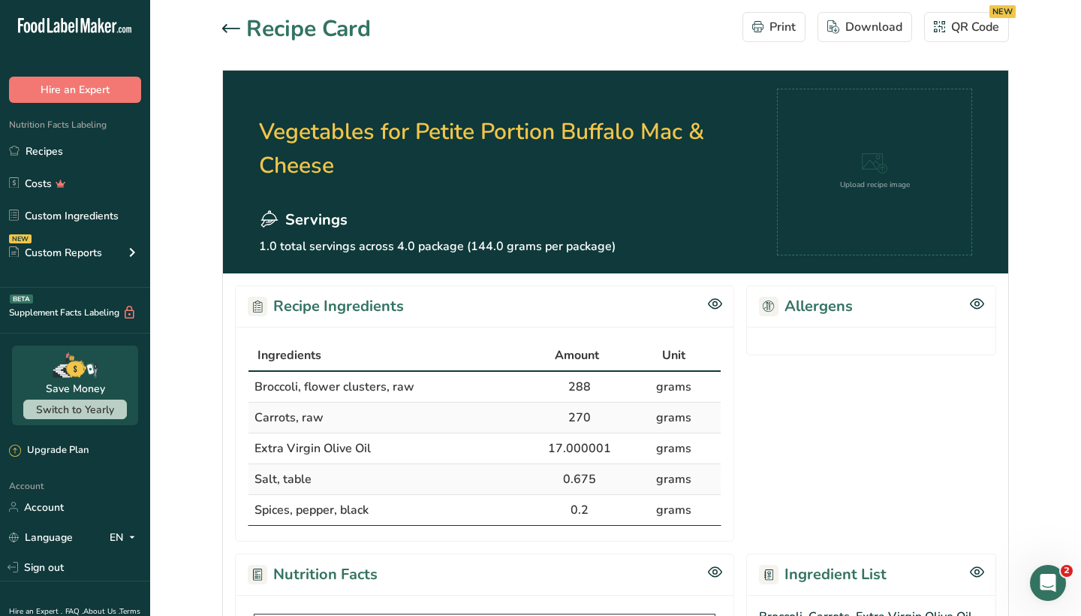
click at [233, 26] on icon at bounding box center [231, 28] width 18 height 9
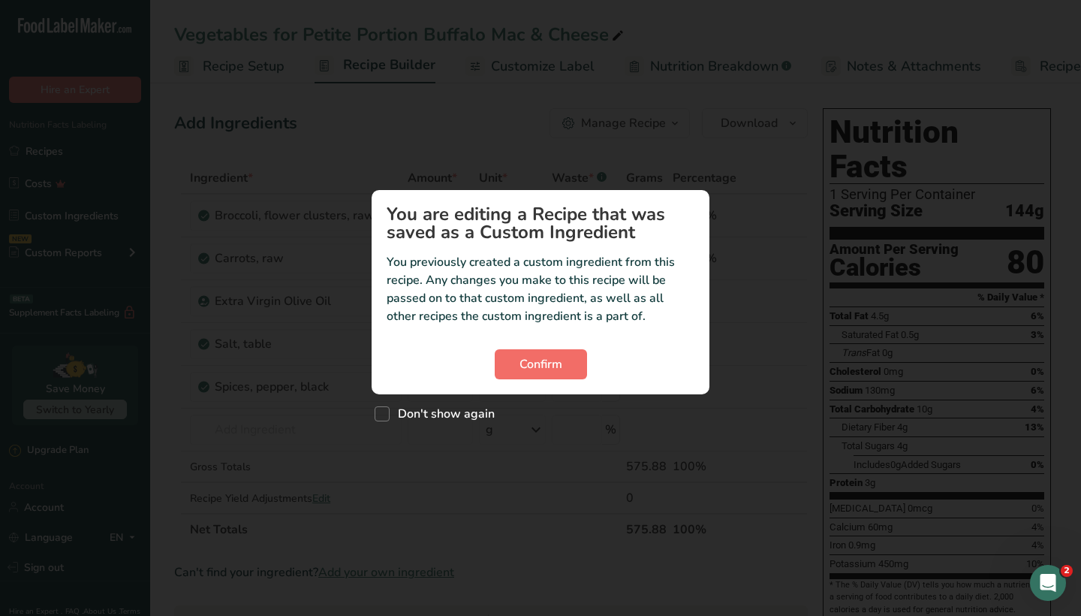
click at [561, 358] on span "Confirm" at bounding box center [540, 364] width 43 height 18
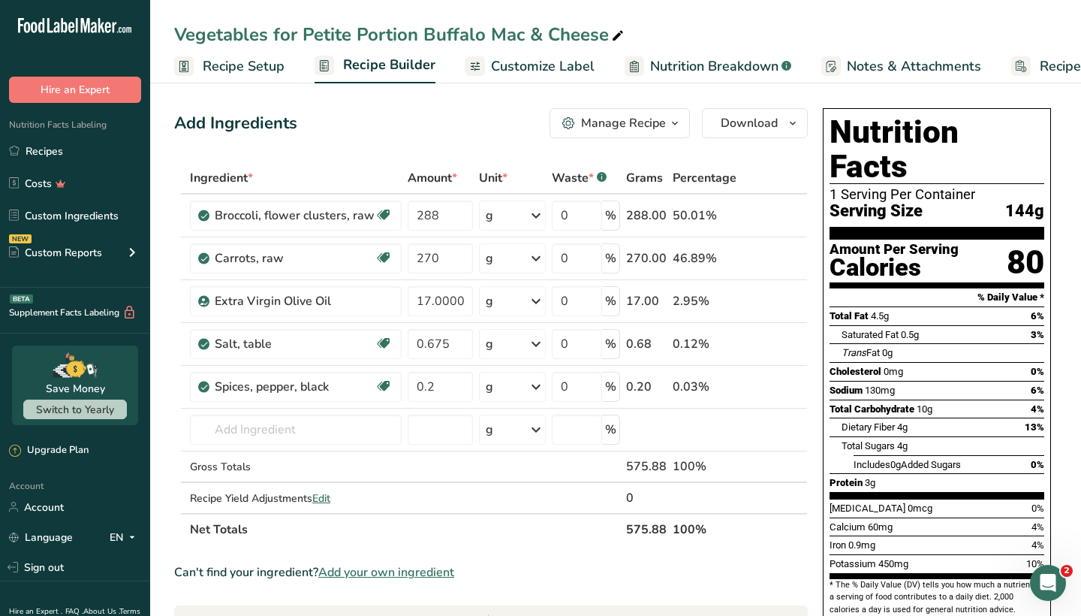
click at [645, 123] on div "Manage Recipe" at bounding box center [623, 123] width 85 height 18
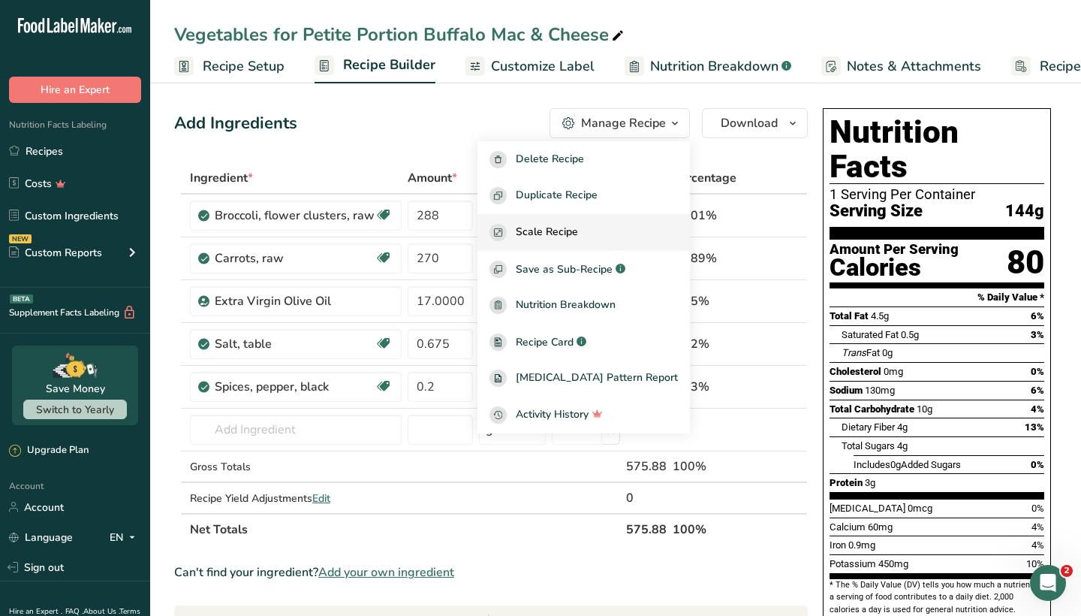
click at [578, 230] on span "Scale Recipe" at bounding box center [547, 232] width 62 height 17
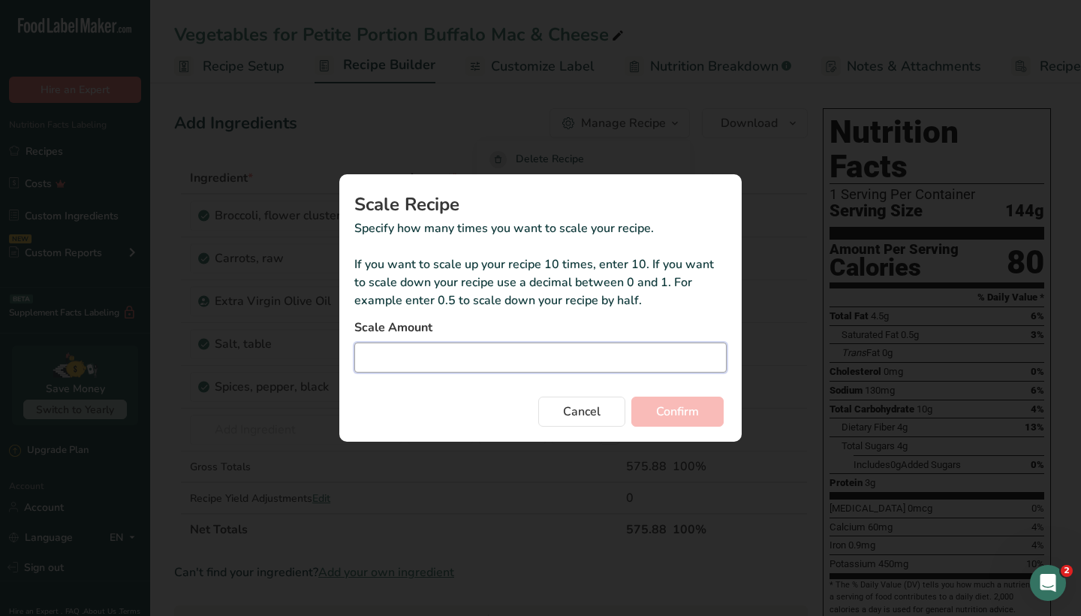
click at [495, 371] on input "Duplicate recipe modal" at bounding box center [540, 357] width 372 height 30
type input "2"
type input "2.25"
click at [679, 410] on span "Confirm" at bounding box center [677, 411] width 43 height 18
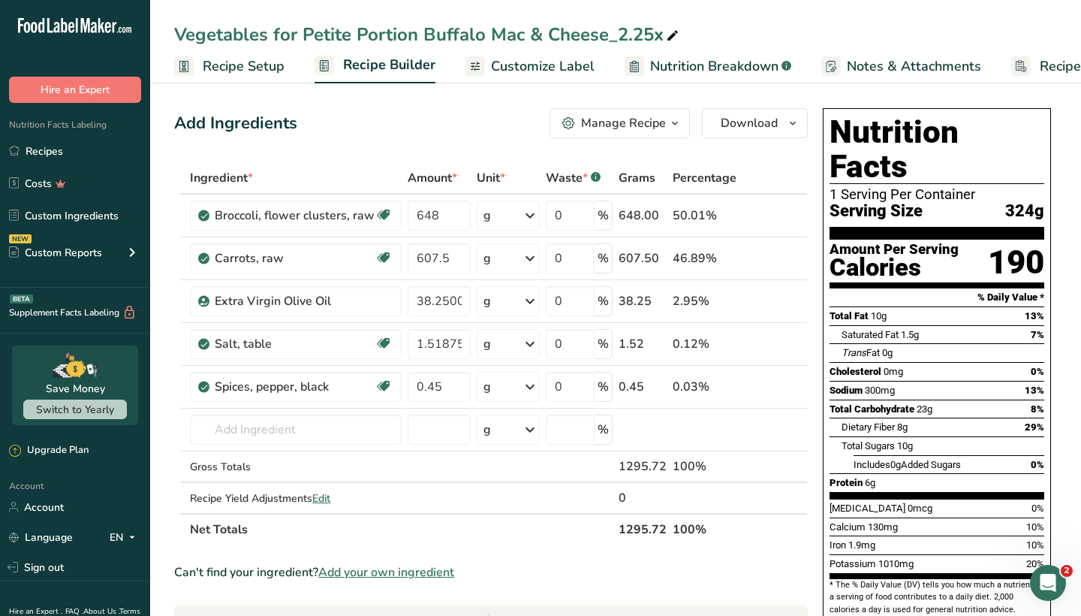
click at [634, 120] on div "Manage Recipe" at bounding box center [623, 123] width 85 height 18
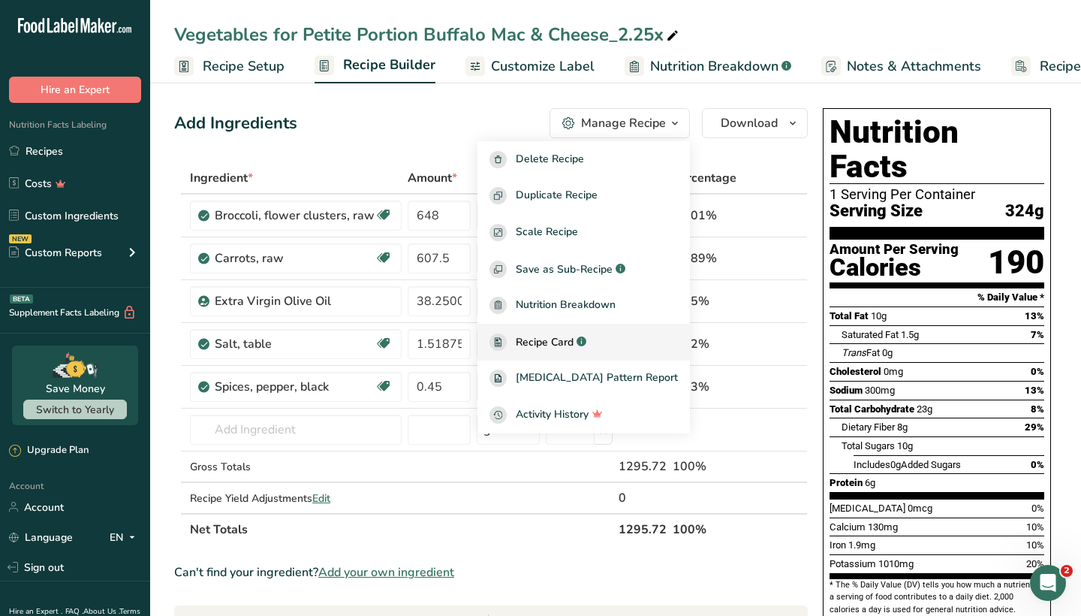
click at [585, 331] on link "Recipe Card .a-a{fill:#347362;}.b-a{fill:#fff;}" at bounding box center [583, 342] width 212 height 37
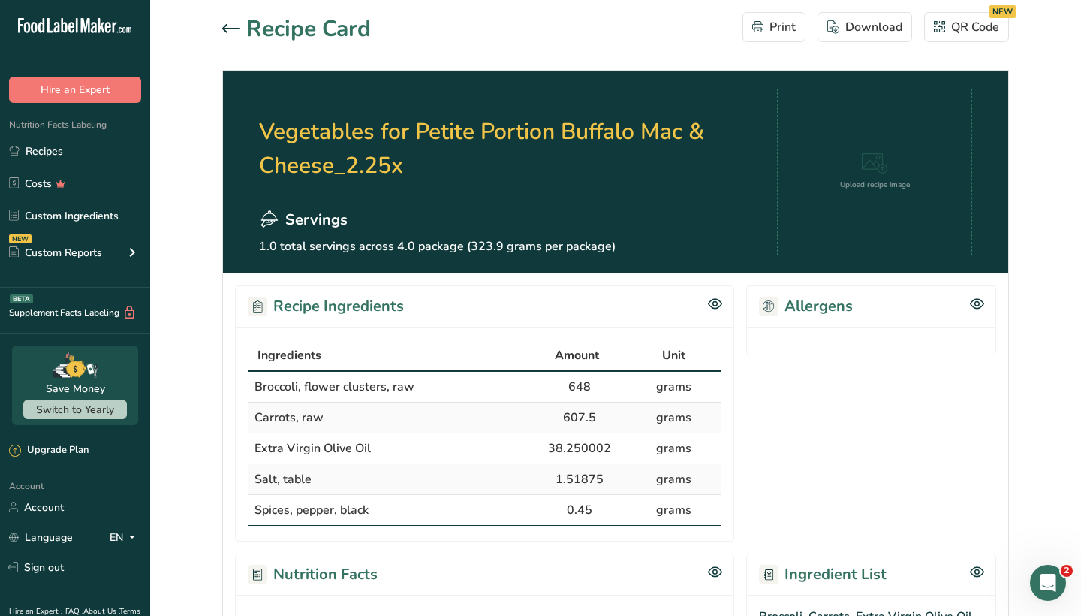
click at [238, 26] on icon at bounding box center [231, 28] width 18 height 9
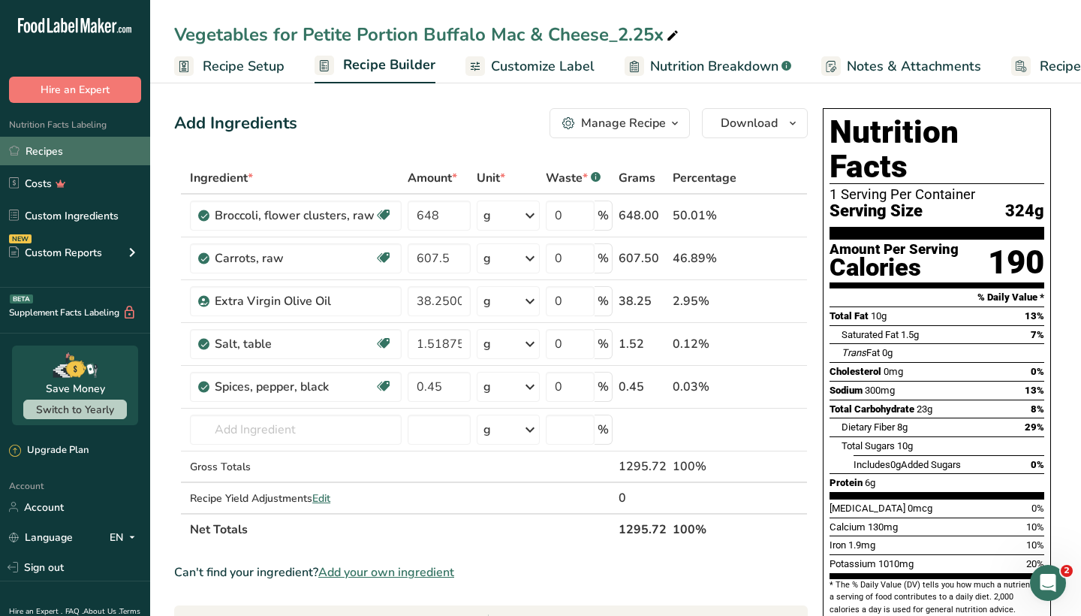
click at [81, 153] on link "Recipes" at bounding box center [75, 151] width 150 height 29
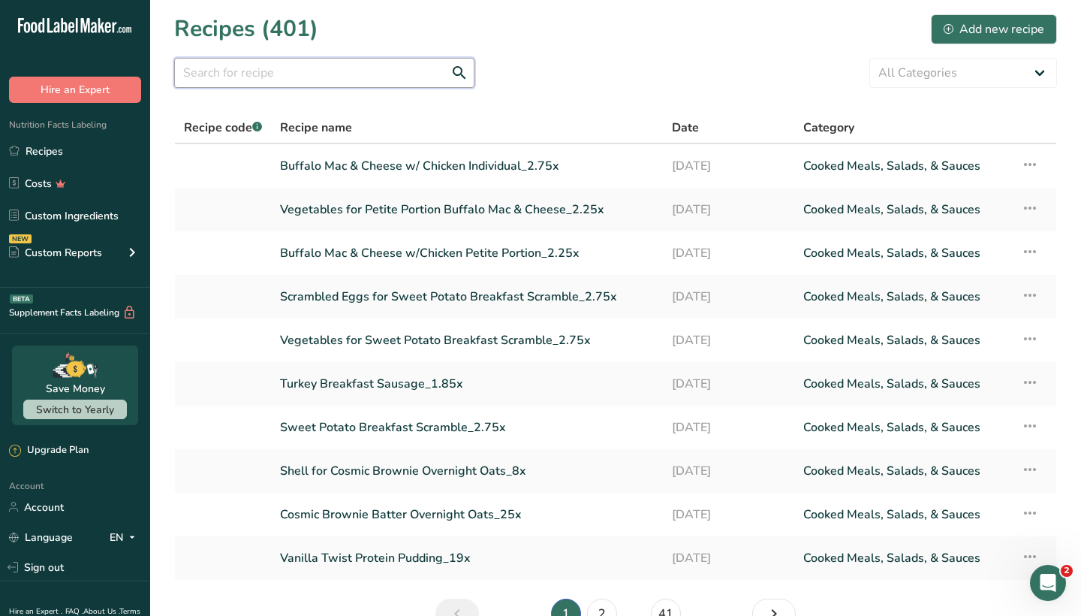
click at [402, 85] on input "text" at bounding box center [324, 73] width 300 height 30
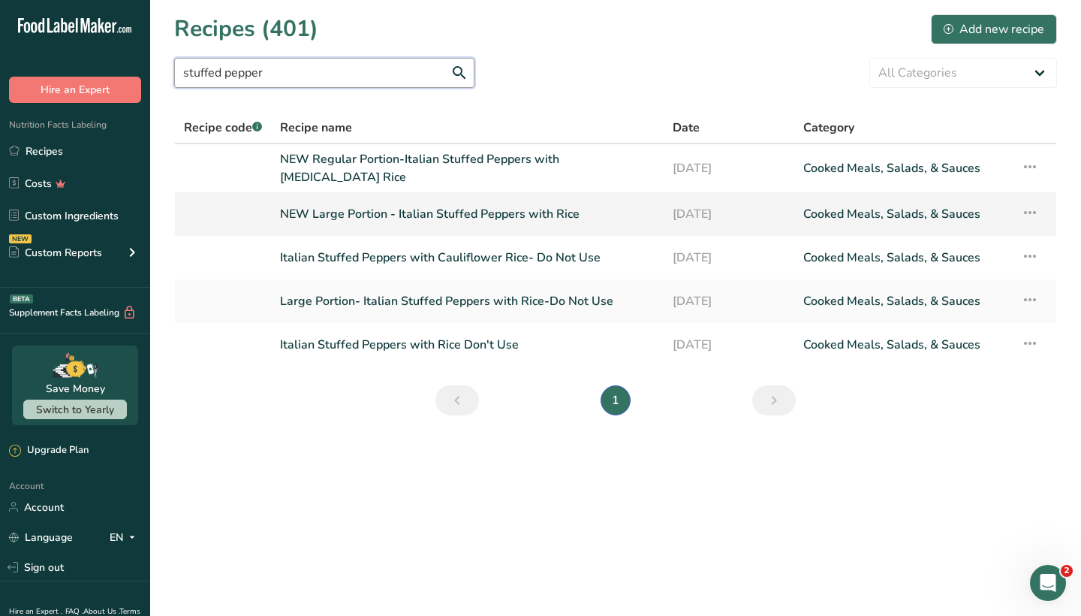
type input "stuffed pepper"
click at [530, 209] on link "NEW Large Portion - Italian Stuffed Peppers with Rice" at bounding box center [467, 214] width 375 height 32
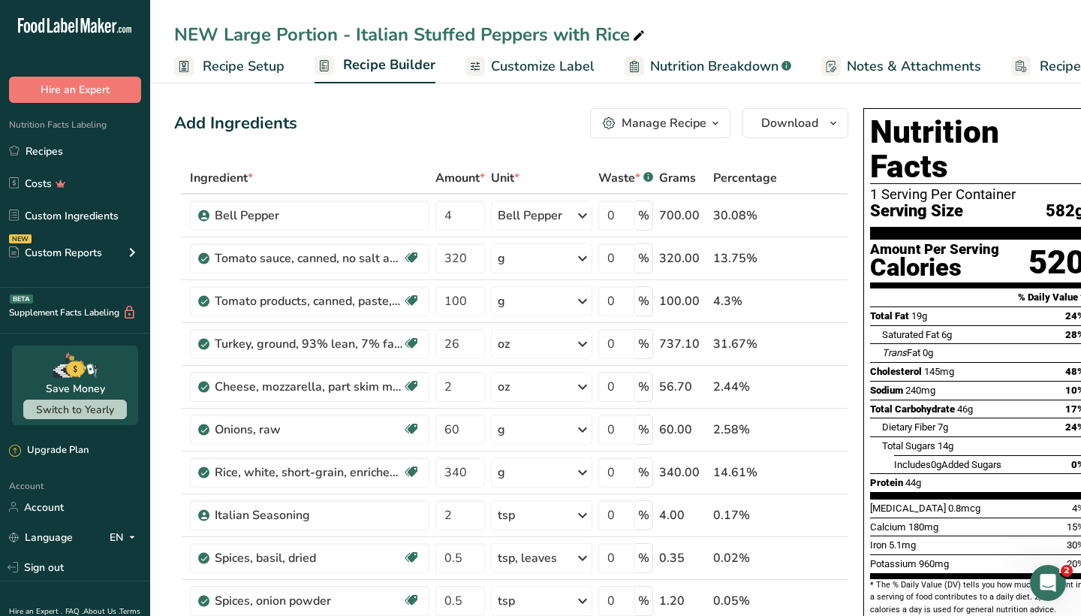
click at [670, 119] on div "Manage Recipe" at bounding box center [664, 123] width 85 height 18
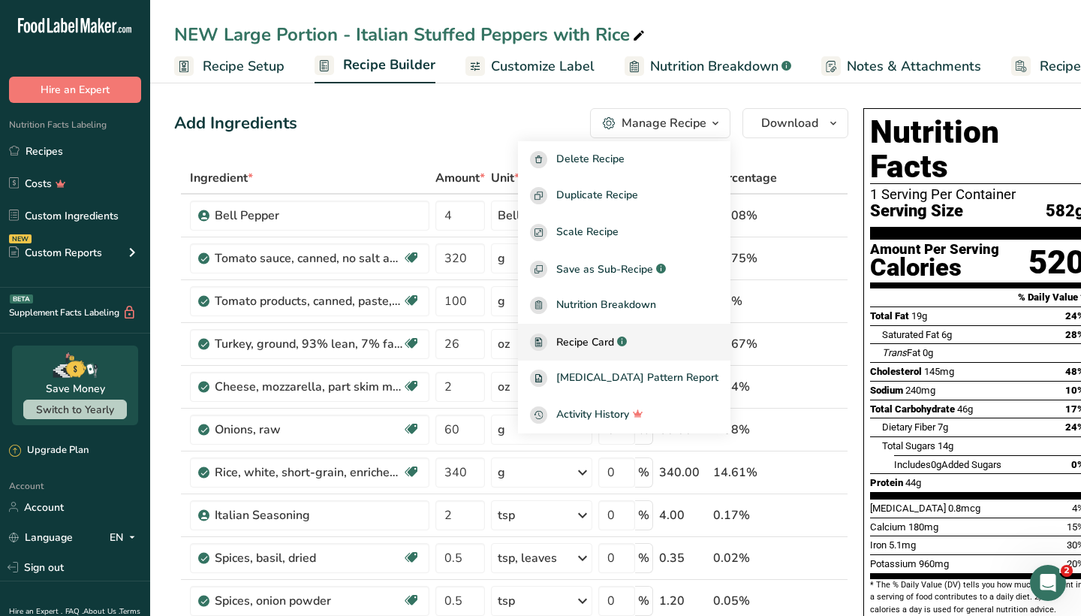
click at [614, 347] on span "Recipe Card" at bounding box center [585, 342] width 58 height 16
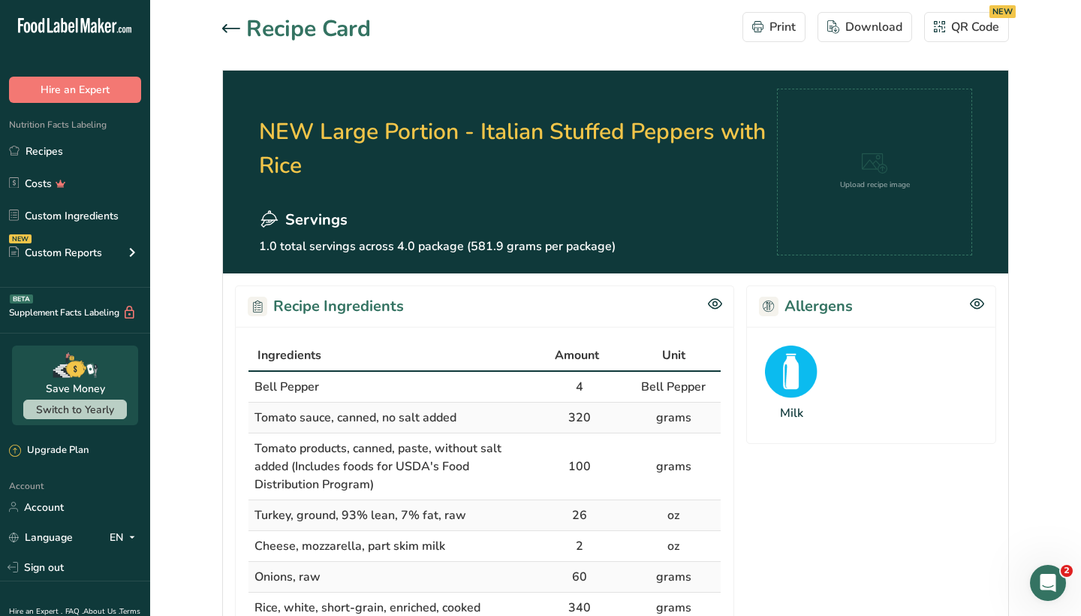
click at [228, 26] on icon at bounding box center [231, 28] width 18 height 9
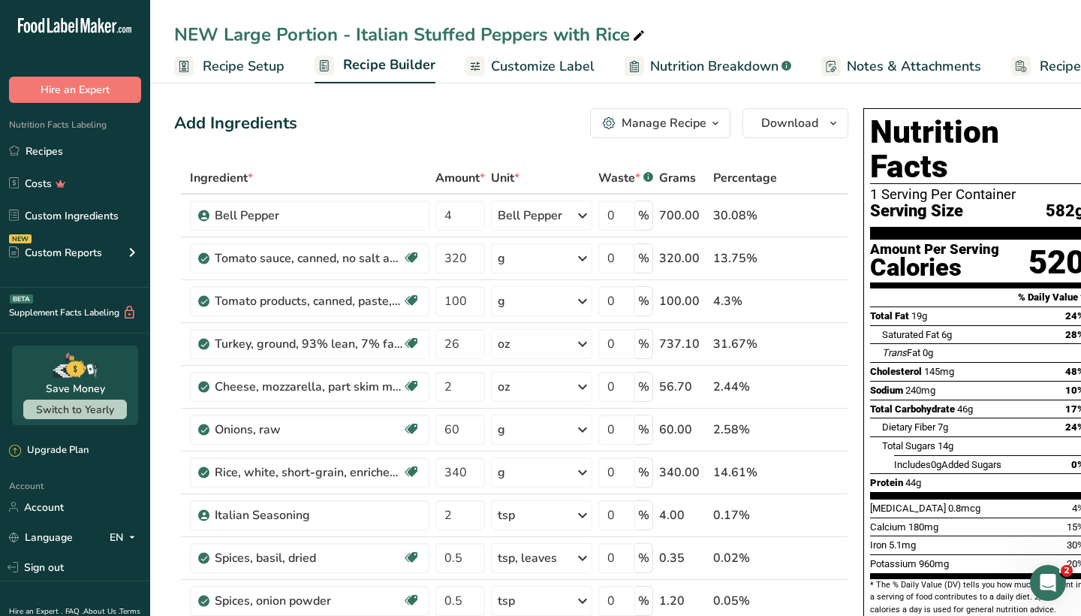
click at [663, 131] on div "Manage Recipe" at bounding box center [664, 123] width 85 height 18
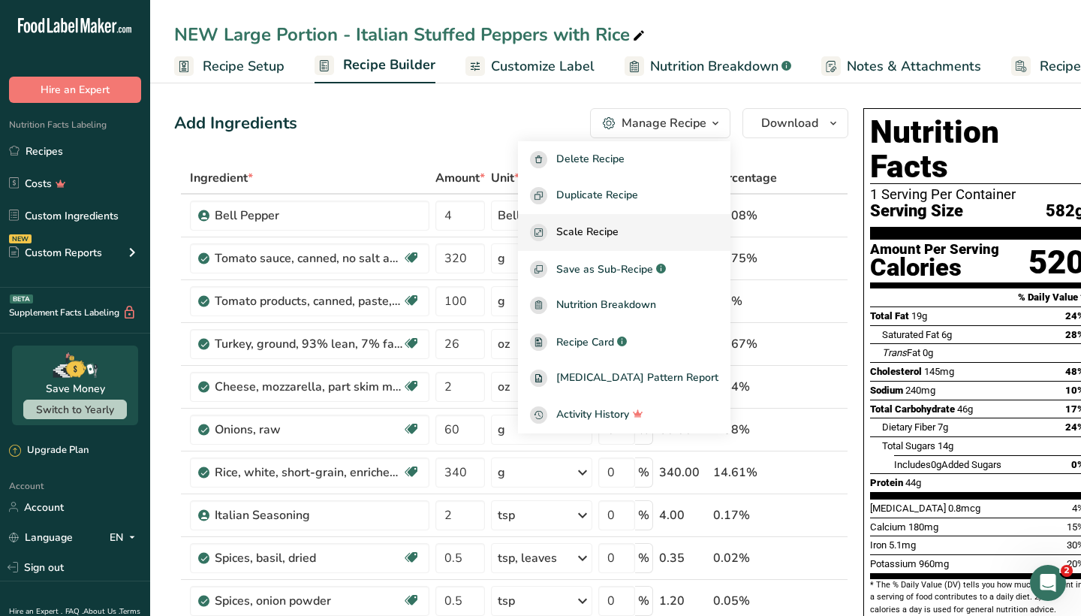
click at [619, 229] on span "Scale Recipe" at bounding box center [587, 232] width 62 height 17
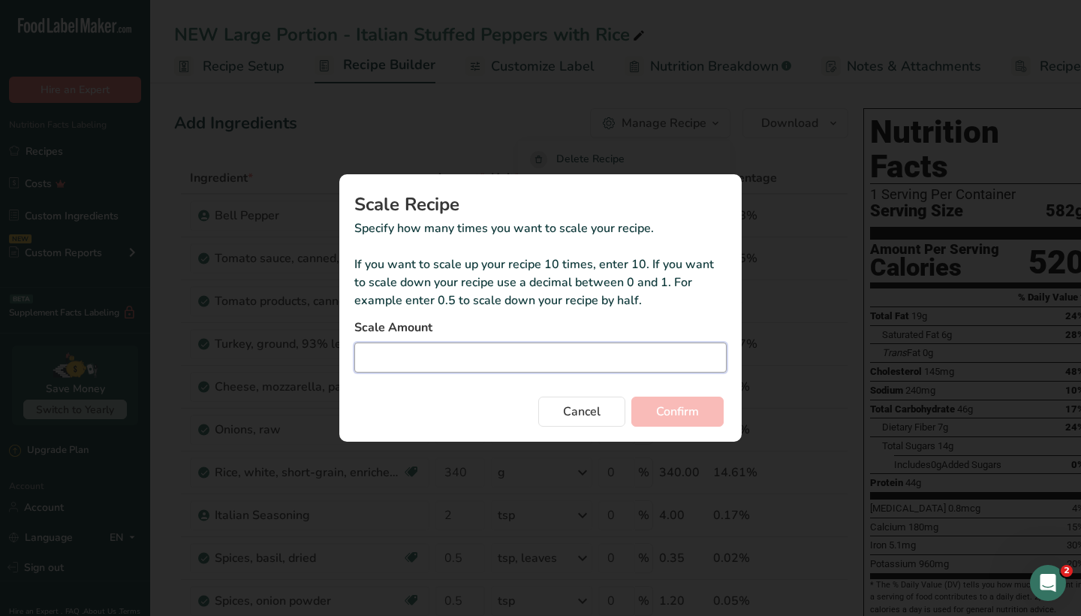
click at [535, 353] on input "Duplicate recipe modal" at bounding box center [540, 357] width 372 height 30
type input "1"
type input "1.75"
click at [673, 408] on span "Confirm" at bounding box center [677, 411] width 43 height 18
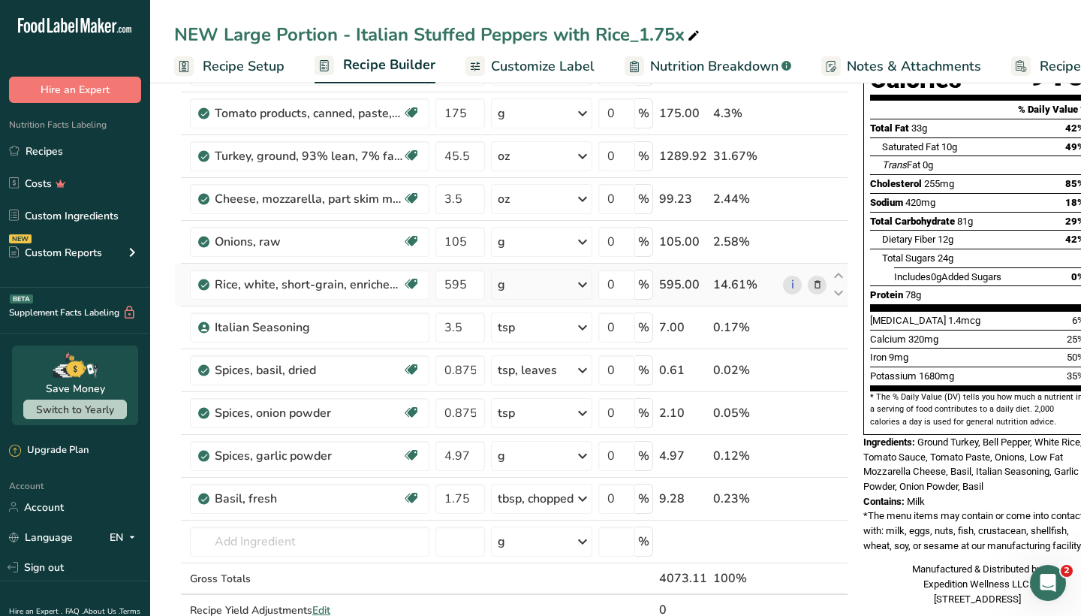
scroll to position [212, 0]
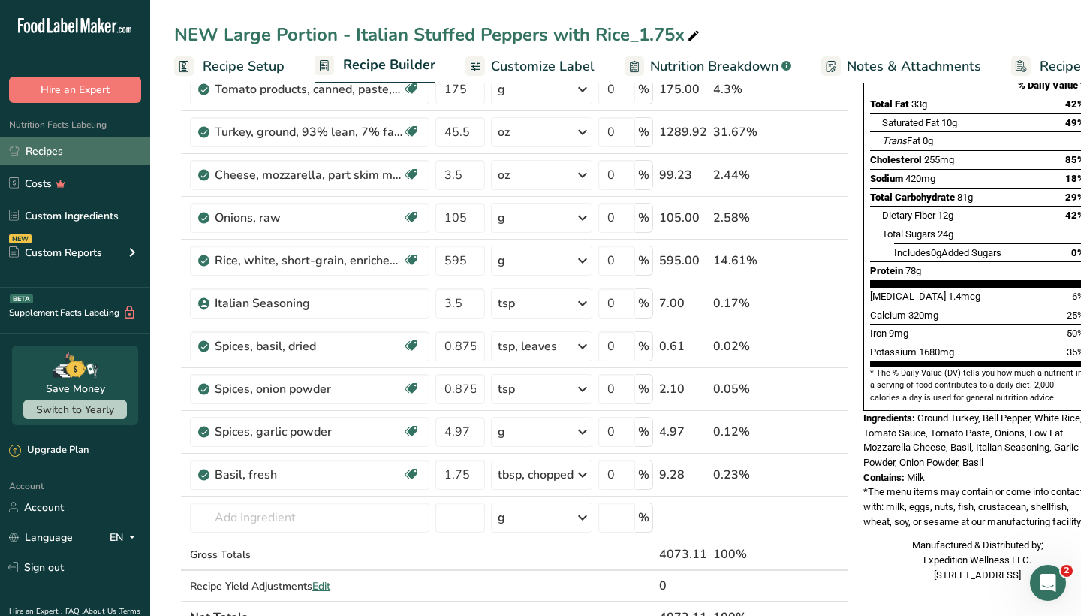
click at [120, 154] on link "Recipes" at bounding box center [75, 151] width 150 height 29
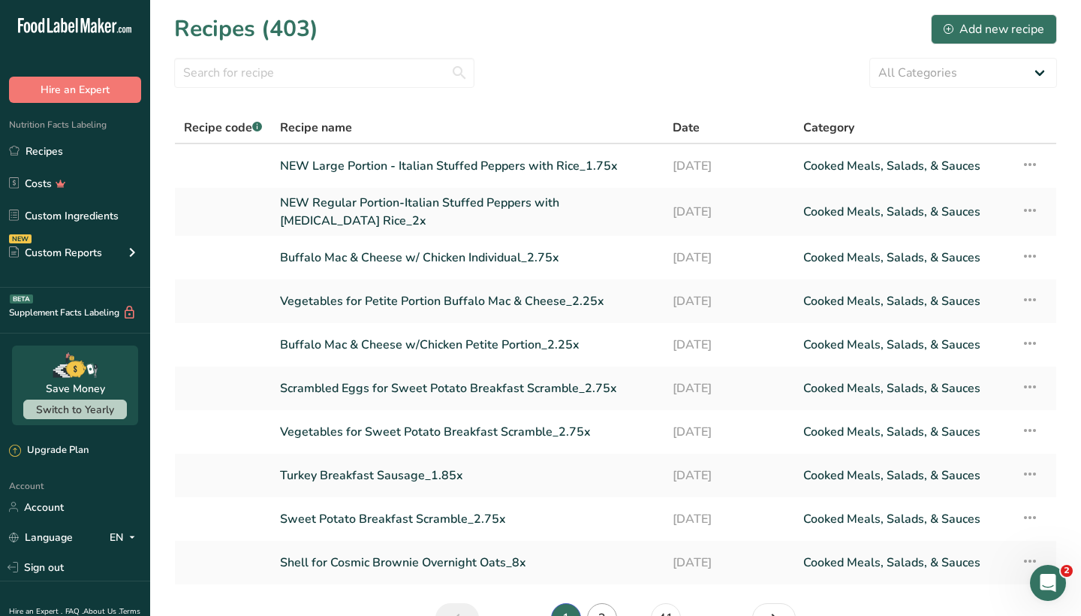
click at [603, 607] on link "2" at bounding box center [602, 618] width 30 height 30
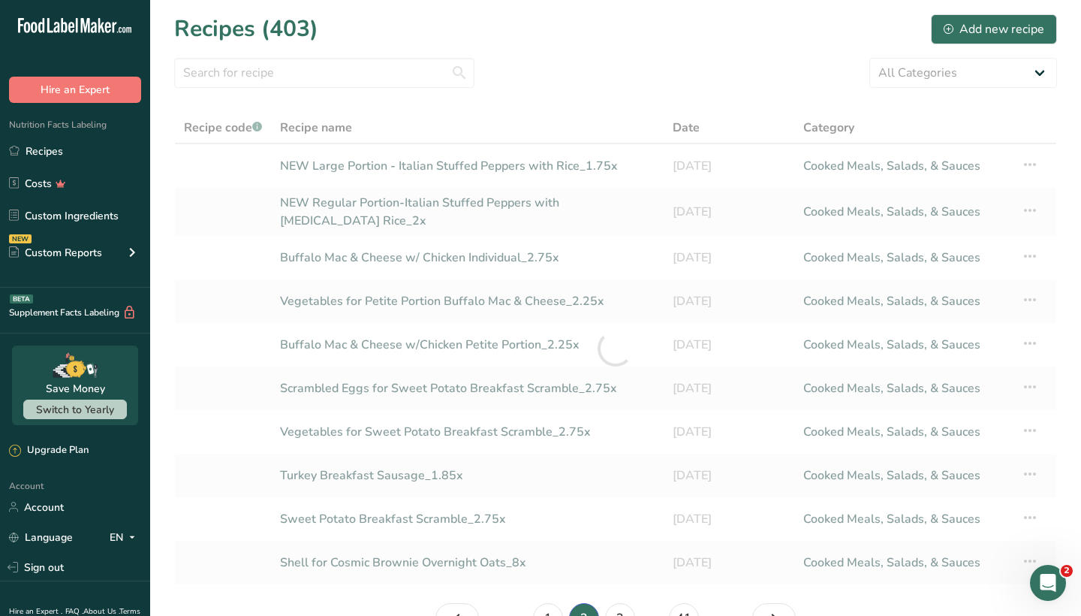
scroll to position [13, 0]
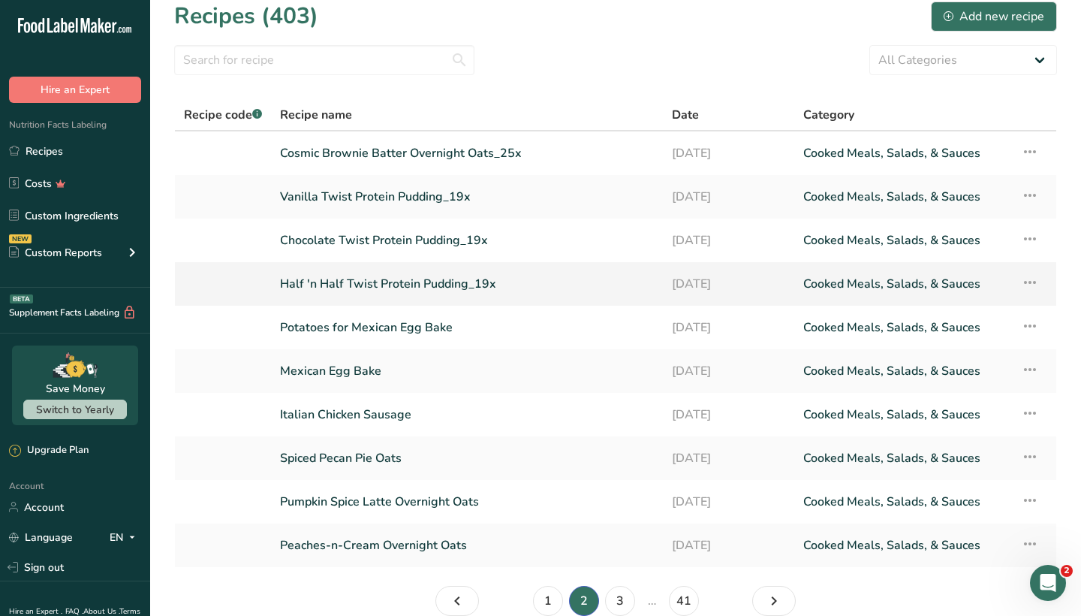
click at [449, 284] on link "Half 'n Half Twist Protein Pudding_19x" at bounding box center [467, 284] width 374 height 32
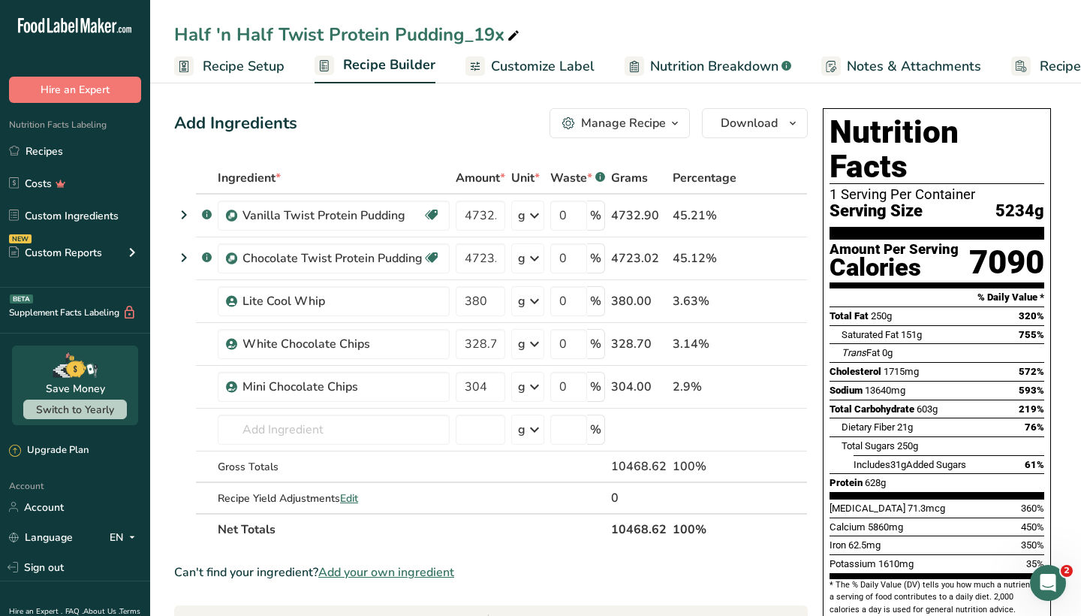
click at [633, 134] on button "Manage Recipe" at bounding box center [619, 123] width 140 height 30
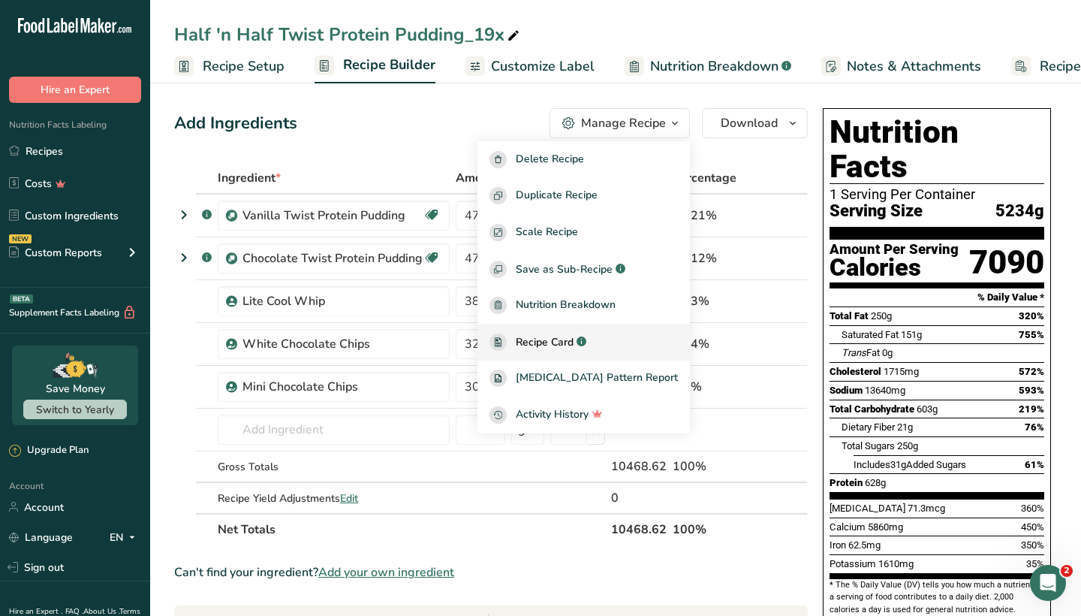
click at [573, 344] on span "Recipe Card" at bounding box center [545, 342] width 58 height 16
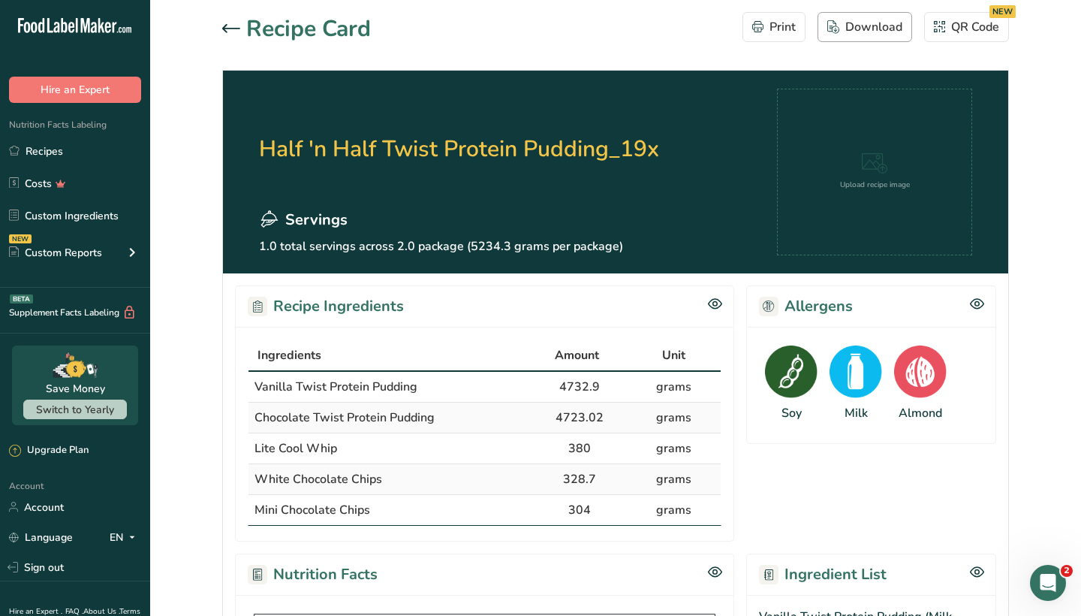
click at [875, 26] on div "Download" at bounding box center [864, 27] width 75 height 18
click at [107, 149] on link "Recipes" at bounding box center [75, 151] width 150 height 29
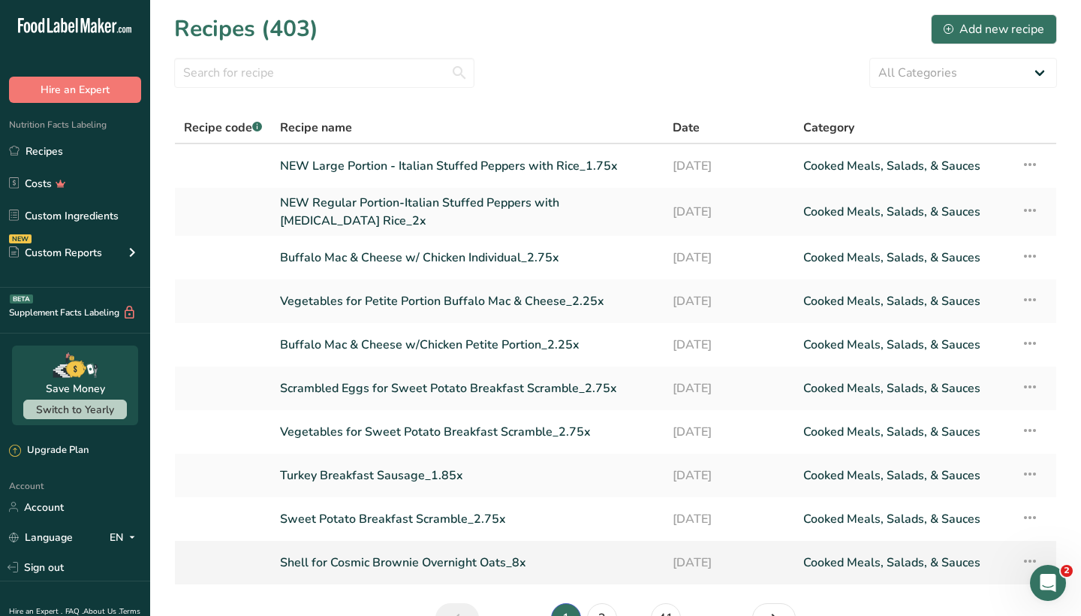
click at [409, 559] on link "Shell for Cosmic Brownie Overnight Oats_8x" at bounding box center [467, 562] width 375 height 32
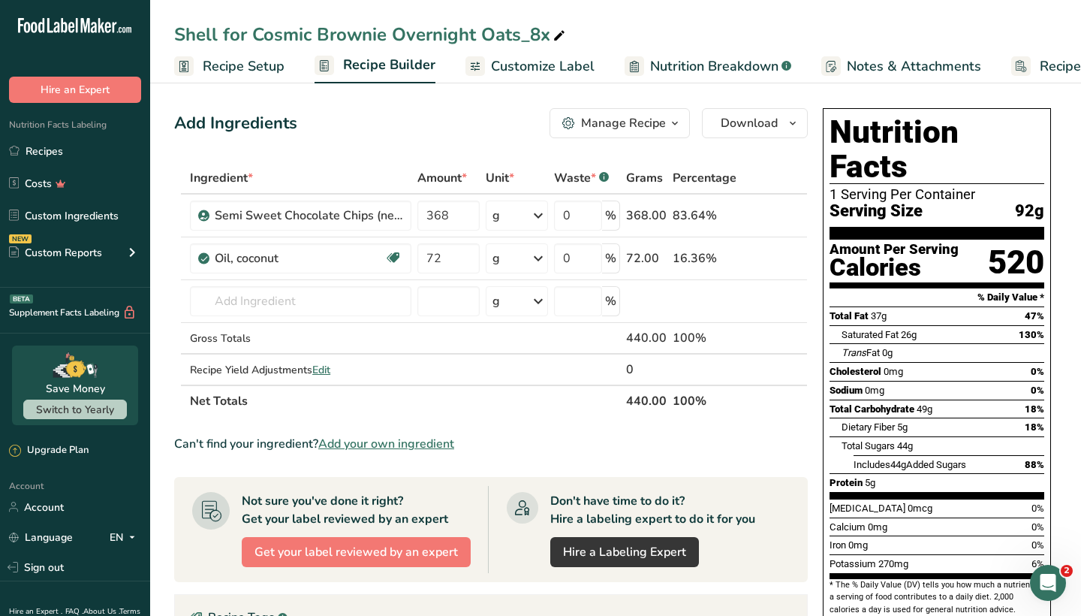
click at [620, 126] on div "Manage Recipe" at bounding box center [623, 123] width 85 height 18
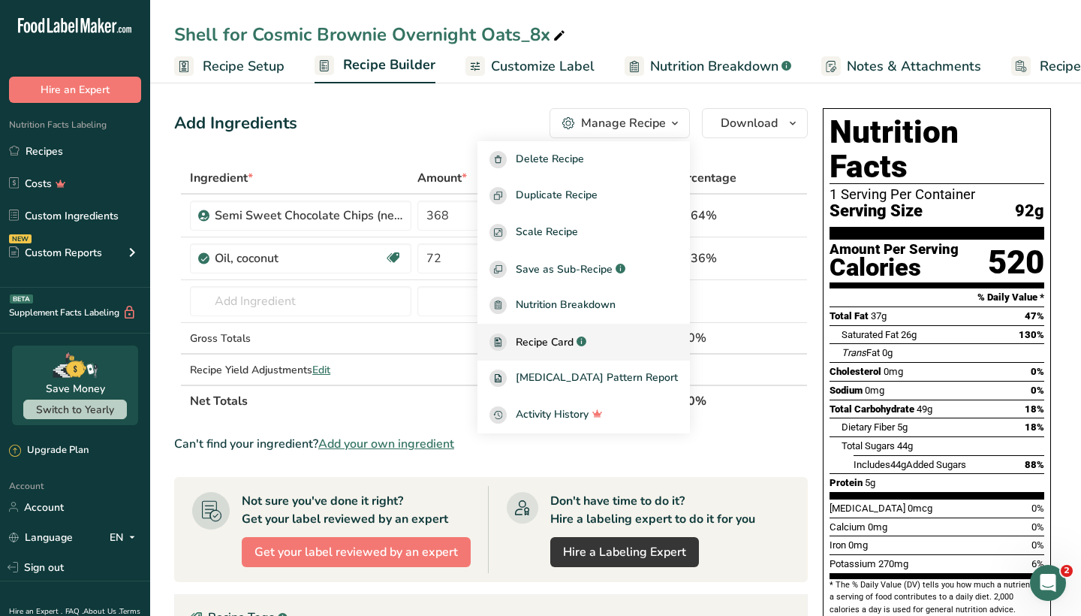
click at [573, 342] on span "Recipe Card" at bounding box center [545, 342] width 58 height 16
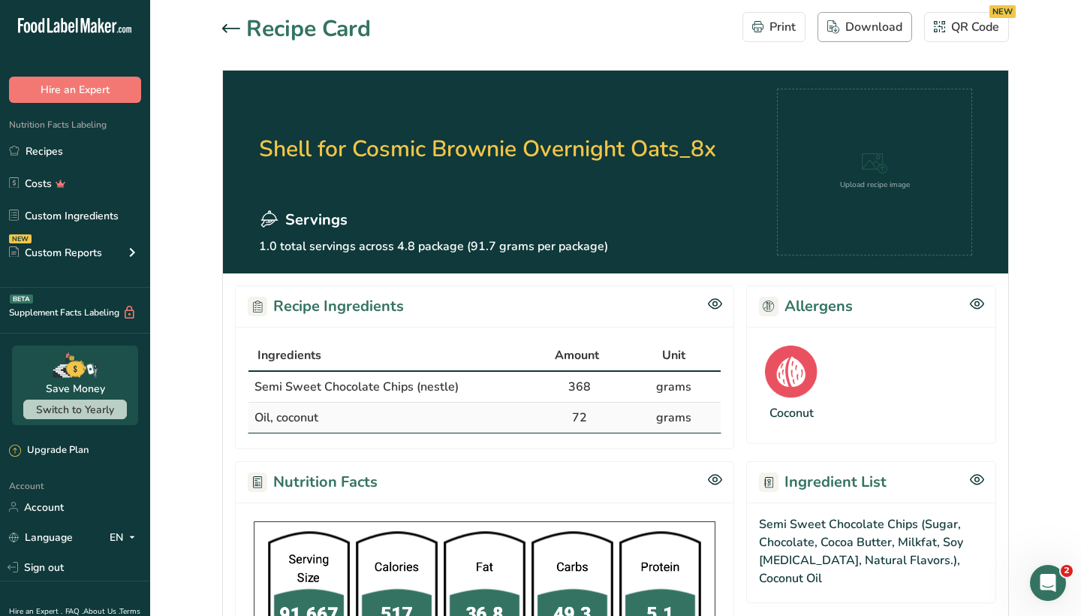
click at [861, 32] on div "Download" at bounding box center [864, 27] width 75 height 18
click at [91, 152] on link "Recipes" at bounding box center [75, 151] width 150 height 29
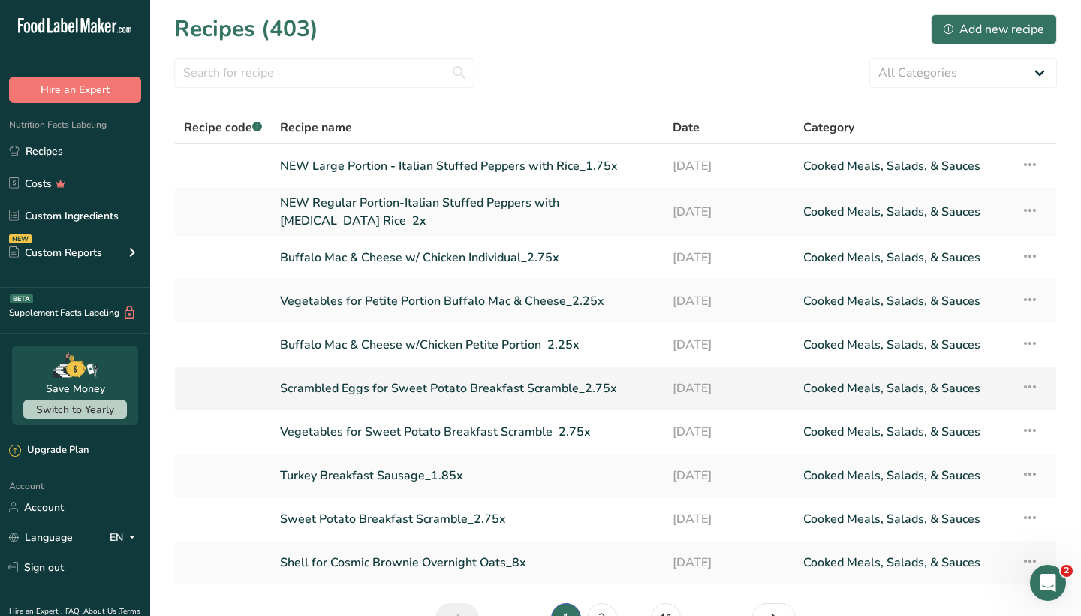
click at [405, 381] on link "Scrambled Eggs for Sweet Potato Breakfast Scramble_2.75x" at bounding box center [467, 388] width 375 height 32
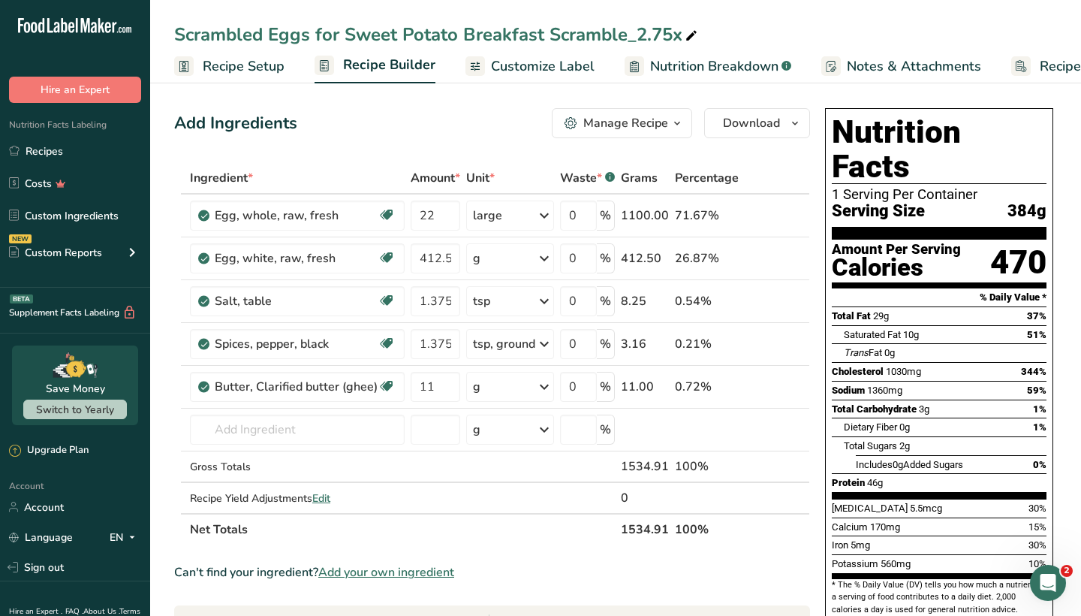
click at [636, 122] on div "Manage Recipe" at bounding box center [625, 123] width 85 height 18
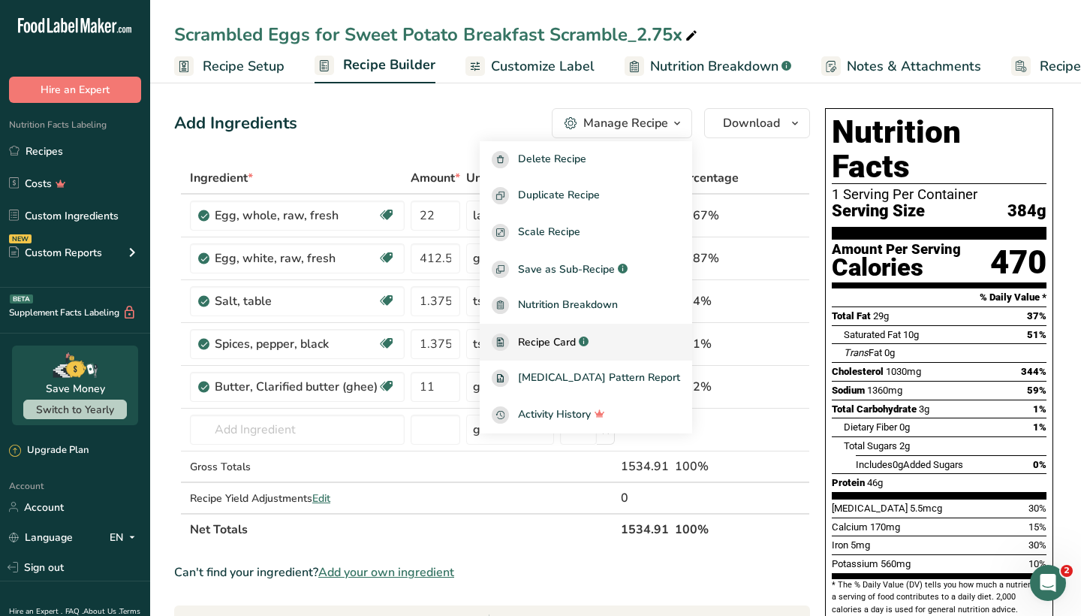
click at [576, 344] on span "Recipe Card" at bounding box center [547, 342] width 58 height 16
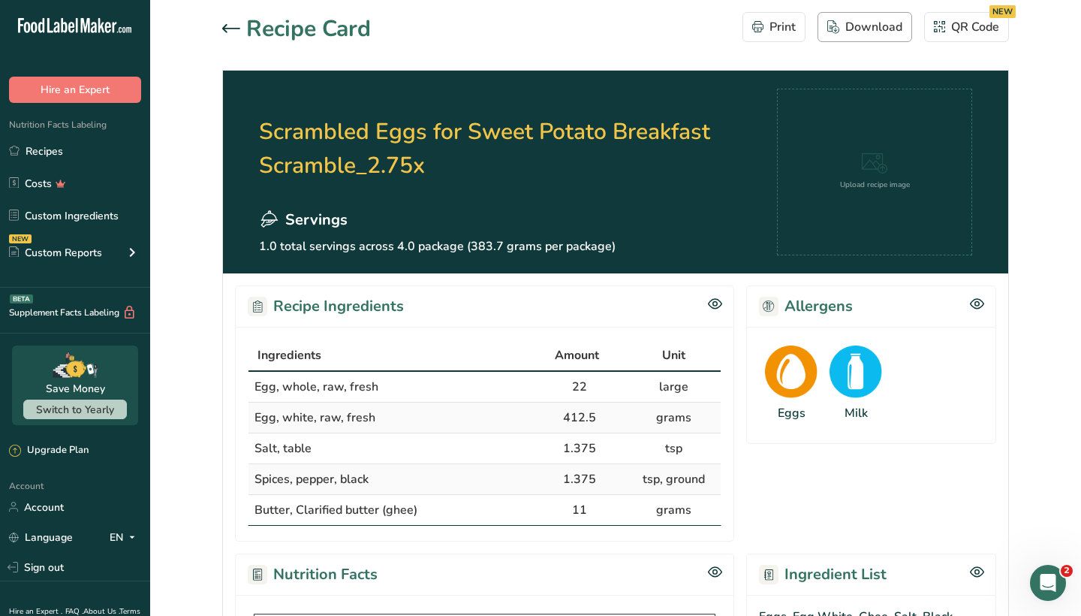
click at [872, 33] on div "Download" at bounding box center [864, 27] width 75 height 18
click at [83, 160] on link "Recipes" at bounding box center [75, 151] width 150 height 29
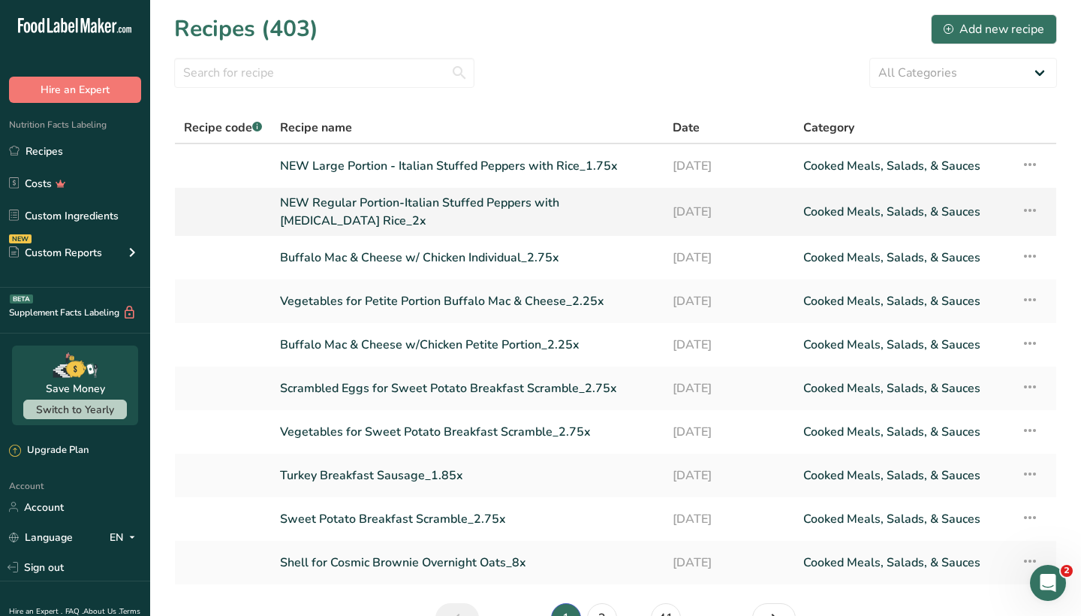
click at [435, 207] on link "NEW Regular Portion-Italian Stuffed Peppers with [MEDICAL_DATA] Rice_2x" at bounding box center [467, 212] width 375 height 36
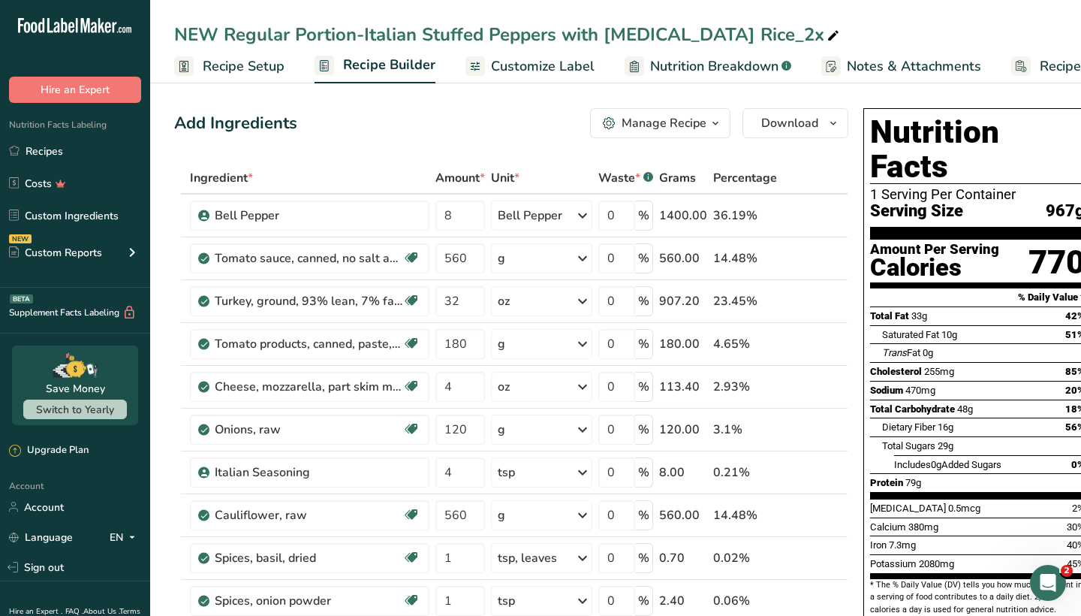
click at [664, 123] on div "Manage Recipe" at bounding box center [664, 123] width 85 height 18
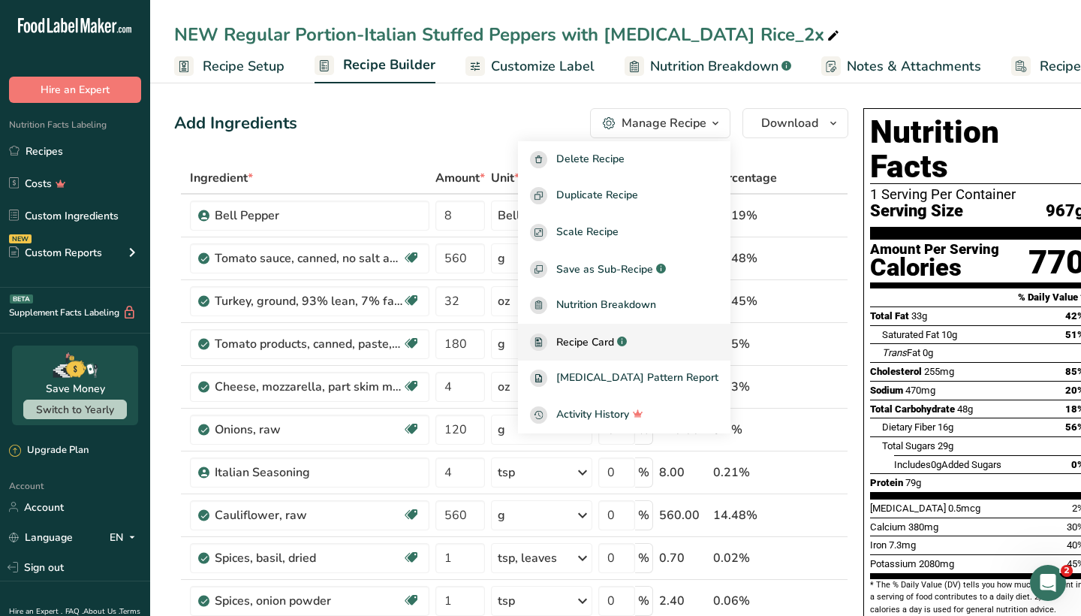
click at [609, 348] on span "Recipe Card" at bounding box center [585, 342] width 58 height 16
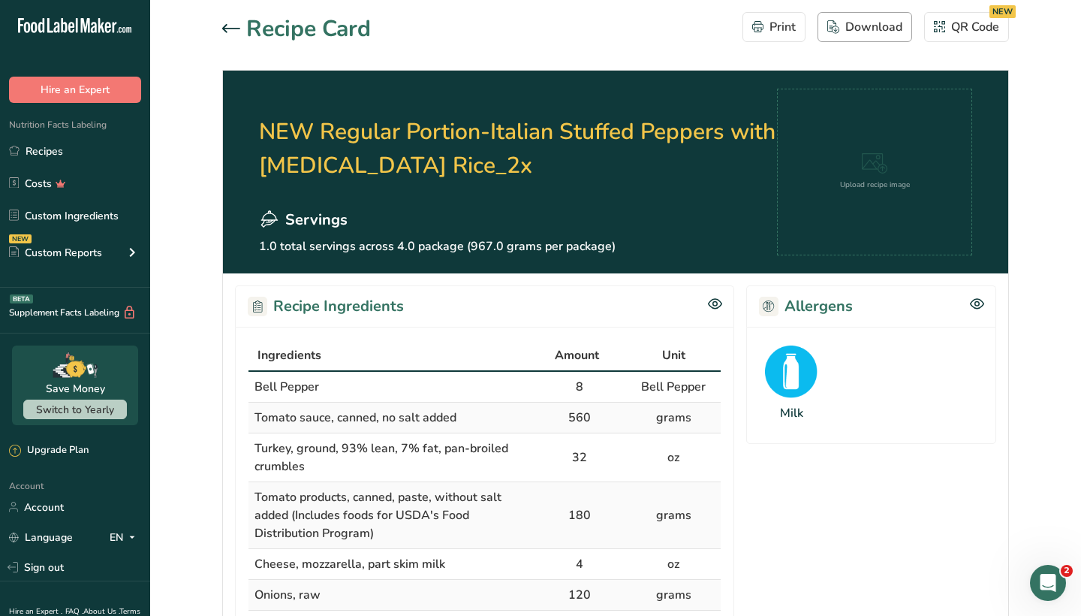
click at [869, 29] on div "Download" at bounding box center [864, 27] width 75 height 18
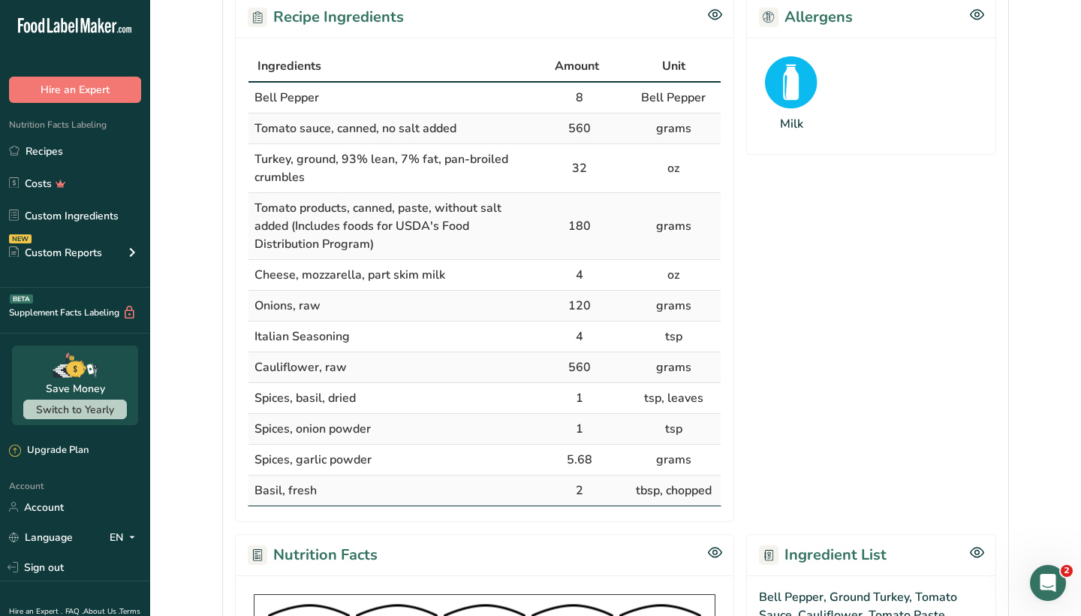
scroll to position [281, 0]
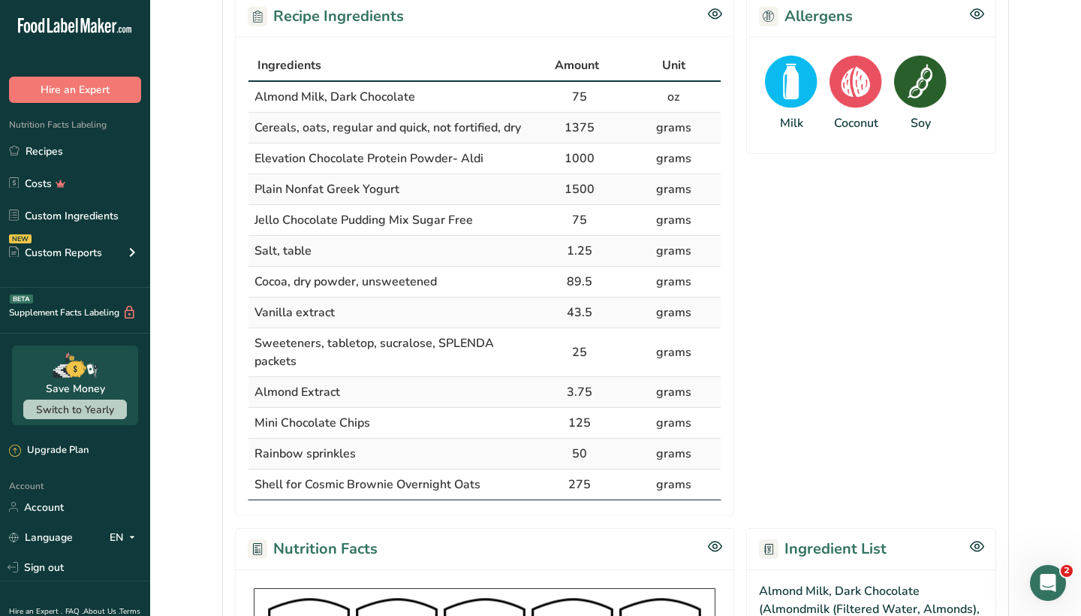
scroll to position [296, 0]
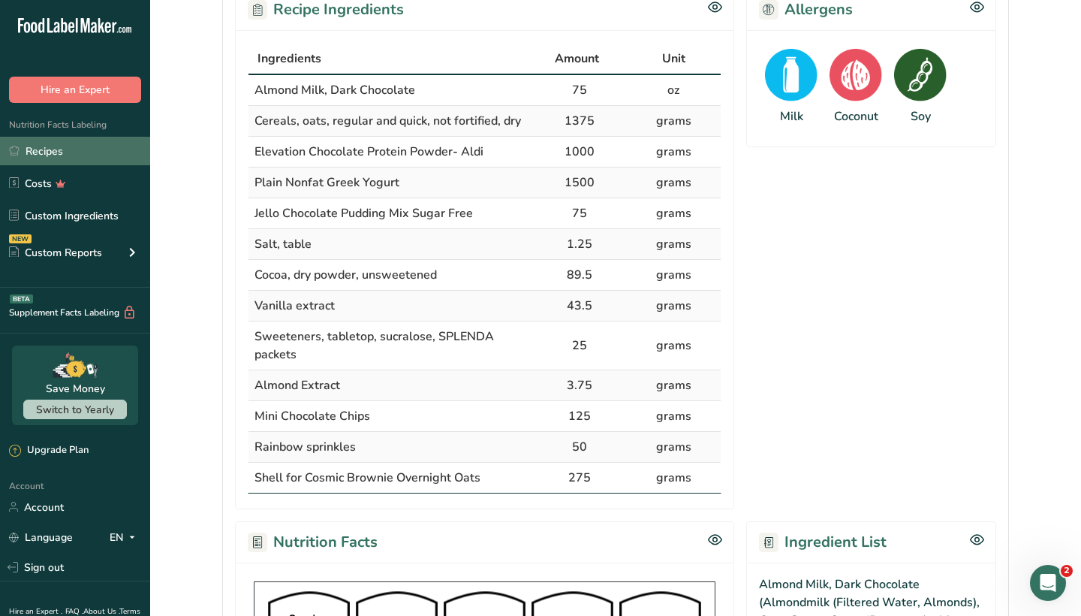
click at [108, 155] on link "Recipes" at bounding box center [75, 151] width 150 height 29
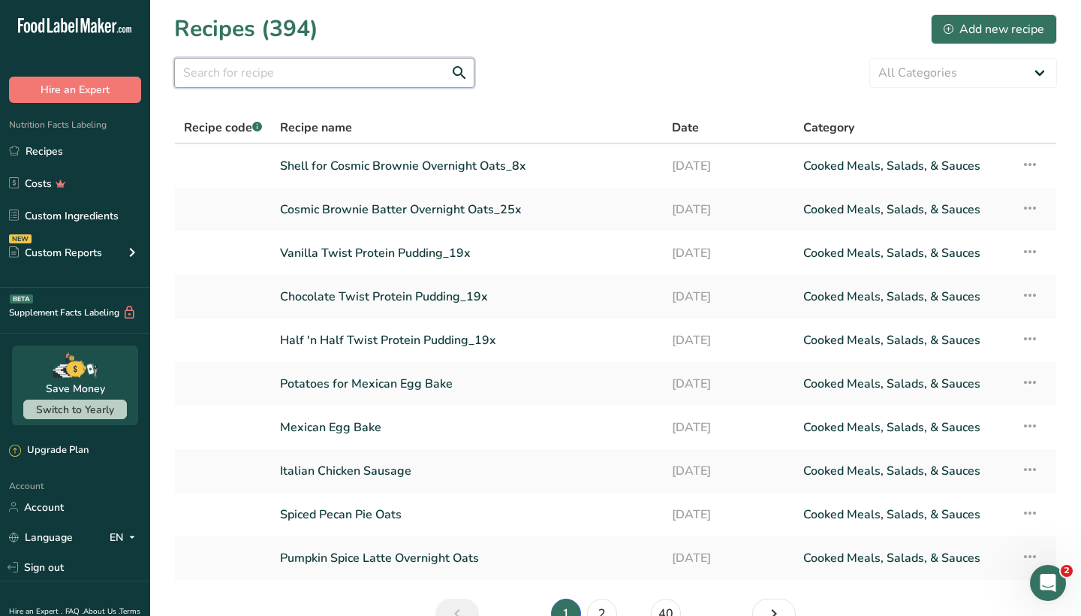
click at [398, 78] on input "text" at bounding box center [324, 73] width 300 height 30
type input "a"
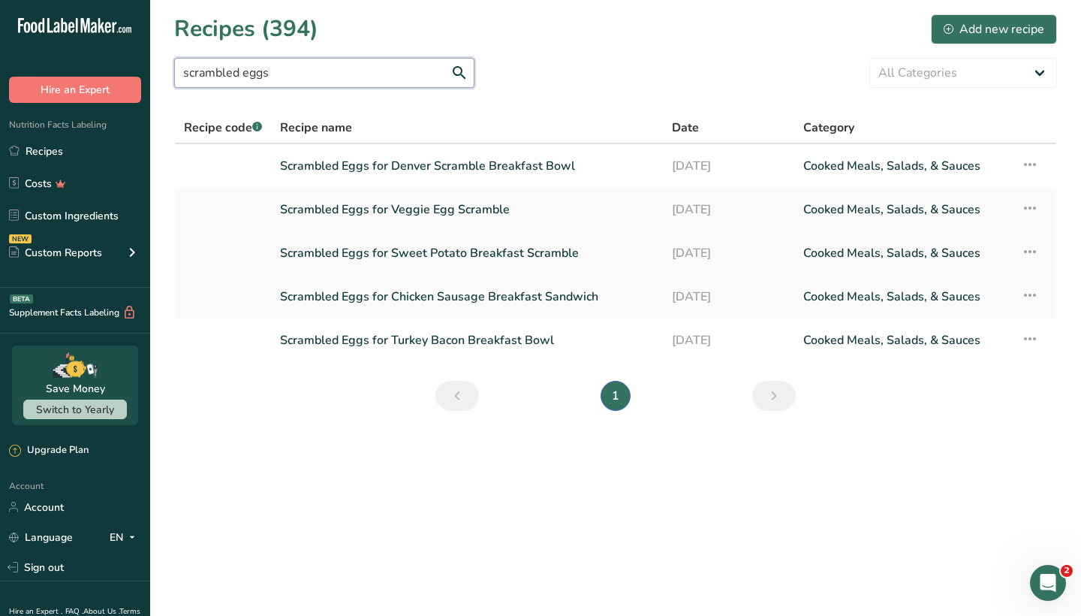
type input "scrambled eggs"
click at [368, 252] on link "Scrambled Eggs for Sweet Potato Breakfast Scramble" at bounding box center [467, 253] width 374 height 32
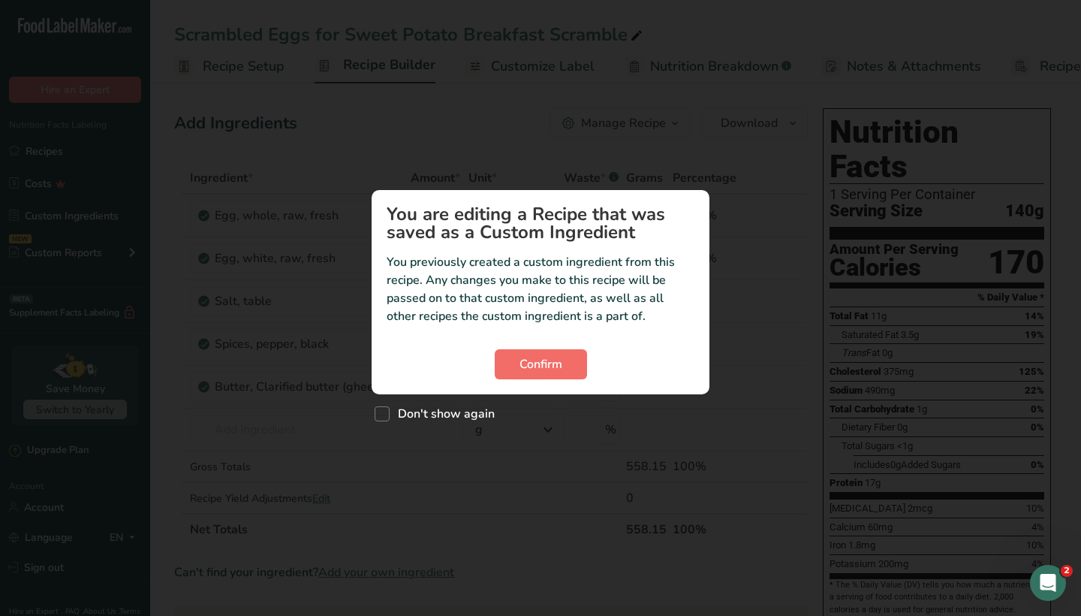
click at [558, 360] on span "Confirm" at bounding box center [540, 364] width 43 height 18
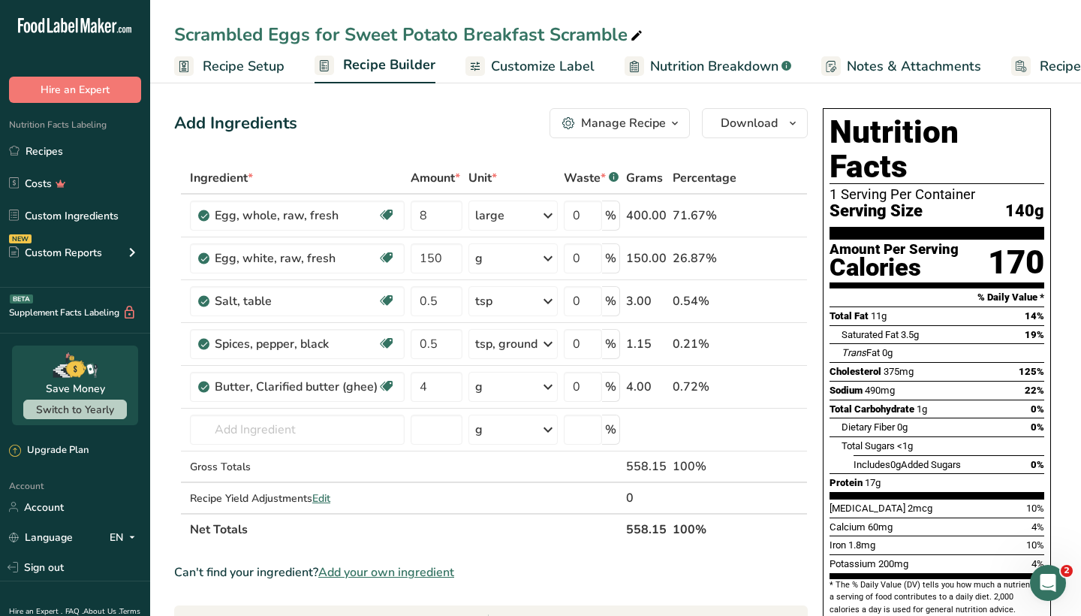
click at [631, 124] on div "Manage Recipe" at bounding box center [623, 123] width 85 height 18
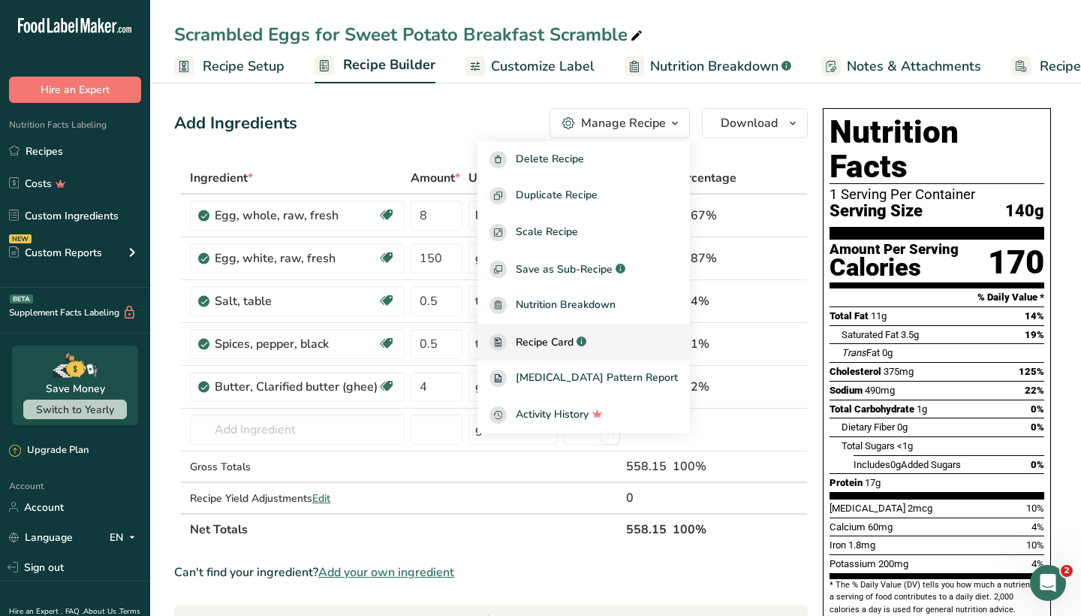
click at [573, 343] on span "Recipe Card" at bounding box center [545, 342] width 58 height 16
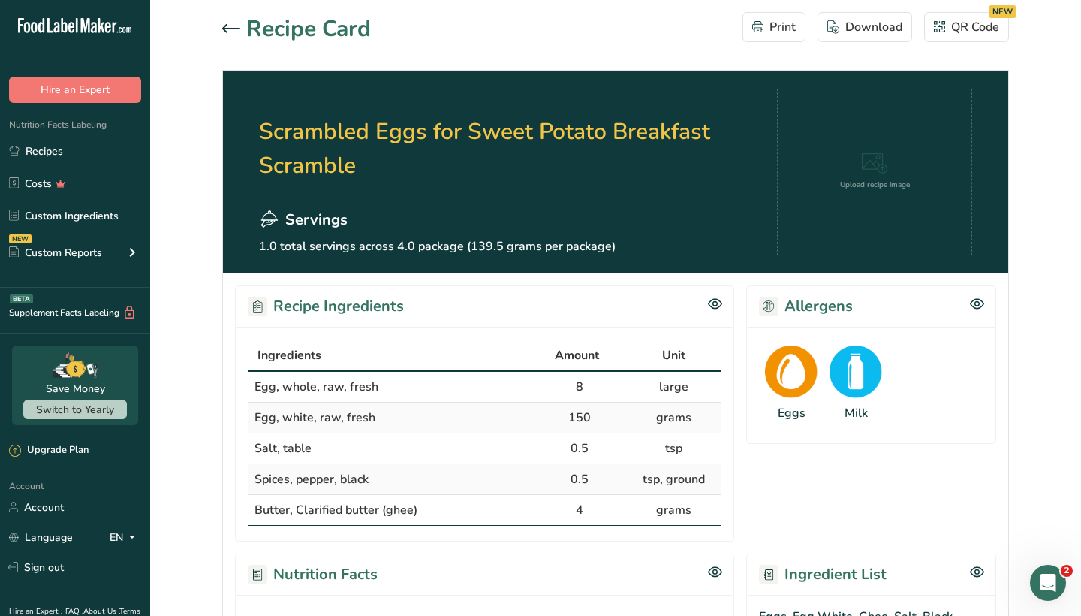
click at [239, 29] on icon at bounding box center [231, 28] width 18 height 9
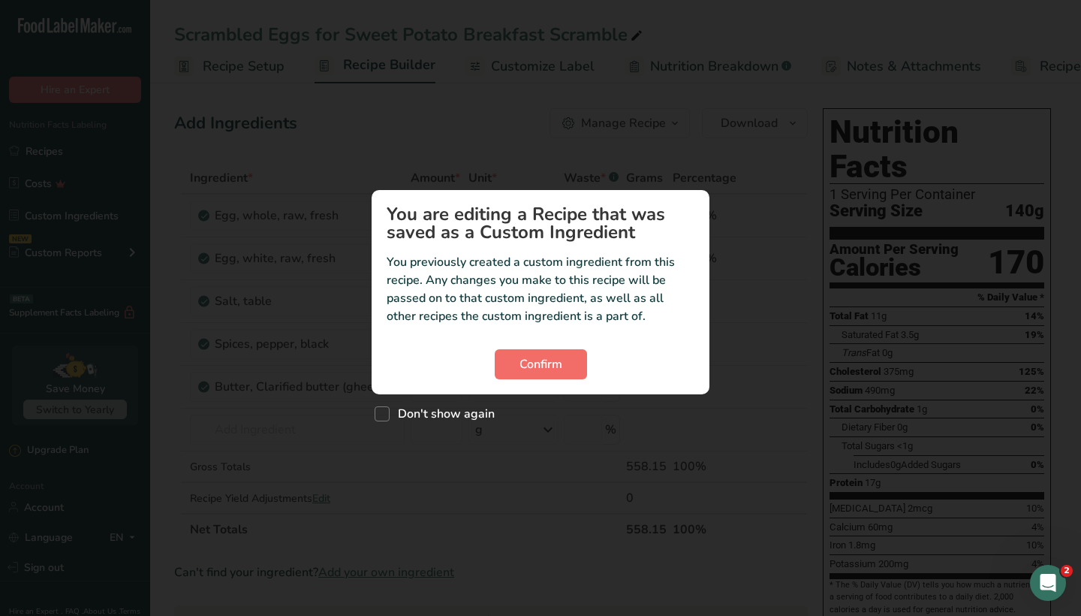
click at [561, 367] on span "Confirm" at bounding box center [540, 364] width 43 height 18
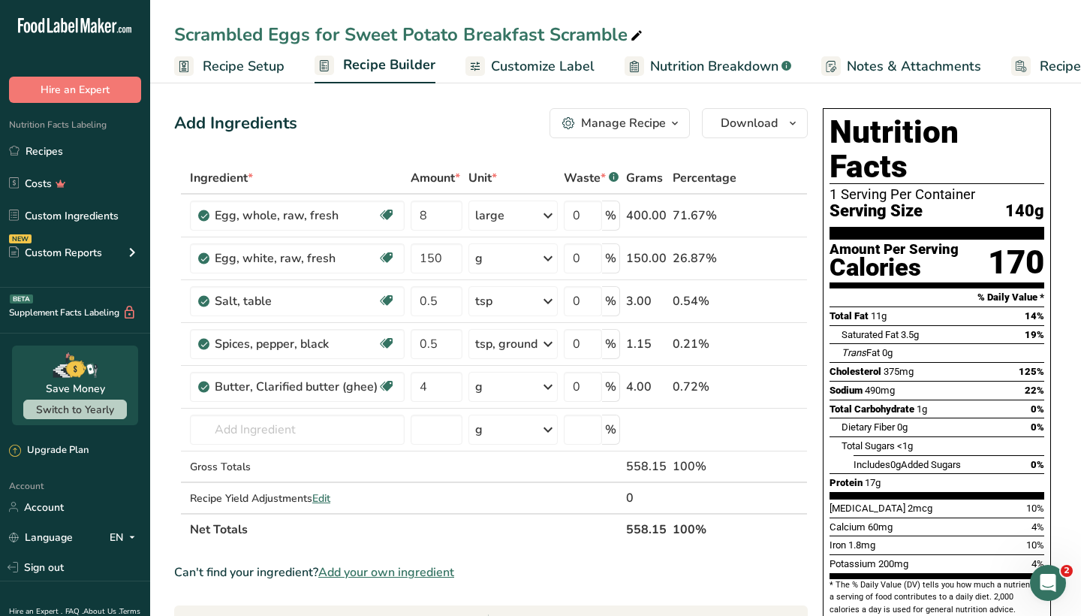
click at [640, 124] on div "Manage Recipe" at bounding box center [623, 123] width 85 height 18
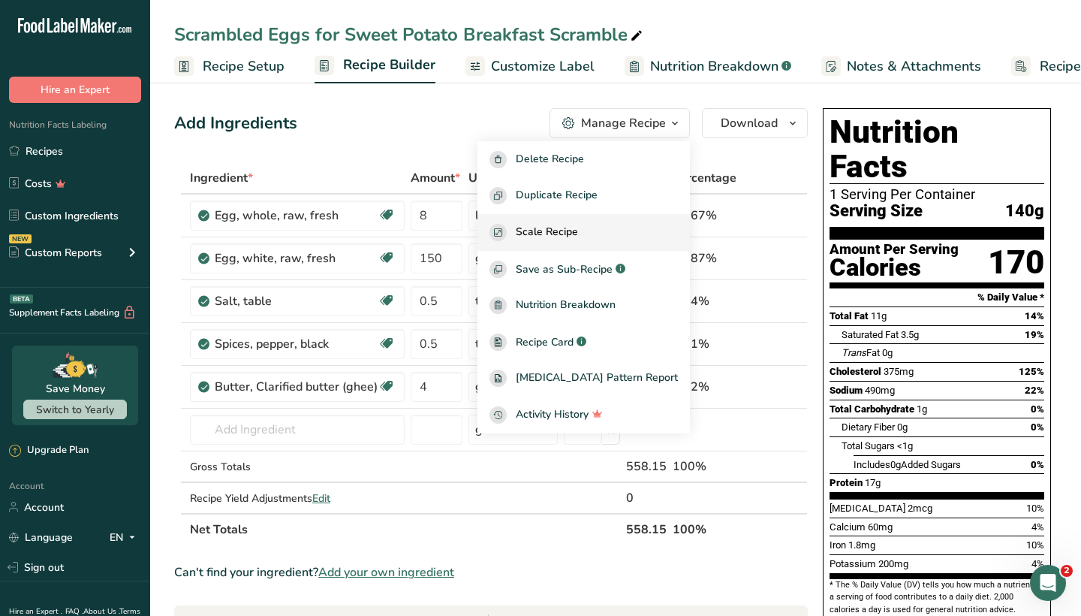
click at [578, 231] on span "Scale Recipe" at bounding box center [547, 232] width 62 height 17
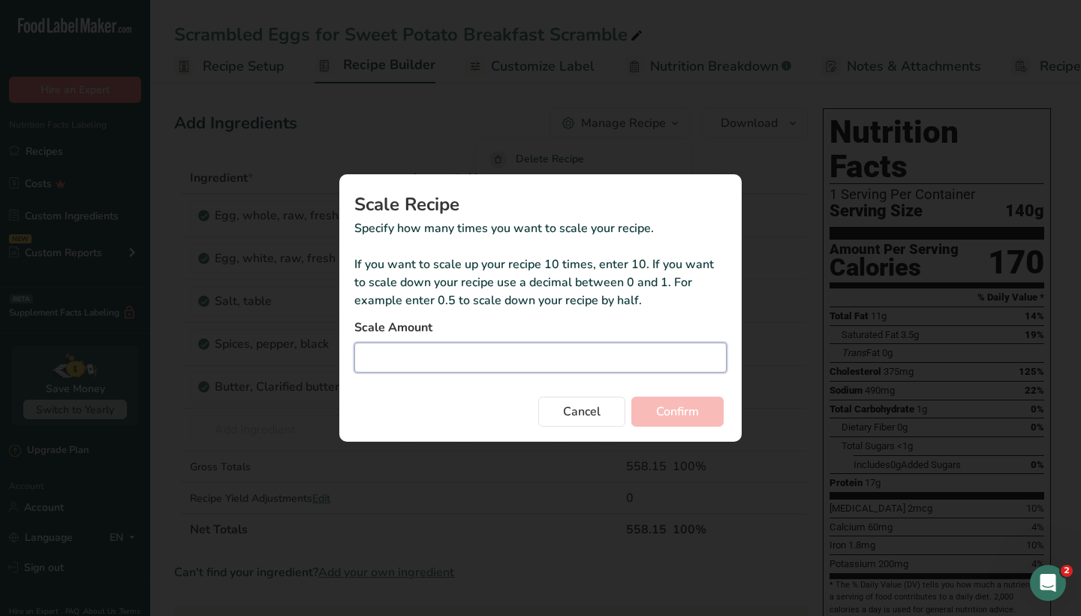
click at [494, 363] on input "Duplicate recipe modal" at bounding box center [540, 357] width 372 height 30
type input "2"
type input "2.75"
click at [670, 411] on span "Confirm" at bounding box center [677, 411] width 43 height 18
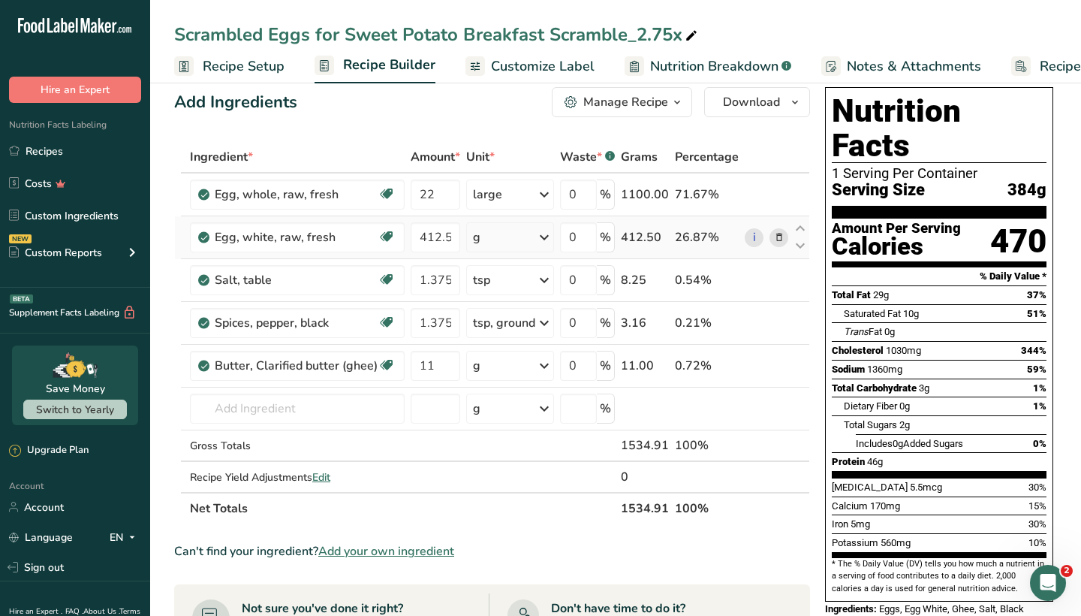
scroll to position [23, 0]
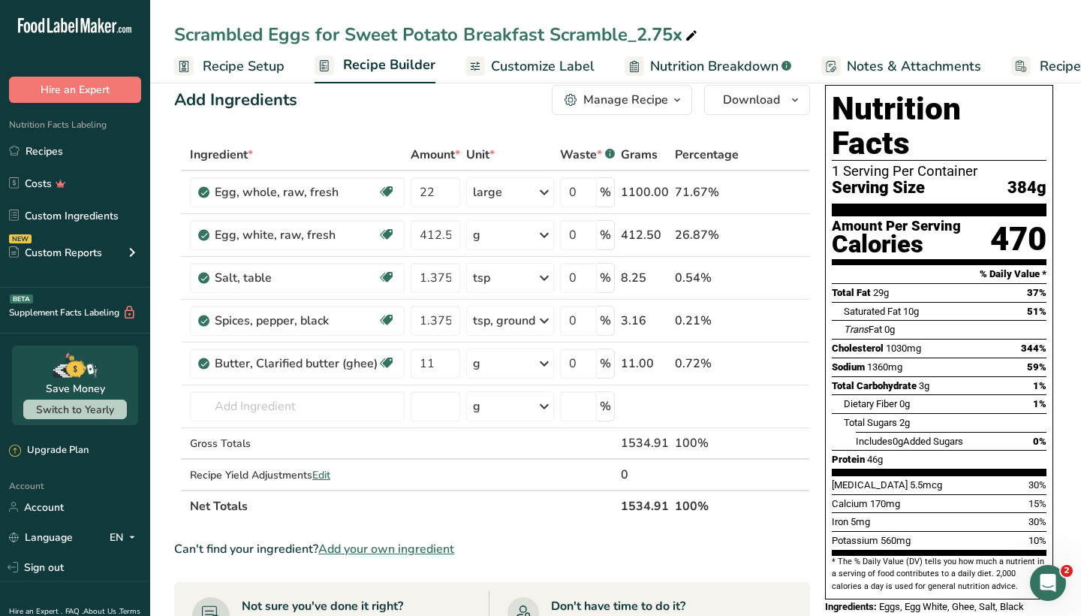
click at [642, 104] on div "Manage Recipe" at bounding box center [625, 100] width 85 height 18
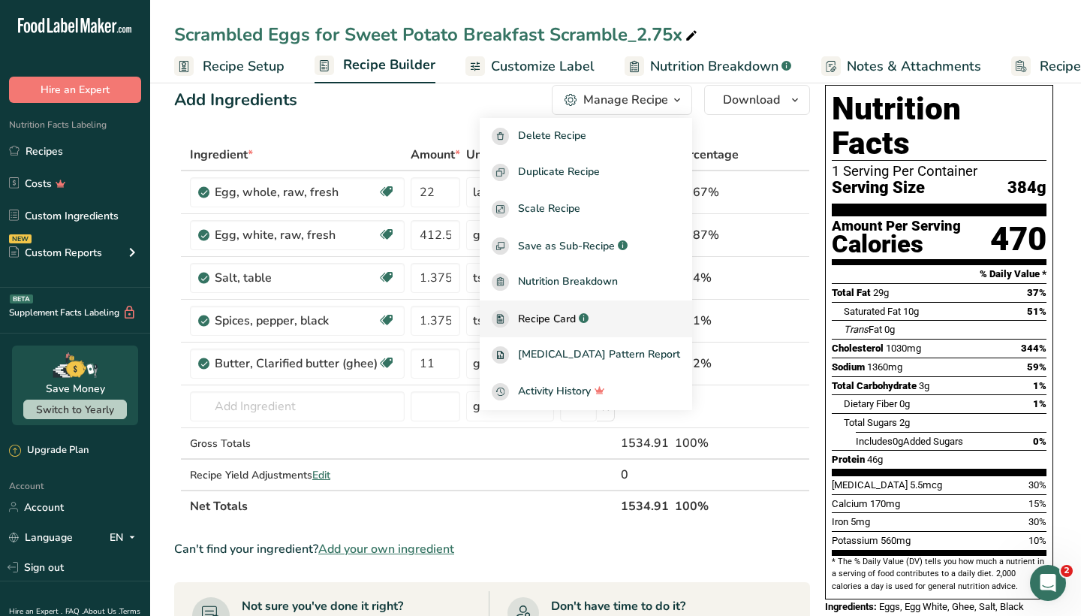
click at [576, 318] on span "Recipe Card" at bounding box center [547, 319] width 58 height 16
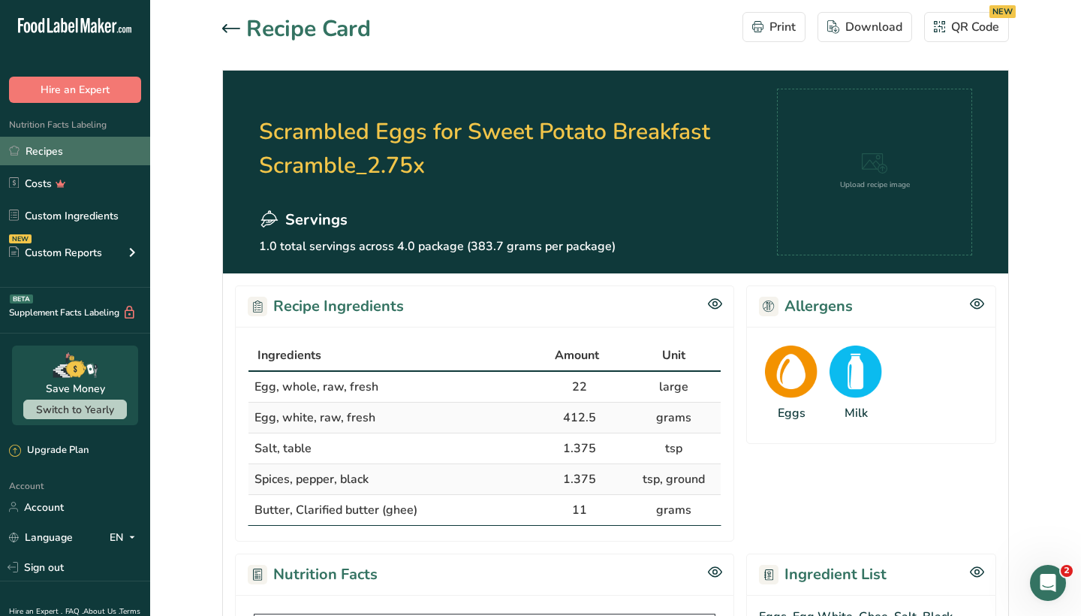
click at [76, 159] on link "Recipes" at bounding box center [75, 151] width 150 height 29
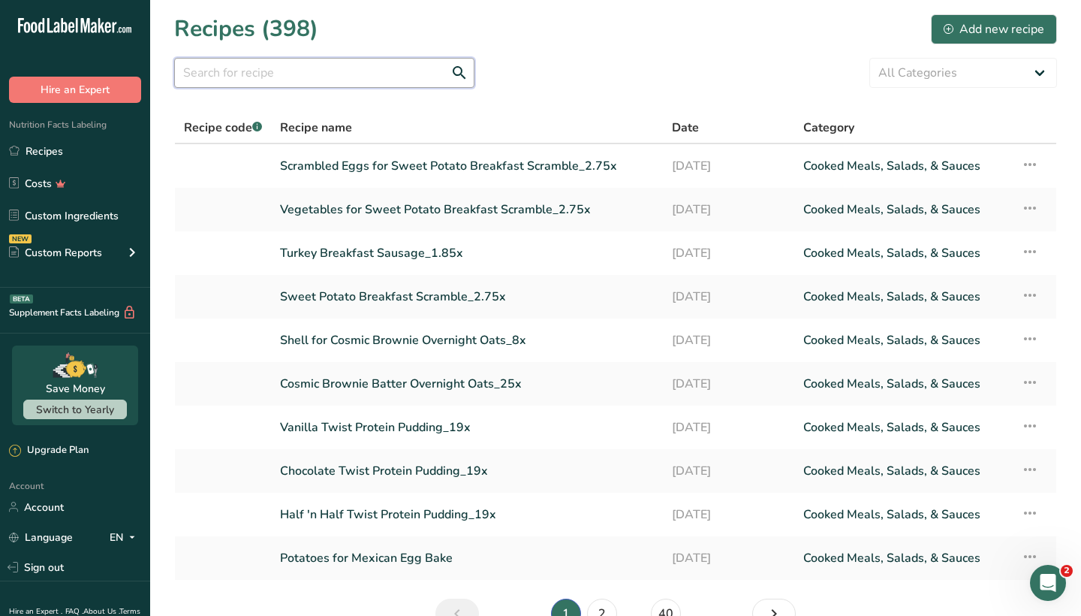
click at [348, 70] on input "text" at bounding box center [324, 73] width 300 height 30
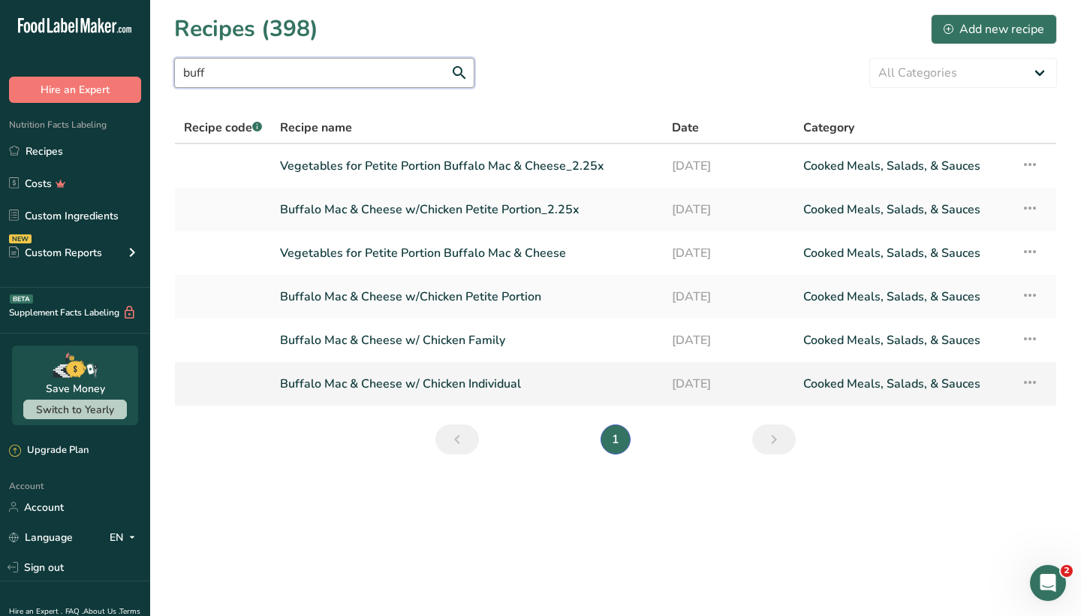
type input "buff"
click at [426, 387] on link "Buffalo Mac & Cheese w/ Chicken Individual" at bounding box center [467, 384] width 374 height 32
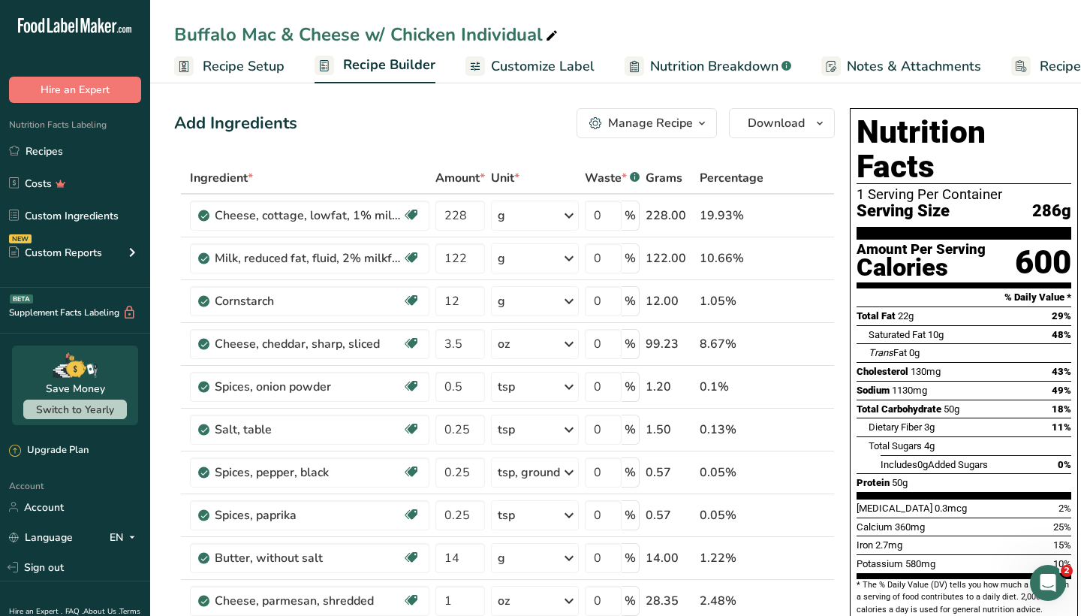
click at [658, 127] on div "Manage Recipe" at bounding box center [650, 123] width 85 height 18
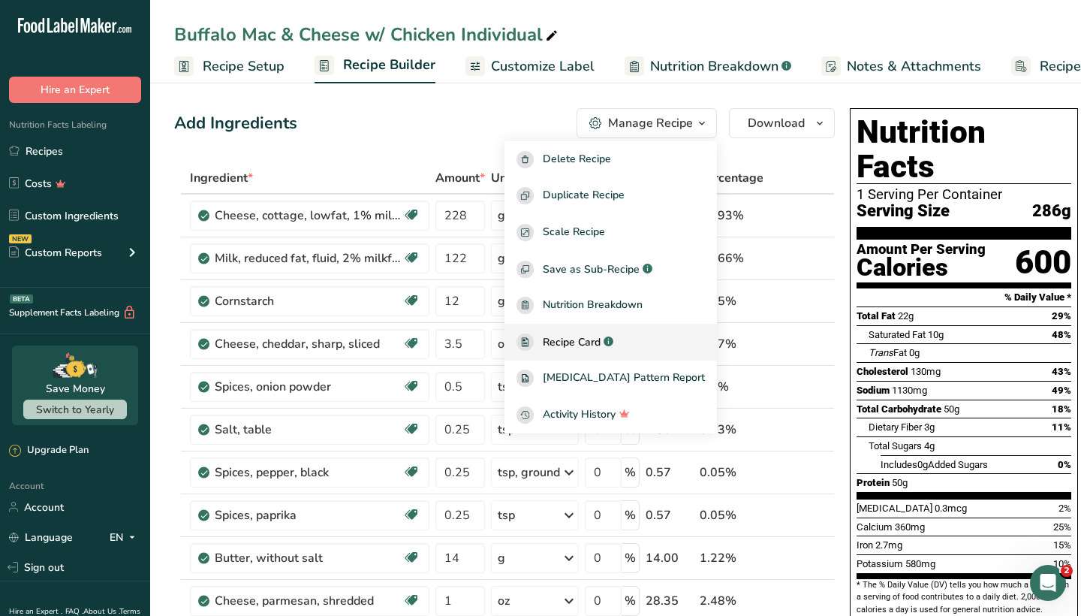
click at [600, 334] on span "Recipe Card" at bounding box center [572, 342] width 58 height 16
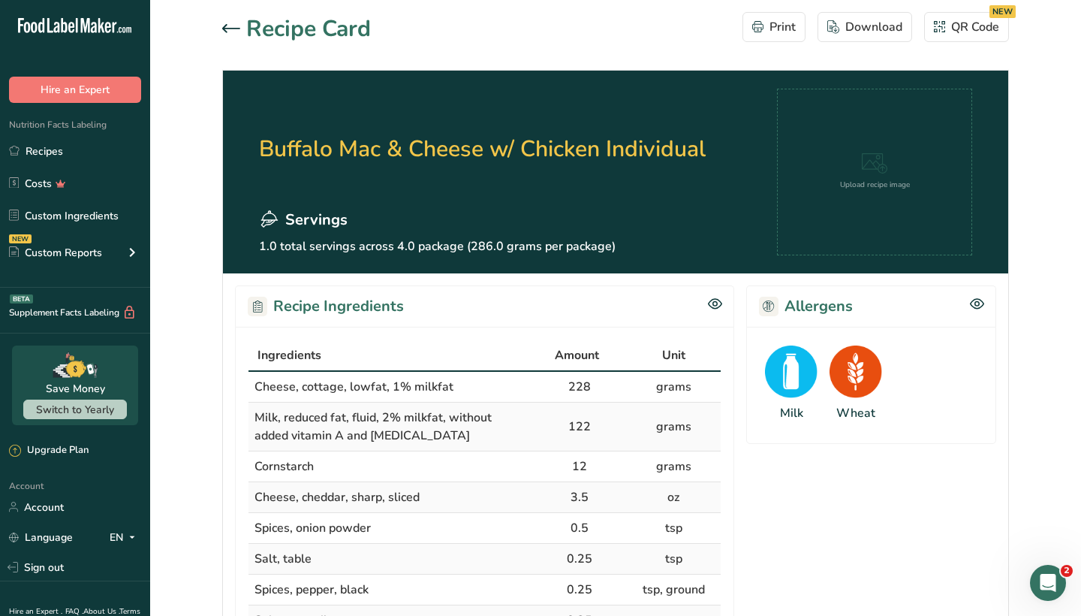
click at [229, 22] on div at bounding box center [234, 29] width 24 height 18
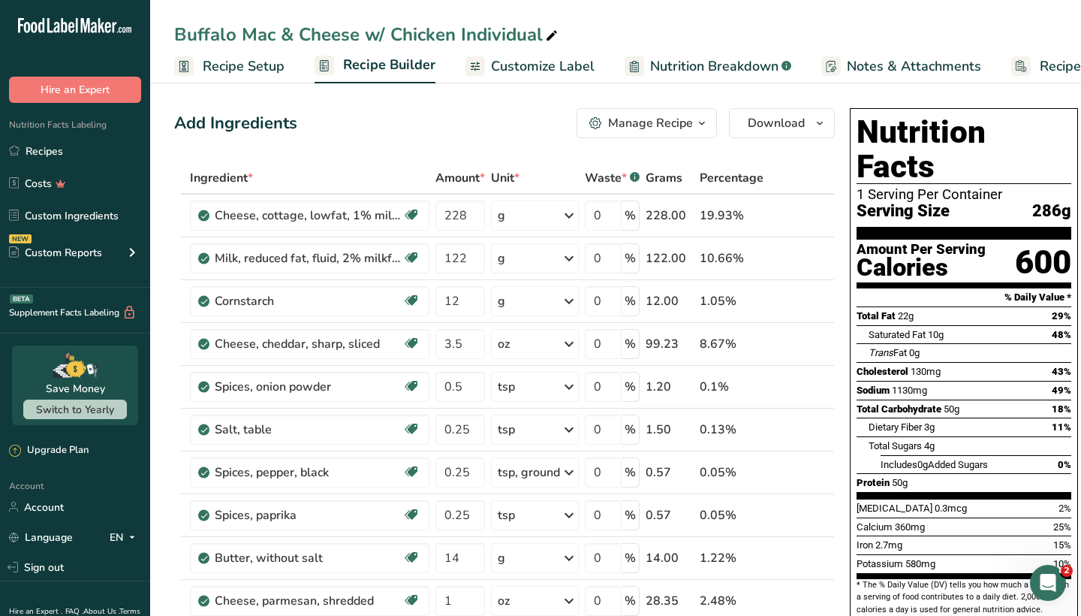
click at [669, 130] on div "Manage Recipe" at bounding box center [650, 123] width 85 height 18
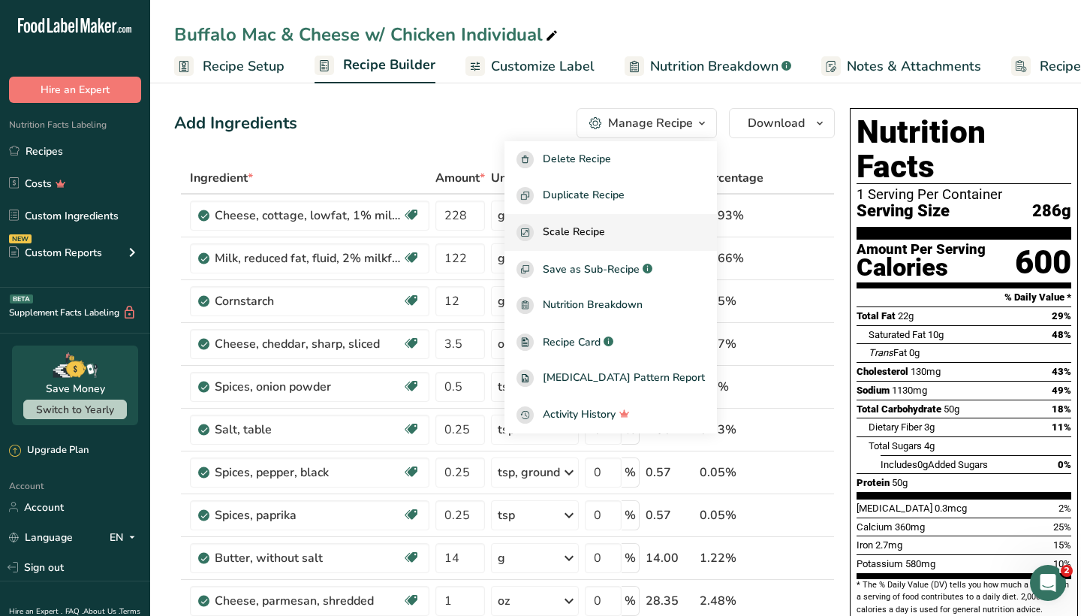
click at [605, 233] on span "Scale Recipe" at bounding box center [574, 232] width 62 height 17
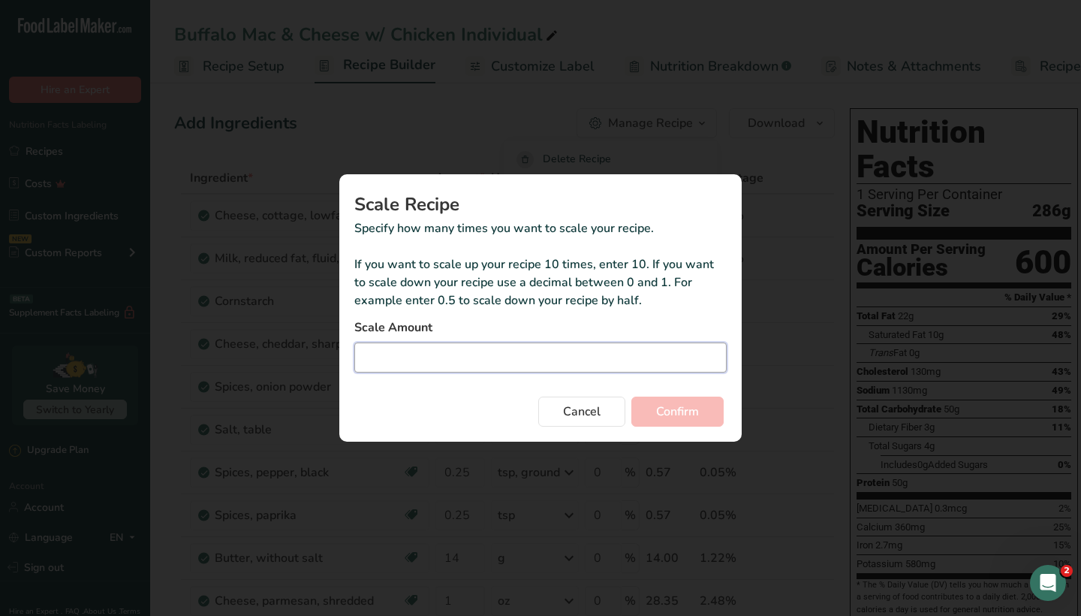
click at [523, 353] on input "Duplicate recipe modal" at bounding box center [540, 357] width 372 height 30
type input "2"
type input "2.75"
click at [692, 411] on span "Confirm" at bounding box center [677, 411] width 43 height 18
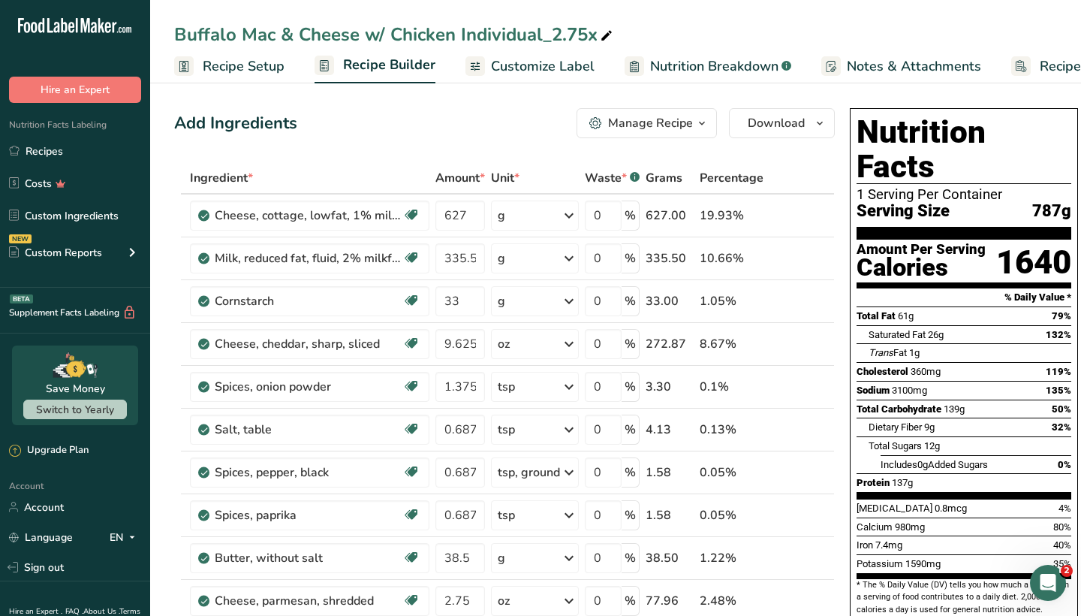
click at [645, 135] on button "Manage Recipe" at bounding box center [646, 123] width 140 height 30
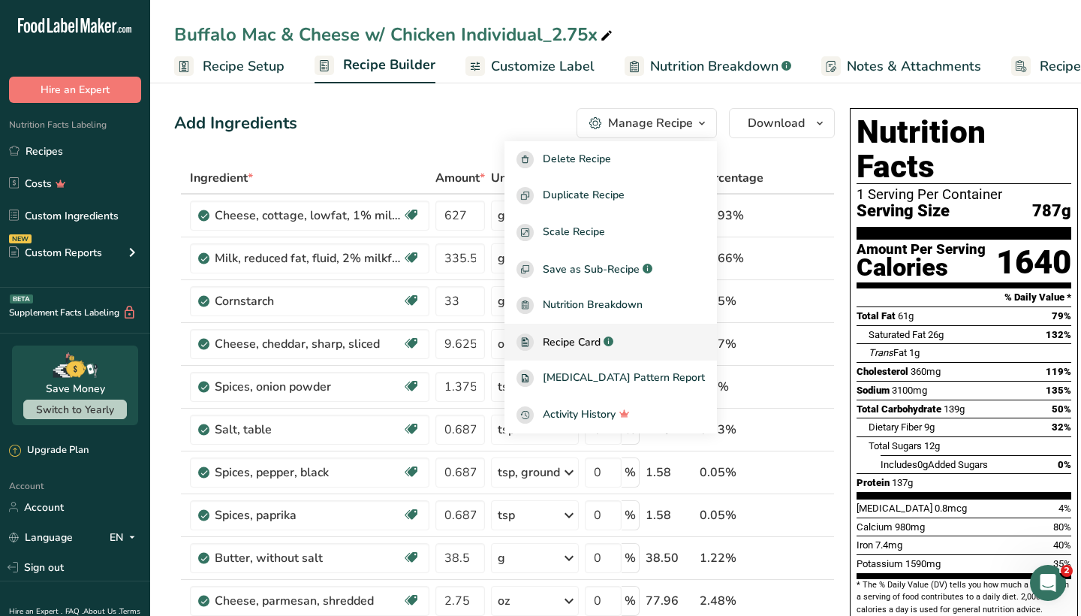
click at [603, 354] on link "Recipe Card .a-a{fill:#347362;}.b-a{fill:#fff;}" at bounding box center [610, 342] width 212 height 37
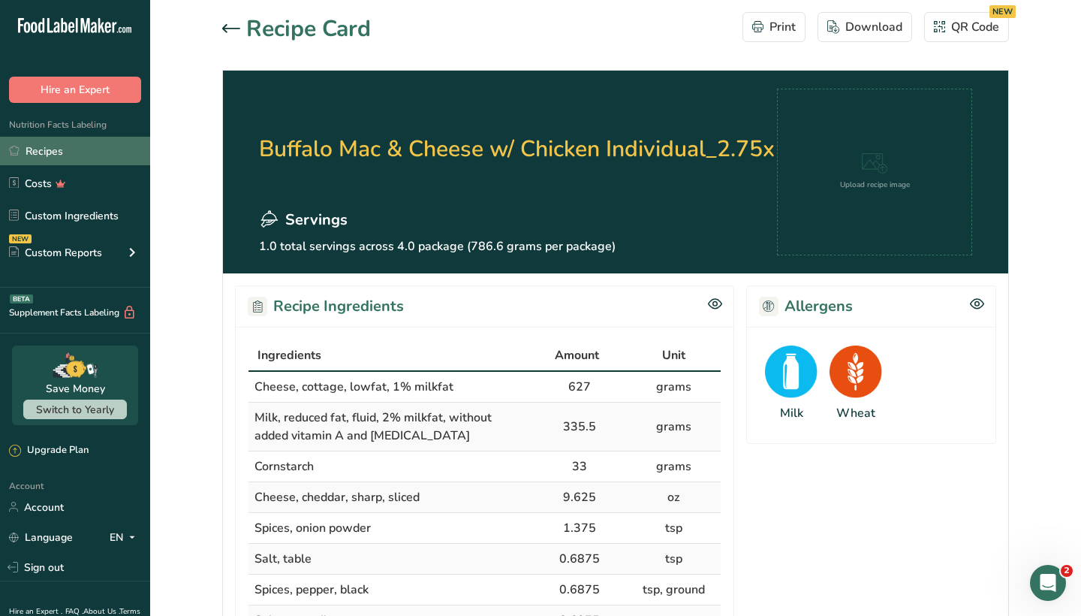
click at [63, 152] on link "Recipes" at bounding box center [75, 151] width 150 height 29
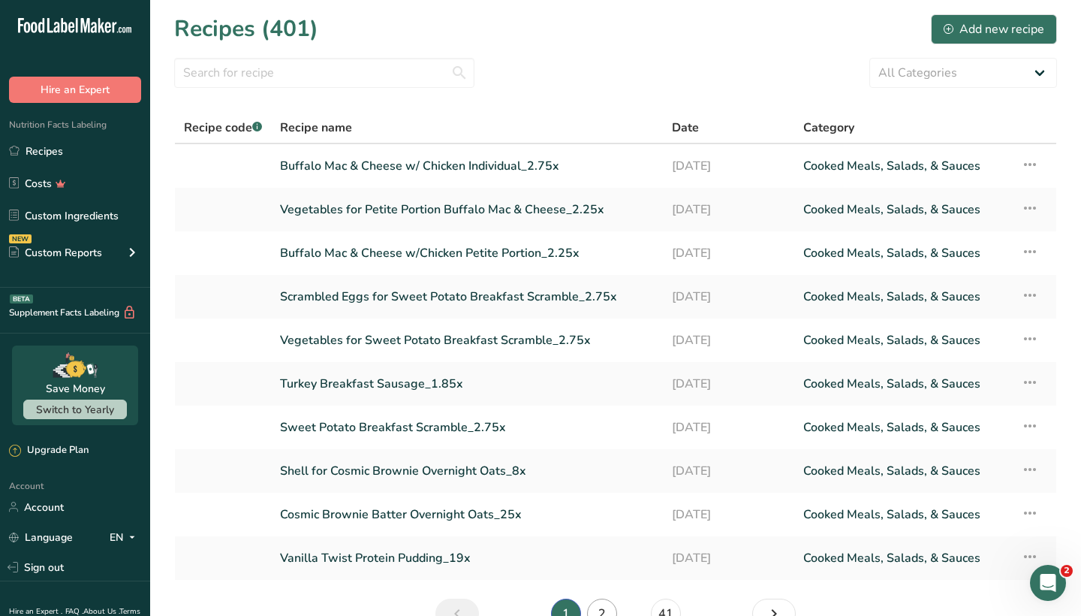
click at [606, 610] on link "2" at bounding box center [602, 613] width 30 height 30
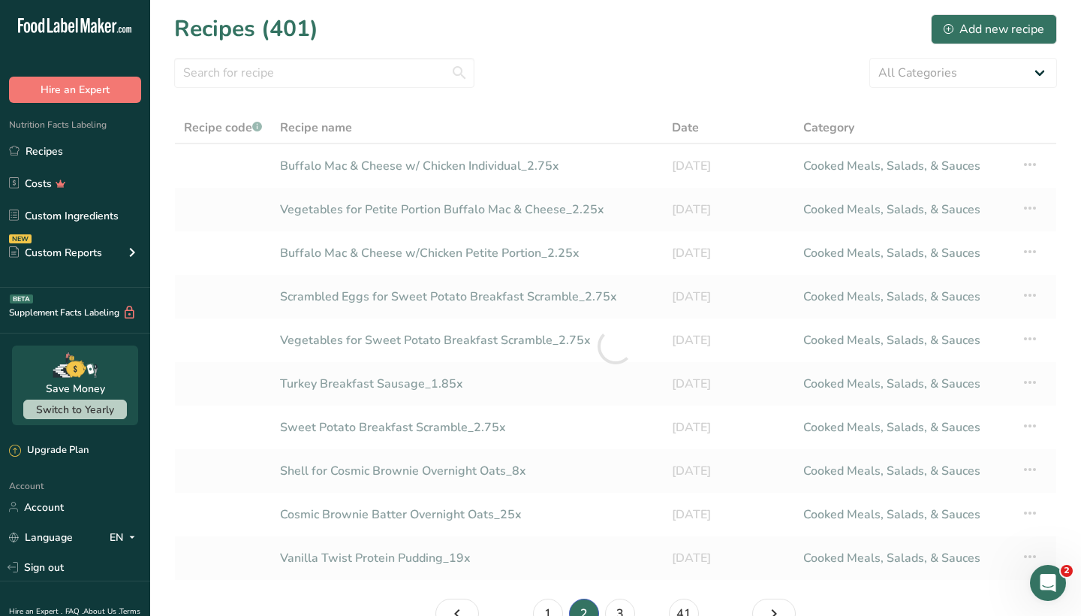
scroll to position [13, 0]
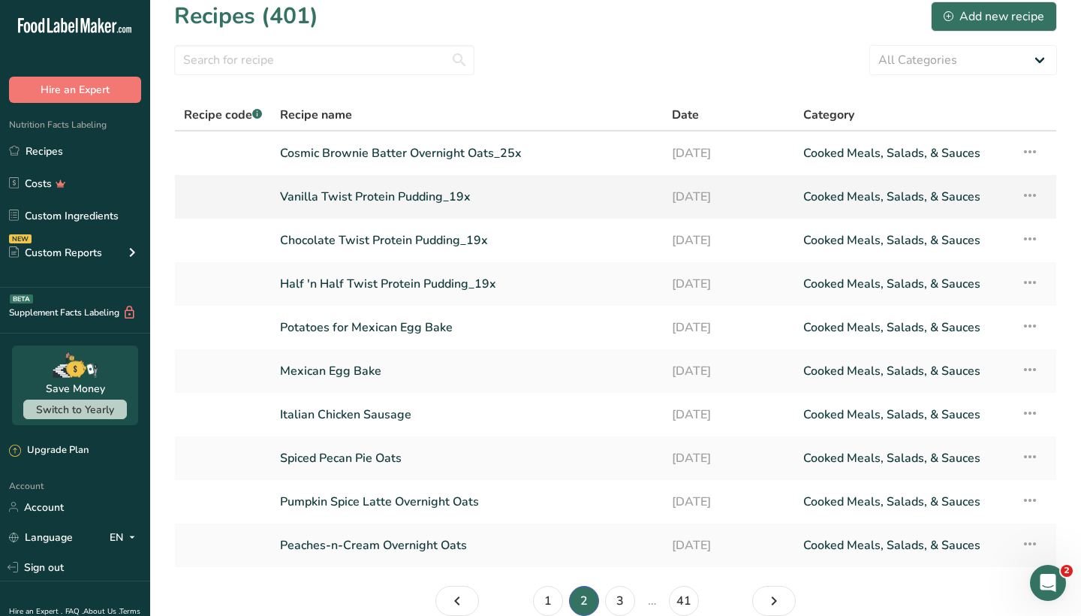
click at [409, 201] on link "Vanilla Twist Protein Pudding_19x" at bounding box center [467, 197] width 374 height 32
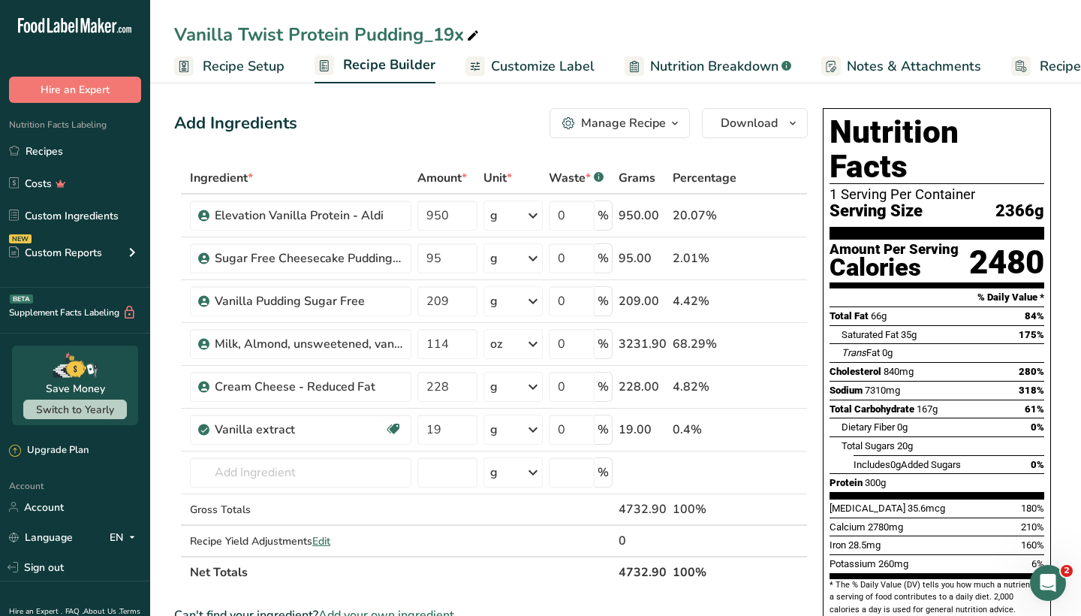
click at [643, 123] on div "Manage Recipe" at bounding box center [623, 123] width 85 height 18
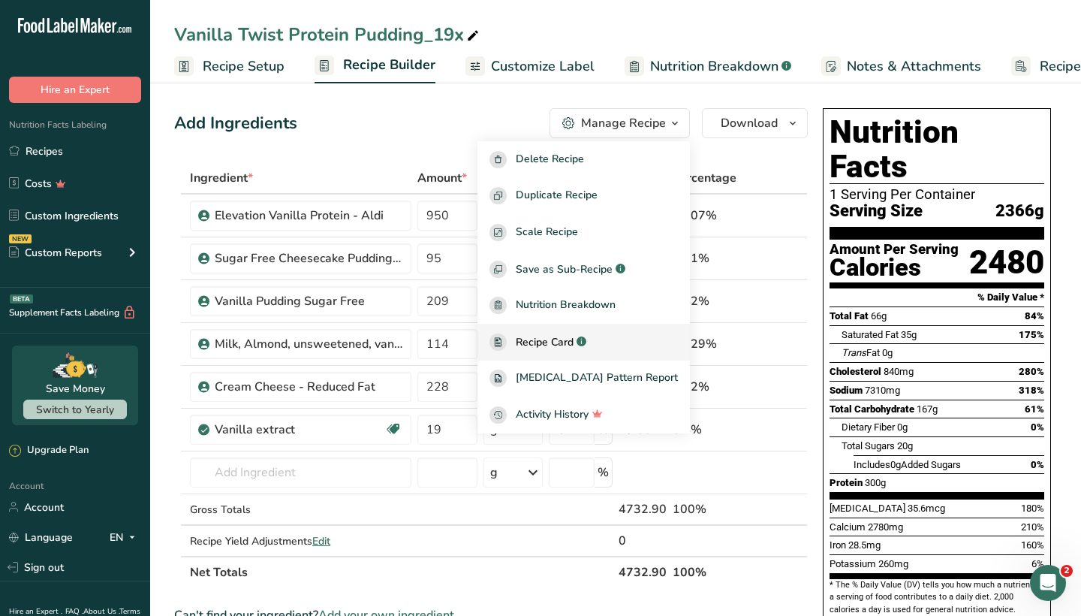
click at [570, 336] on span "Recipe Card" at bounding box center [545, 342] width 58 height 16
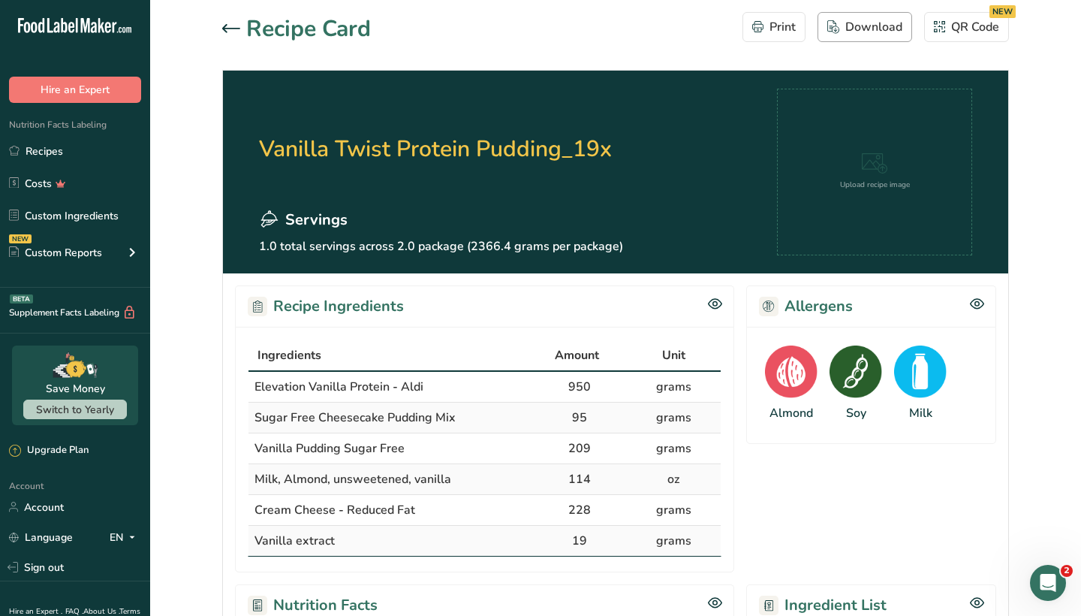
click at [865, 35] on div "Download" at bounding box center [864, 27] width 75 height 18
click at [93, 146] on link "Recipes" at bounding box center [75, 151] width 150 height 29
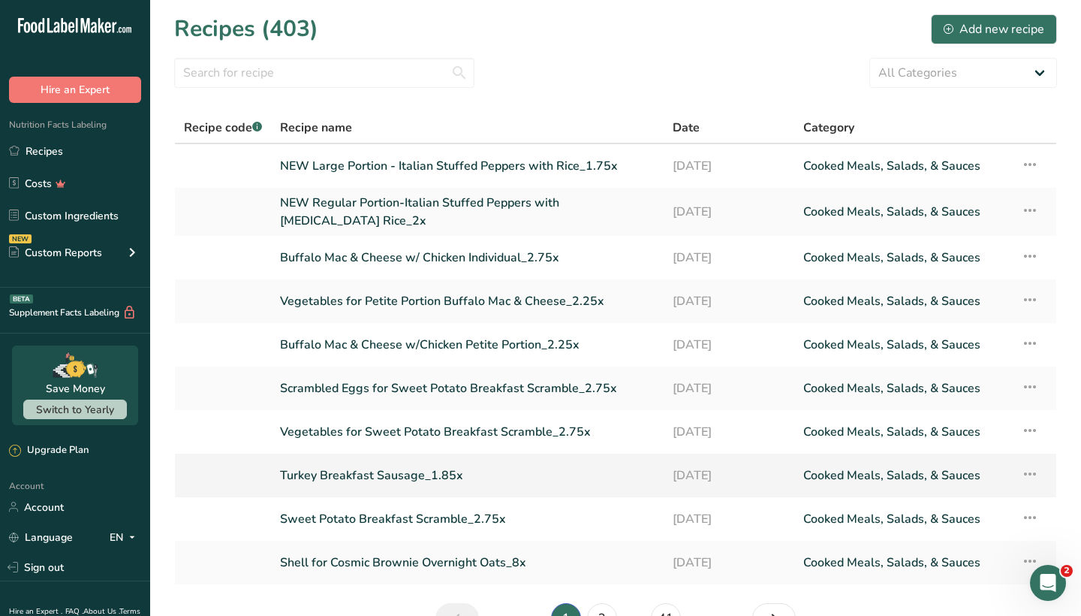
click at [388, 474] on link "Turkey Breakfast Sausage_1.85x" at bounding box center [467, 475] width 375 height 32
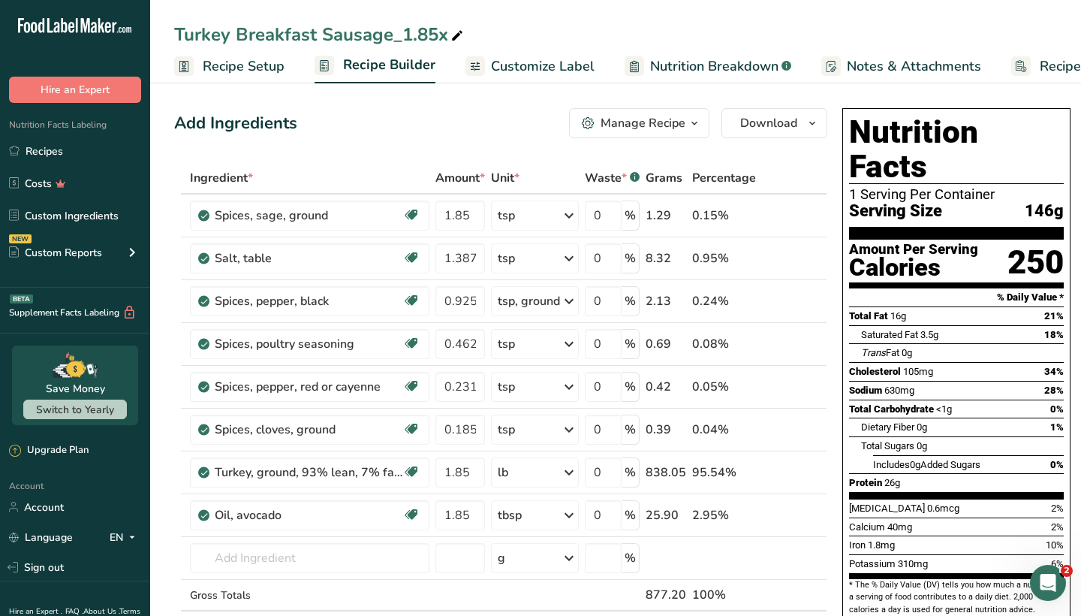
click at [655, 133] on button "Manage Recipe" at bounding box center [639, 123] width 140 height 30
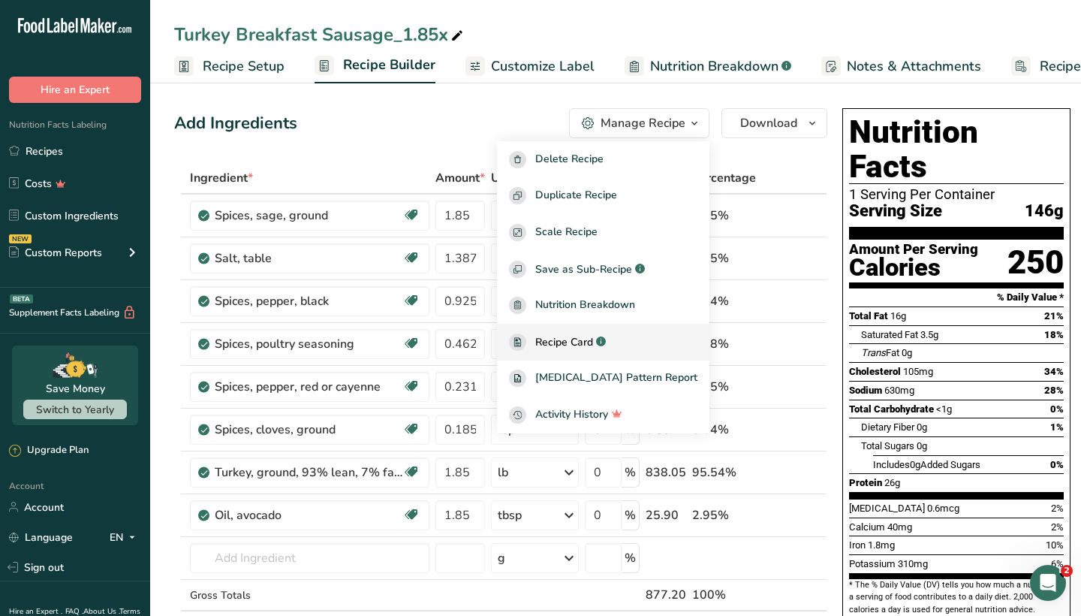
click at [593, 341] on span "Recipe Card" at bounding box center [564, 342] width 58 height 16
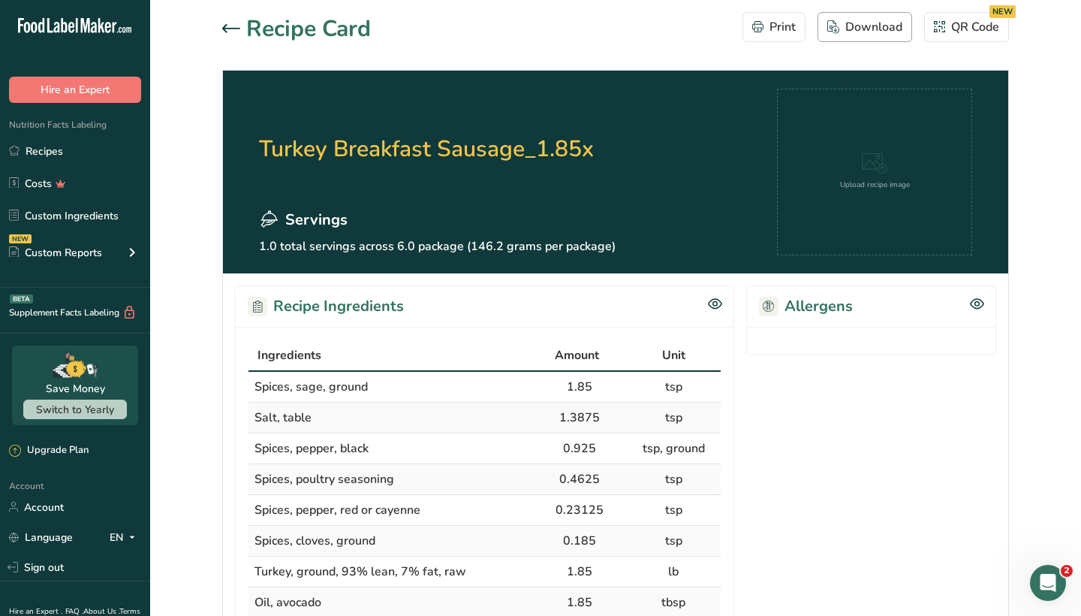
click at [861, 29] on div "Download" at bounding box center [864, 27] width 75 height 18
click at [77, 154] on link "Recipes" at bounding box center [75, 151] width 150 height 29
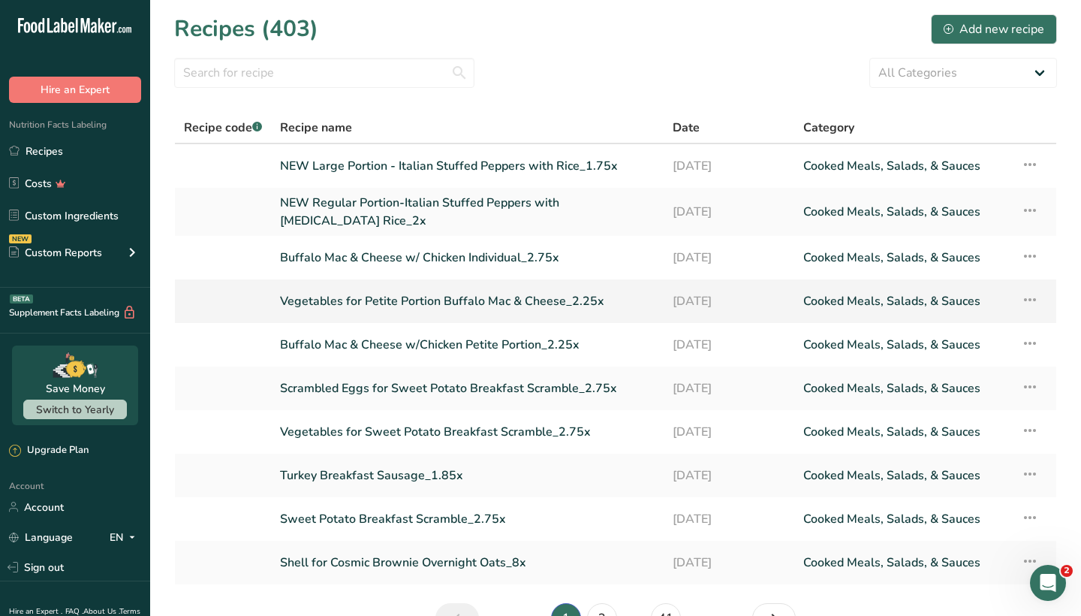
click at [414, 298] on link "Vegetables for Petite Portion Buffalo Mac & Cheese_2.25x" at bounding box center [467, 301] width 375 height 32
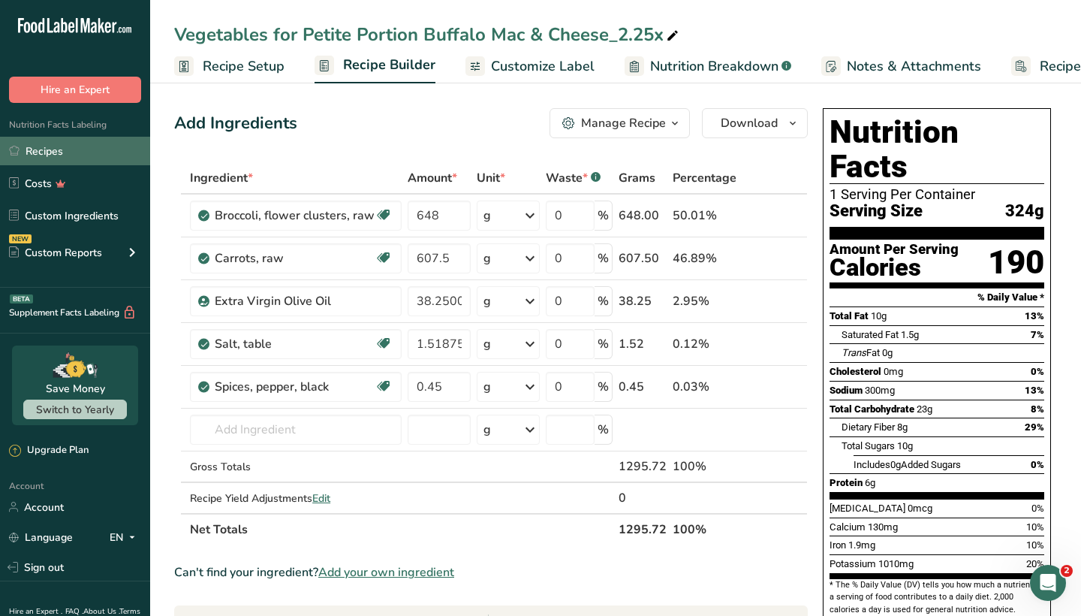
click at [73, 150] on link "Recipes" at bounding box center [75, 151] width 150 height 29
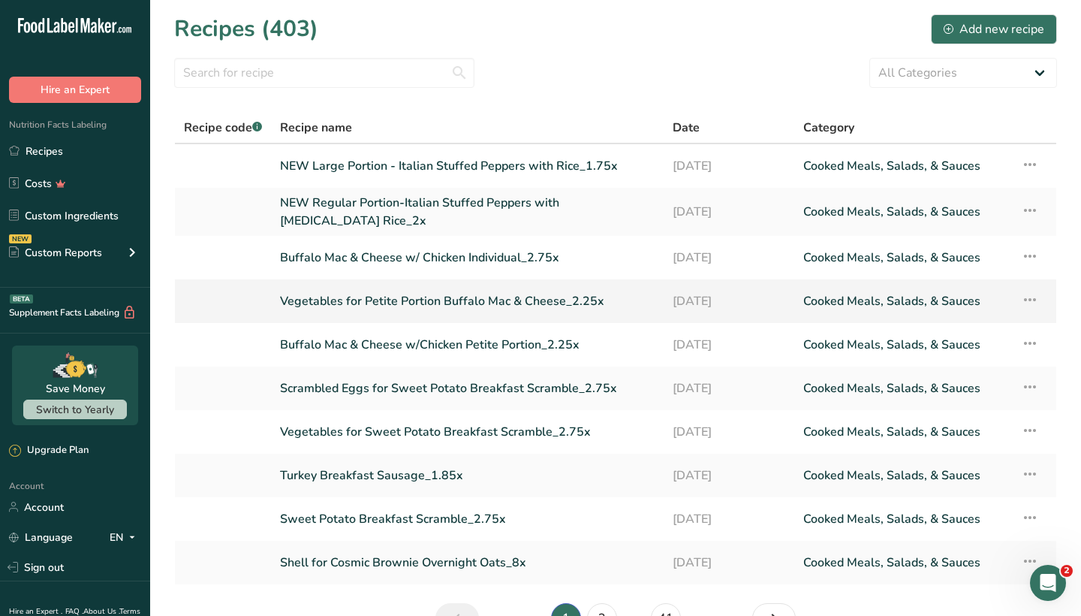
click at [421, 293] on link "Vegetables for Petite Portion Buffalo Mac & Cheese_2.25x" at bounding box center [467, 301] width 375 height 32
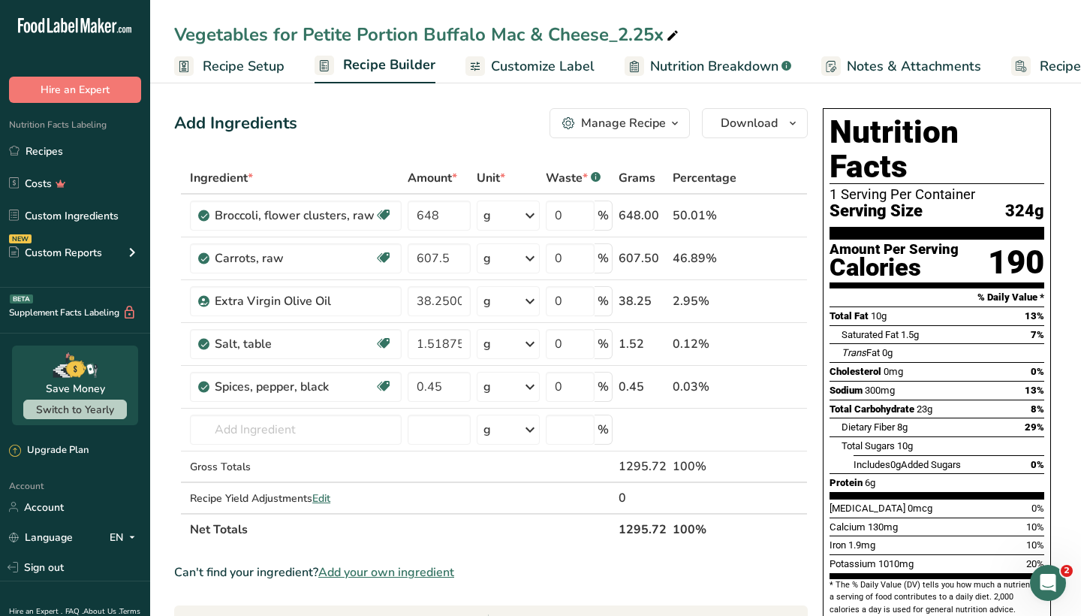
click at [625, 123] on div "Manage Recipe" at bounding box center [623, 123] width 85 height 18
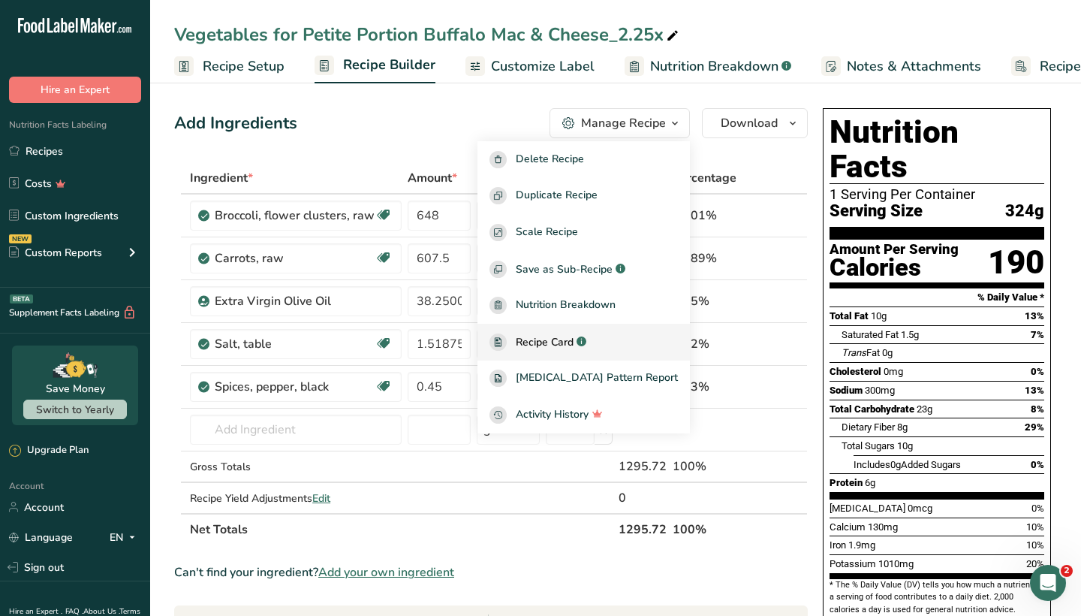
click at [569, 339] on span "Recipe Card" at bounding box center [545, 342] width 58 height 16
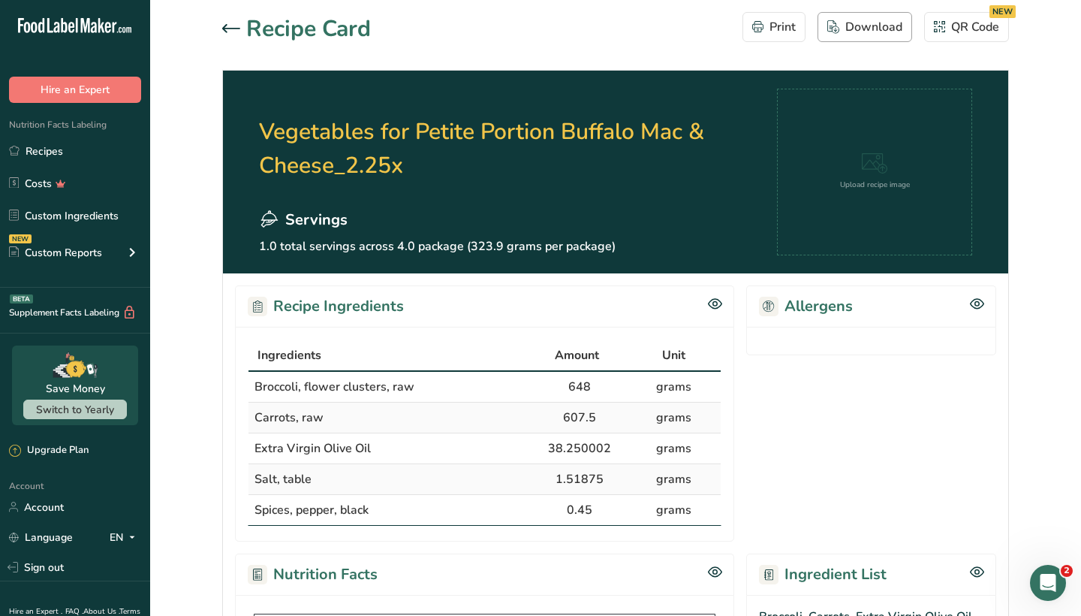
click at [862, 29] on div "Download" at bounding box center [864, 27] width 75 height 18
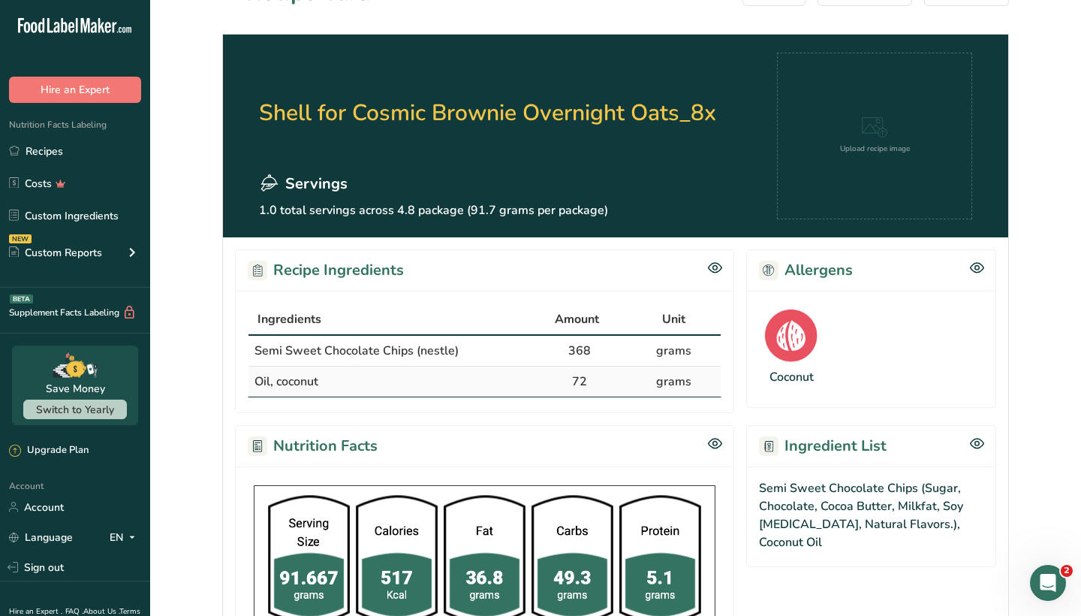
scroll to position [44, 0]
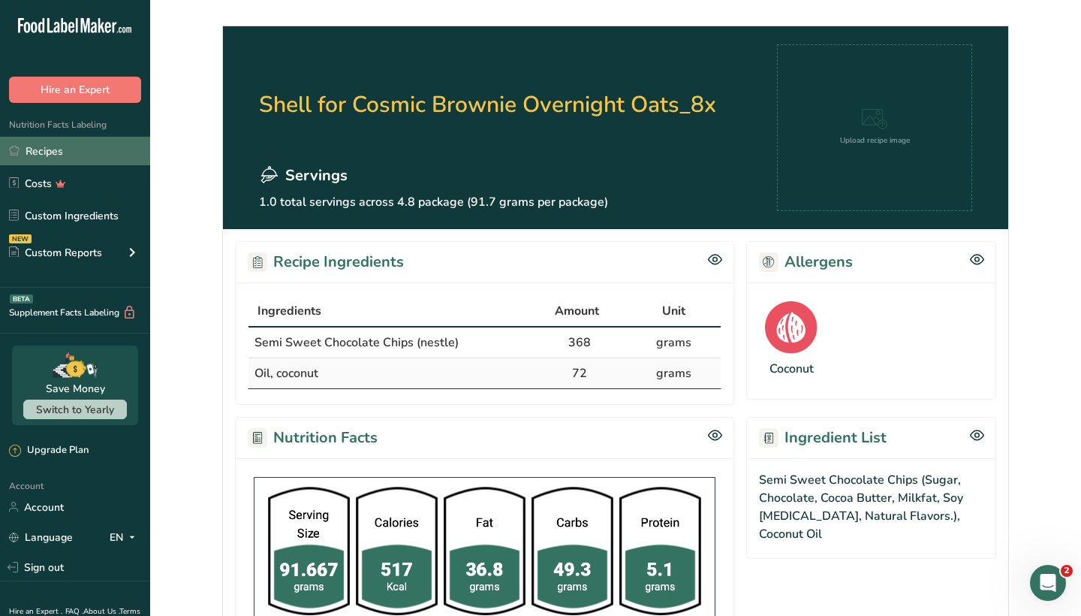
click at [110, 151] on link "Recipes" at bounding box center [75, 151] width 150 height 29
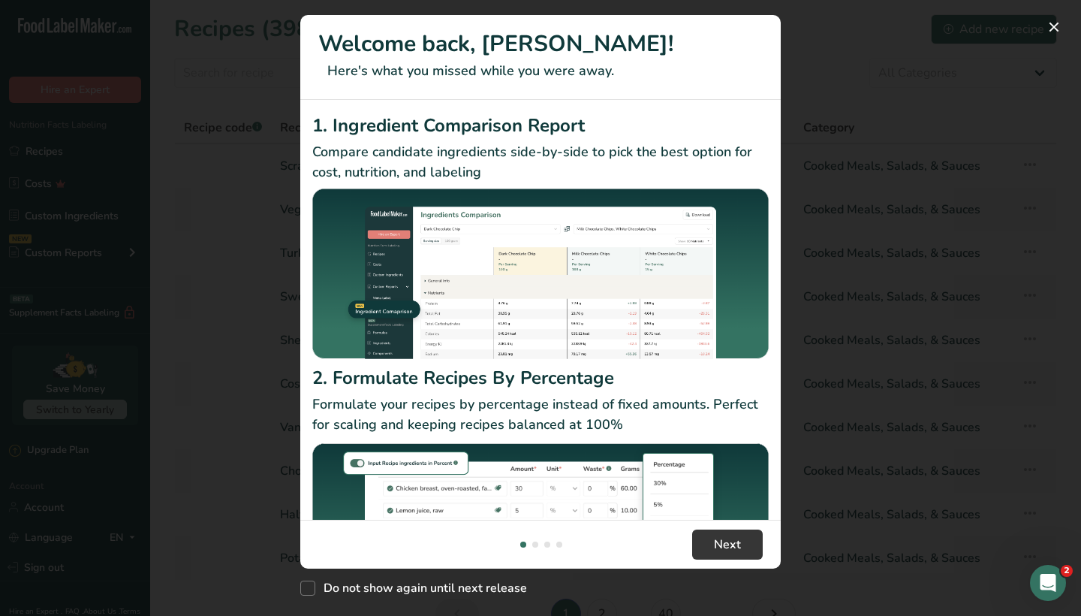
drag, startPoint x: 921, startPoint y: 484, endPoint x: 1057, endPoint y: 50, distance: 455.4
click at [921, 484] on div "New Features" at bounding box center [540, 308] width 1081 height 616
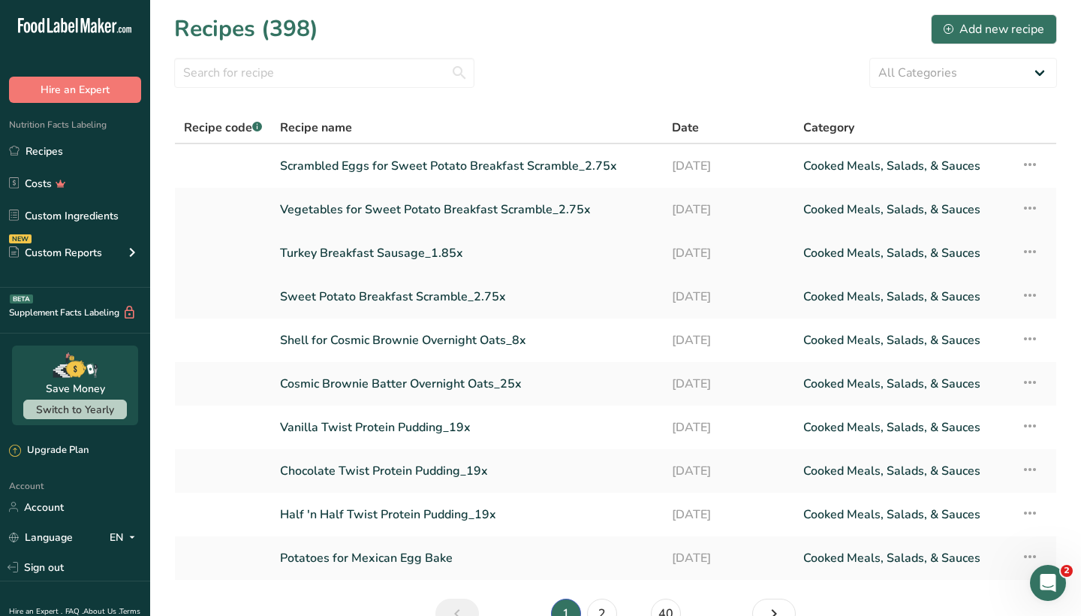
click at [387, 243] on link "Turkey Breakfast Sausage_1.85x" at bounding box center [467, 253] width 374 height 32
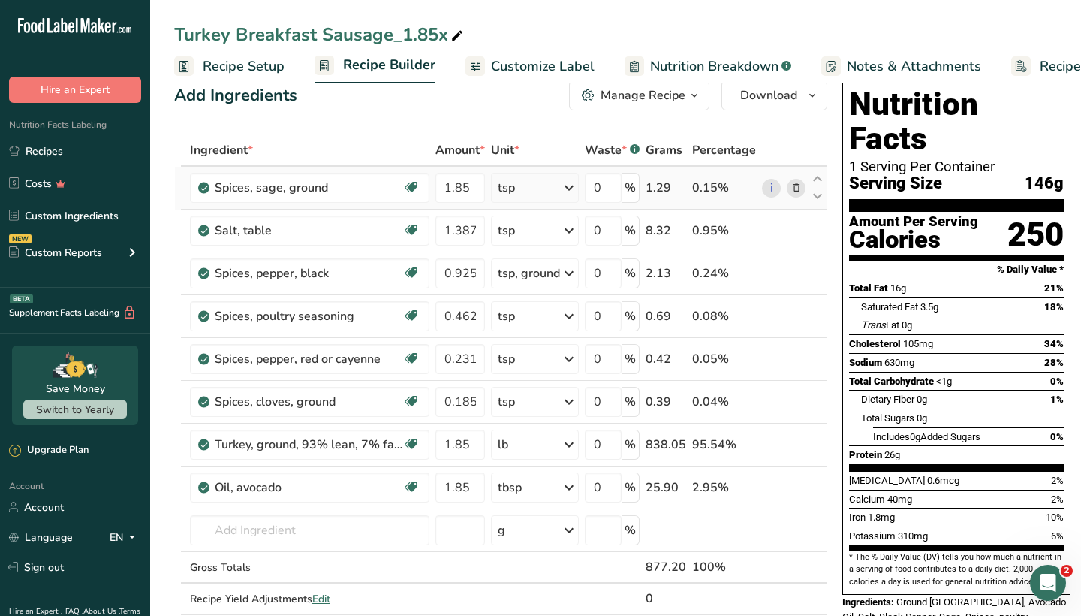
scroll to position [32, 0]
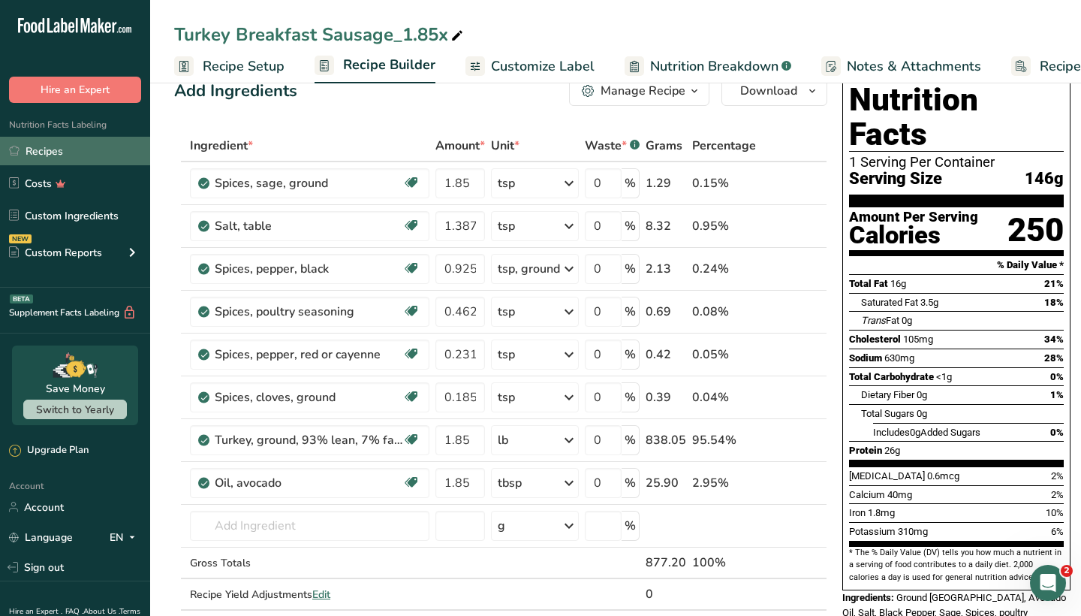
click at [85, 149] on link "Recipes" at bounding box center [75, 151] width 150 height 29
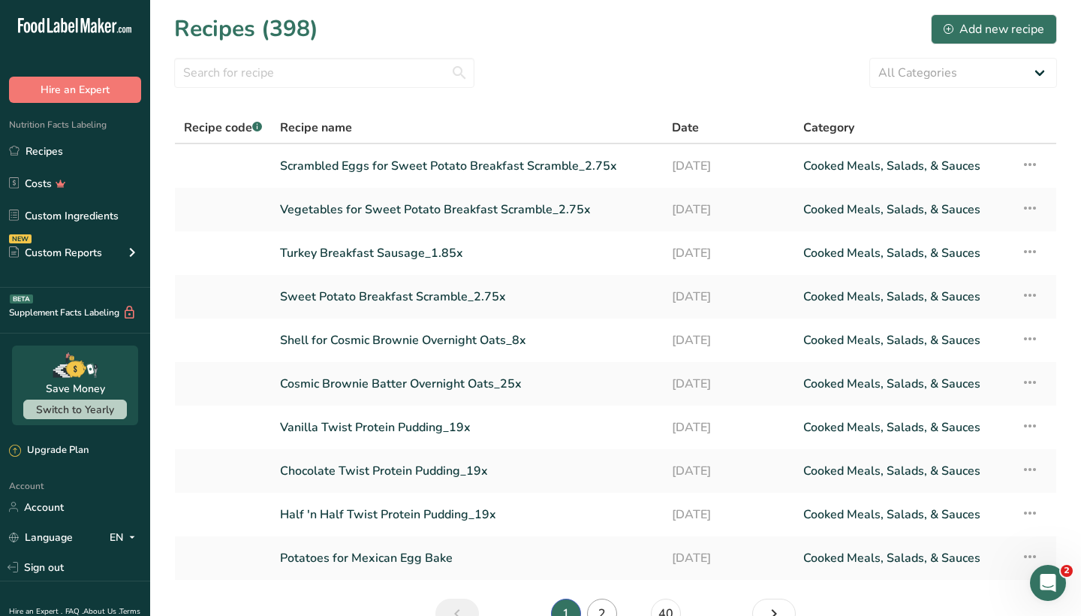
click at [603, 614] on link "2" at bounding box center [602, 613] width 30 height 30
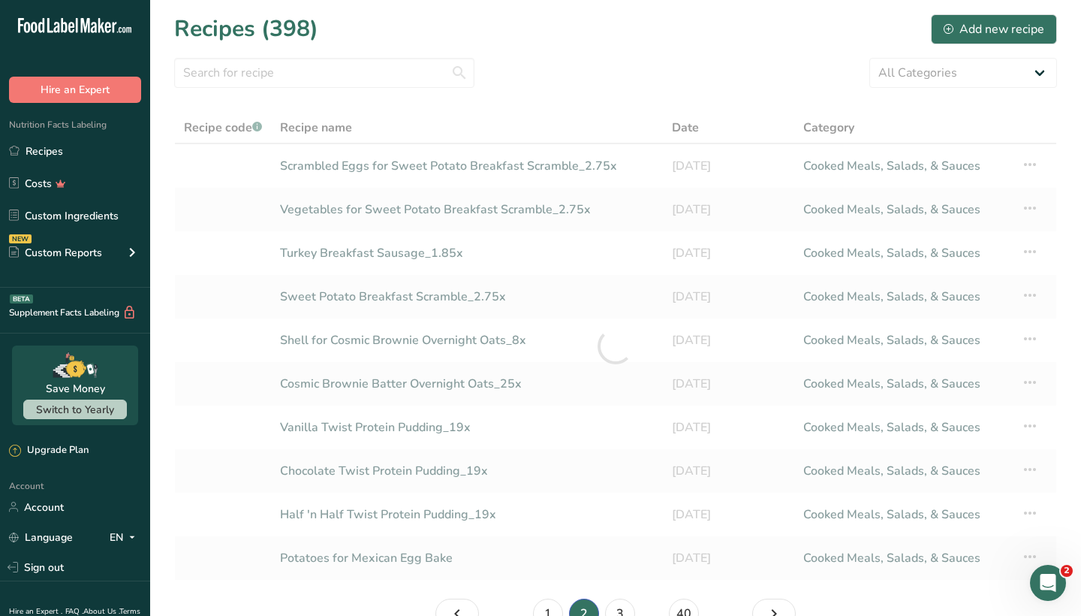
scroll to position [13, 0]
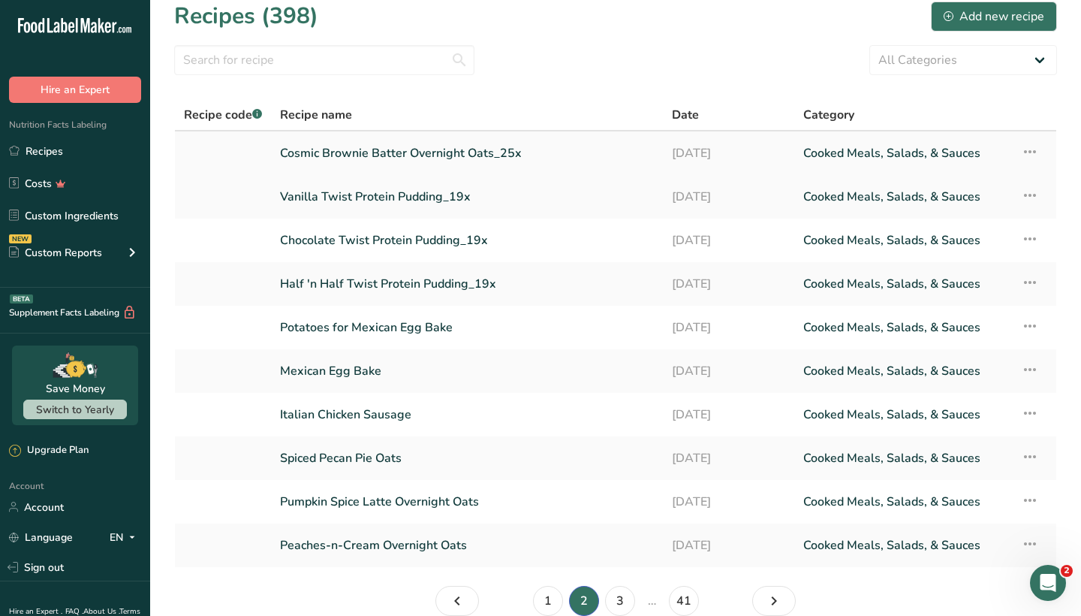
click at [410, 155] on link "Cosmic Brownie Batter Overnight Oats_25x" at bounding box center [467, 153] width 374 height 32
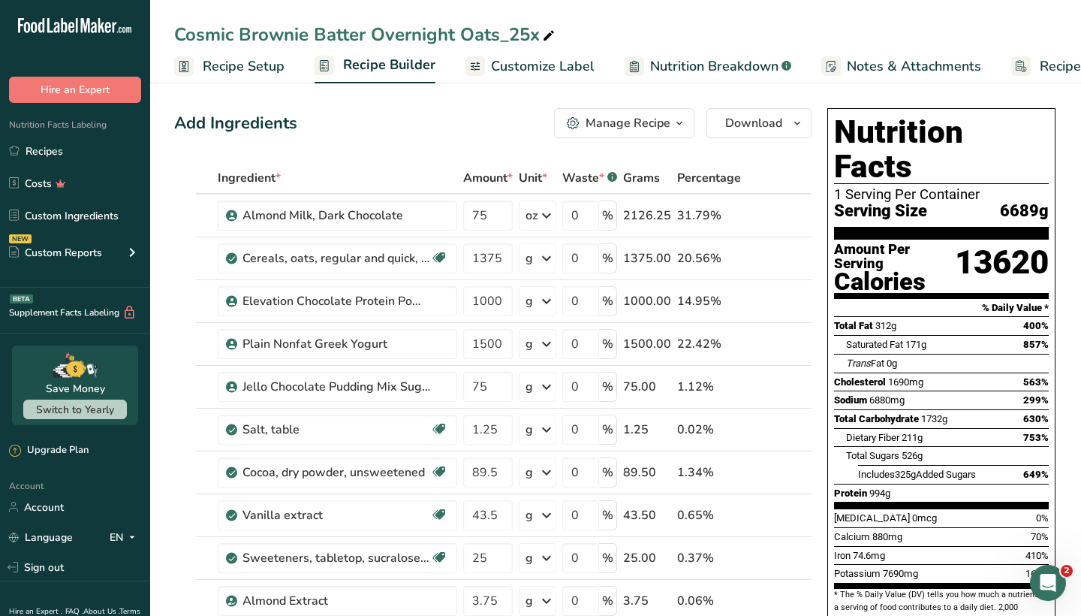
click at [634, 129] on div "Manage Recipe" at bounding box center [627, 123] width 85 height 18
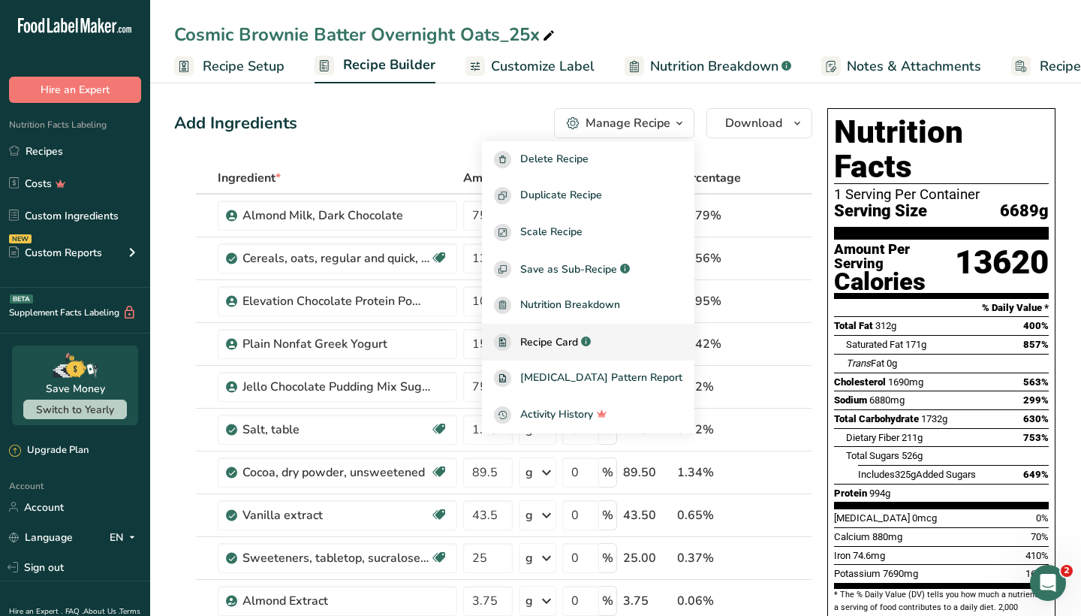
click at [578, 346] on span "Recipe Card" at bounding box center [549, 342] width 58 height 16
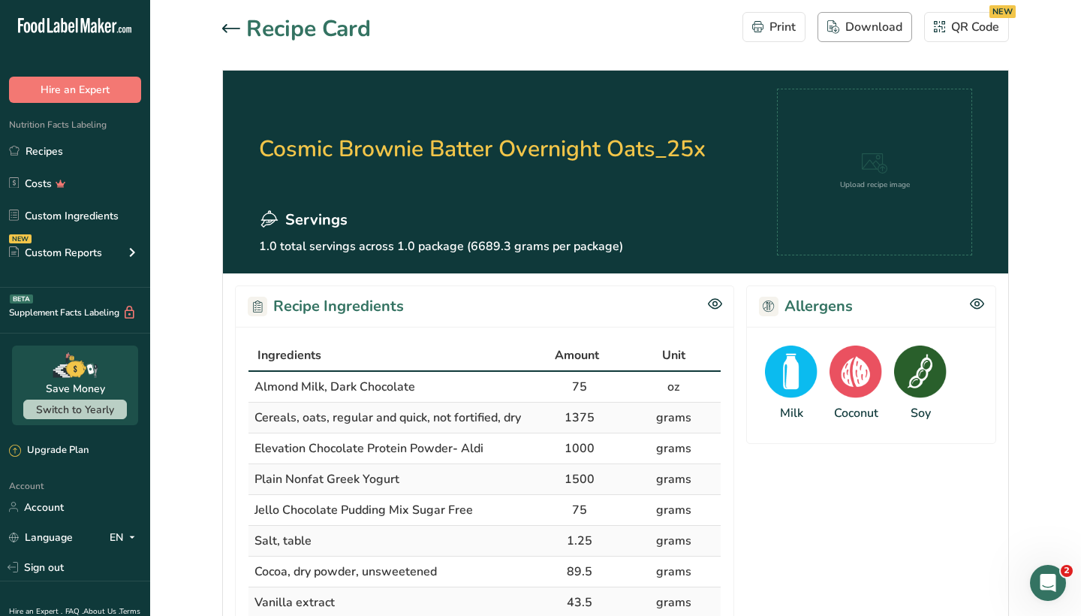
click at [862, 23] on div "Download" at bounding box center [864, 27] width 75 height 18
click at [57, 144] on link "Recipes" at bounding box center [75, 151] width 150 height 29
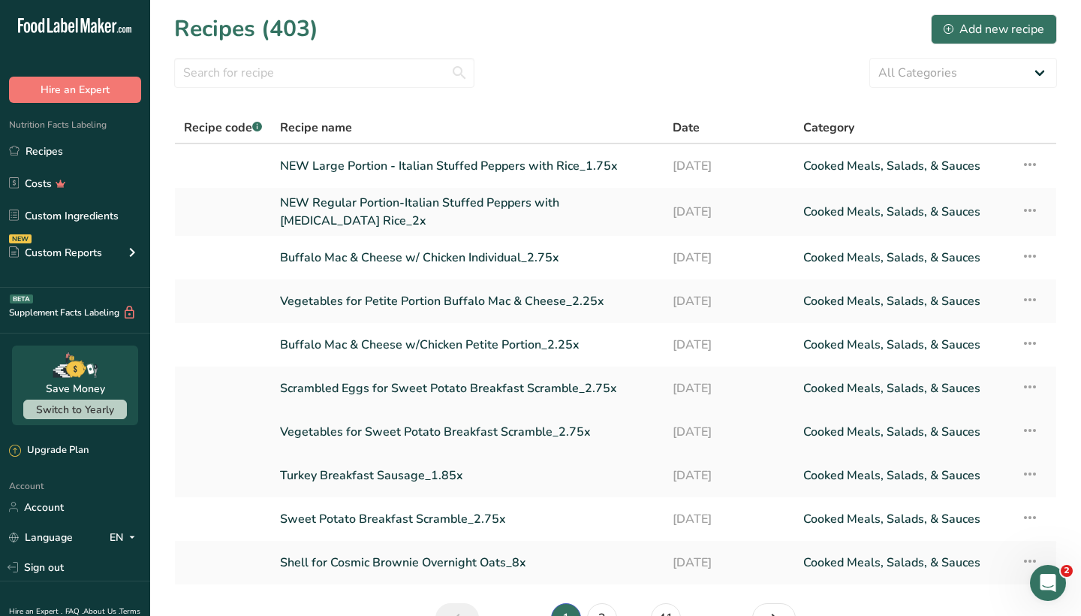
click at [407, 432] on link "Vegetables for Sweet Potato Breakfast Scramble_2.75x" at bounding box center [467, 432] width 375 height 32
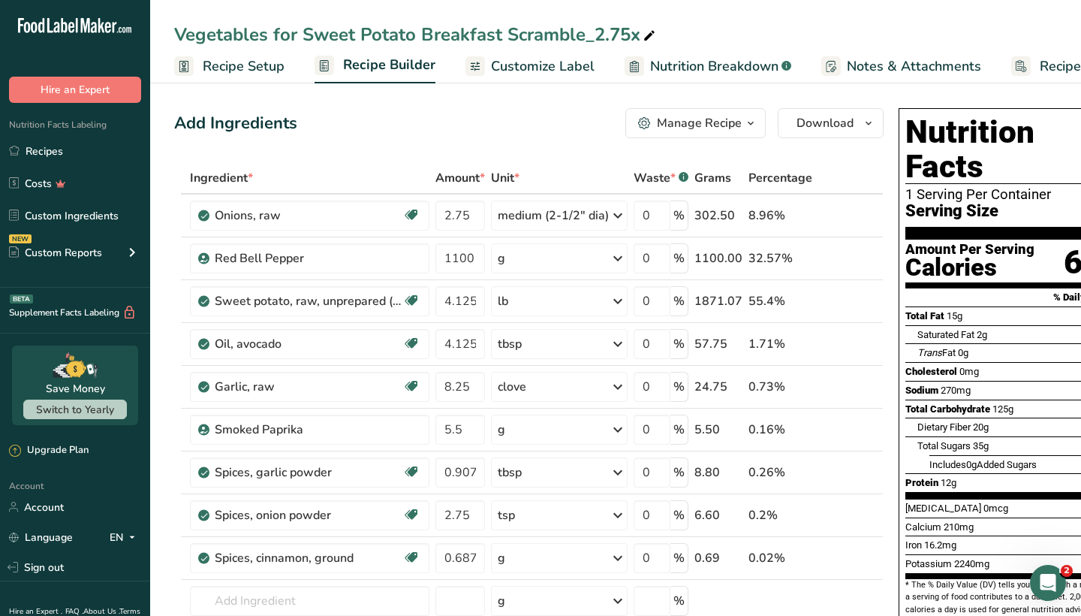
click at [699, 125] on div "Manage Recipe" at bounding box center [699, 123] width 85 height 18
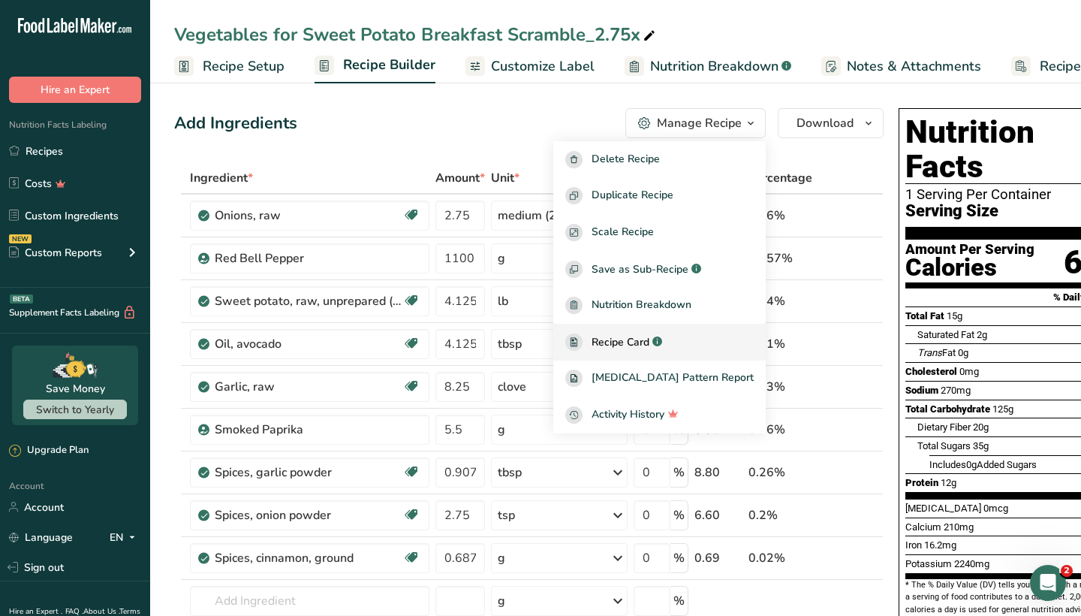
click at [649, 349] on span "Recipe Card" at bounding box center [620, 342] width 58 height 16
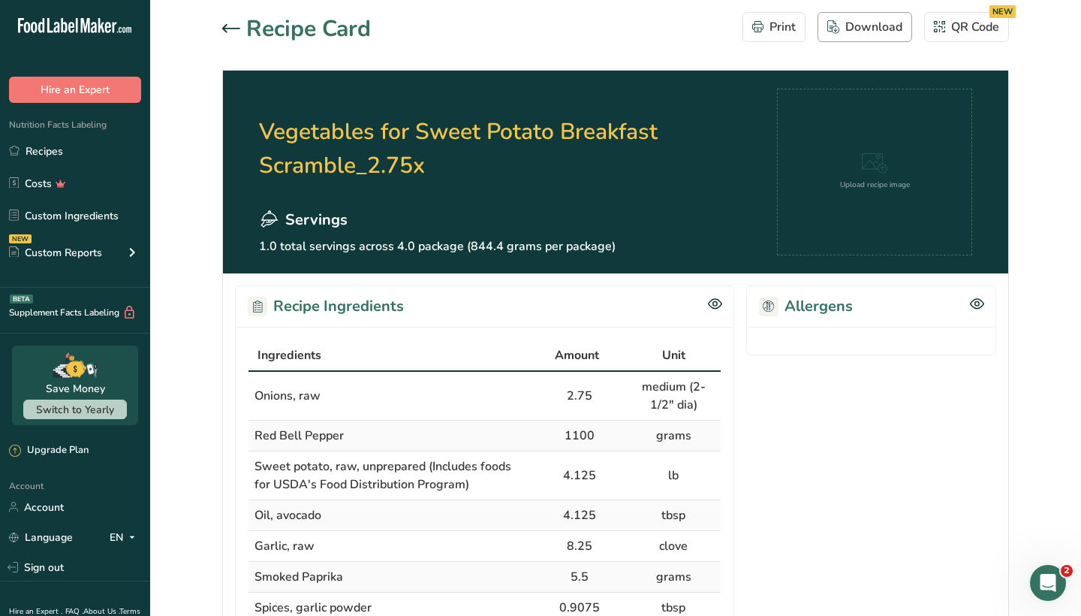
click at [858, 26] on div "Download" at bounding box center [864, 27] width 75 height 18
click at [80, 149] on link "Recipes" at bounding box center [75, 151] width 150 height 29
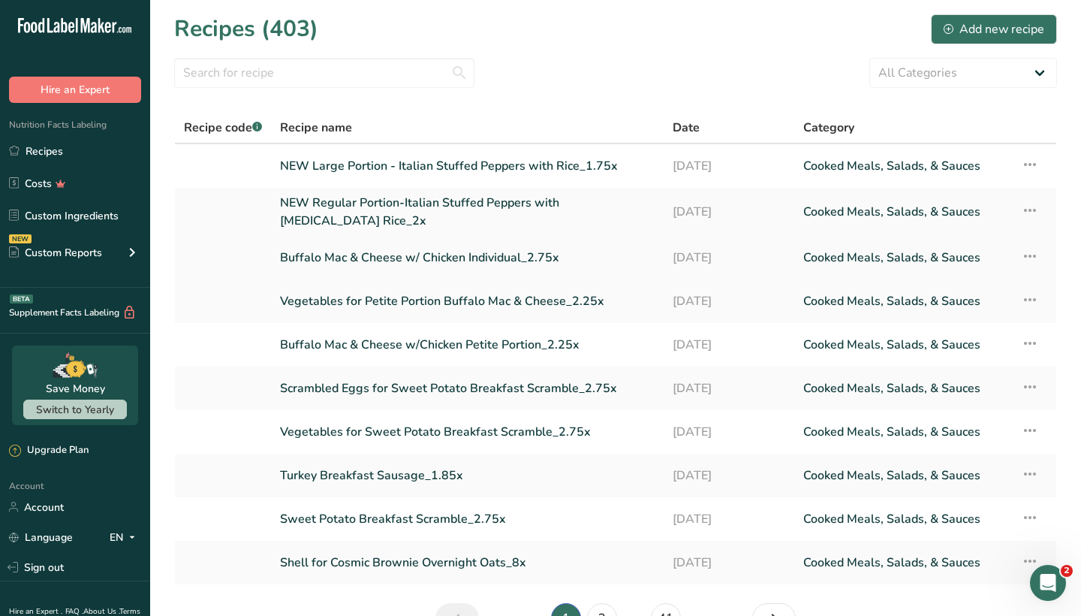
click at [429, 254] on link "Buffalo Mac & Cheese w/ Chicken Individual_2.75x" at bounding box center [467, 258] width 375 height 32
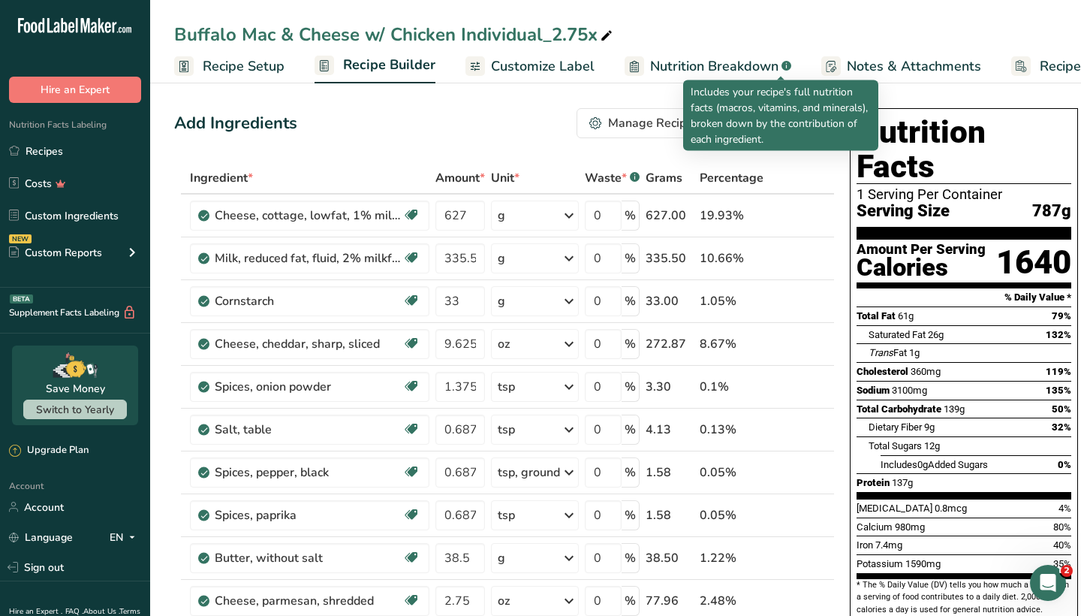
click at [658, 119] on div "Manage Recipe" at bounding box center [650, 123] width 85 height 18
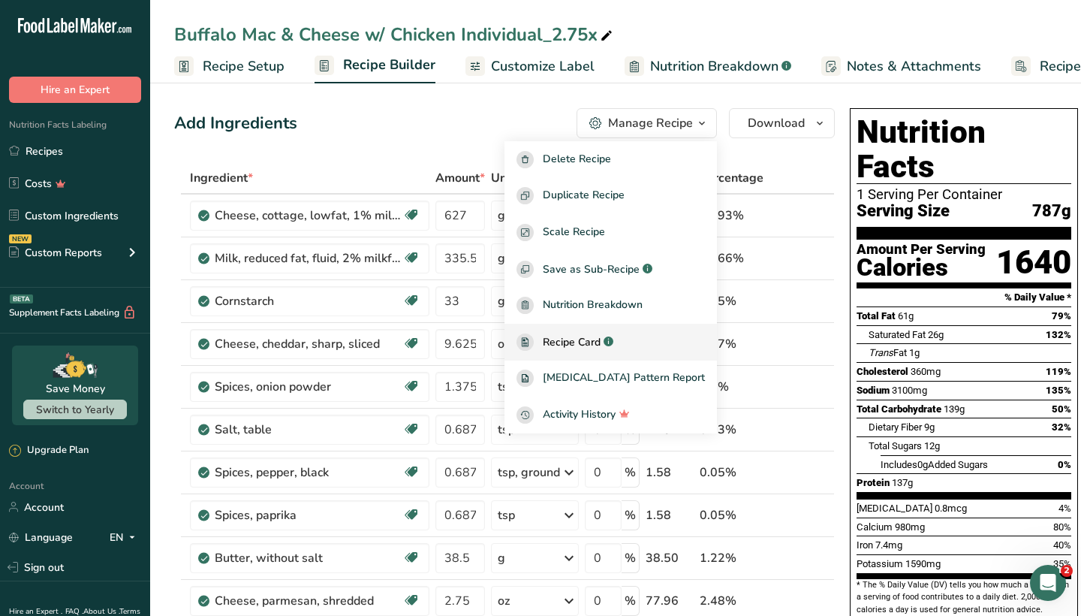
click at [579, 342] on span "Recipe Card" at bounding box center [572, 342] width 58 height 16
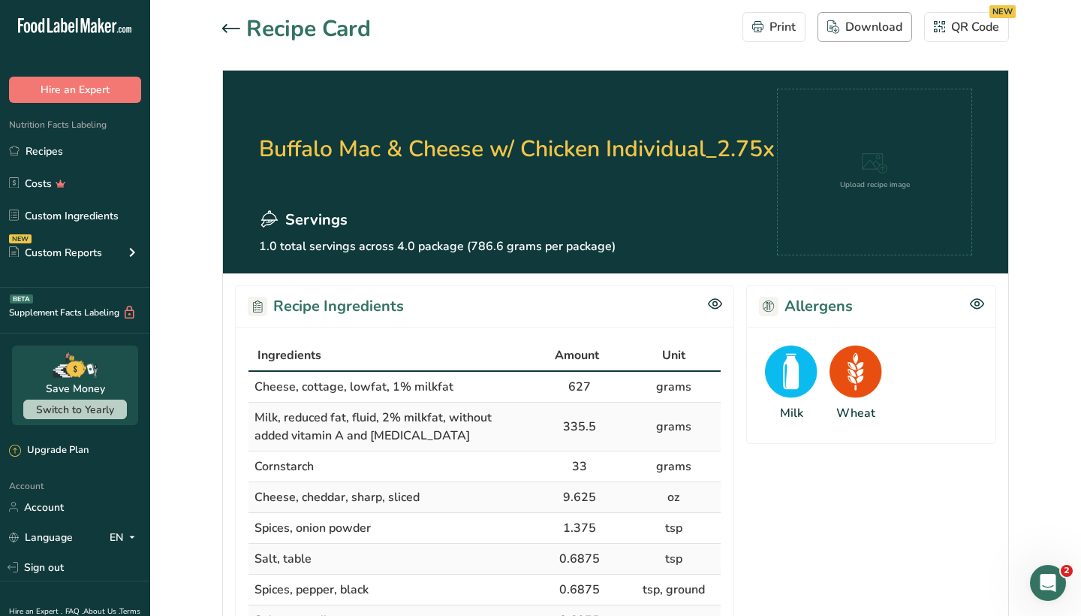
click at [872, 26] on div "Download" at bounding box center [864, 27] width 75 height 18
